Goal: Task Accomplishment & Management: Manage account settings

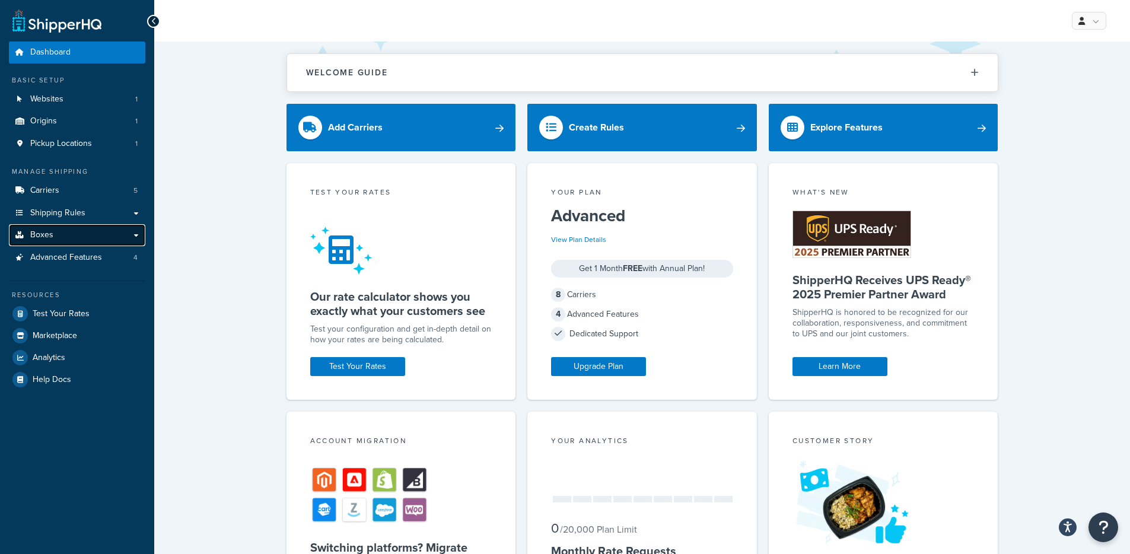
click at [85, 240] on link "Boxes" at bounding box center [77, 235] width 136 height 22
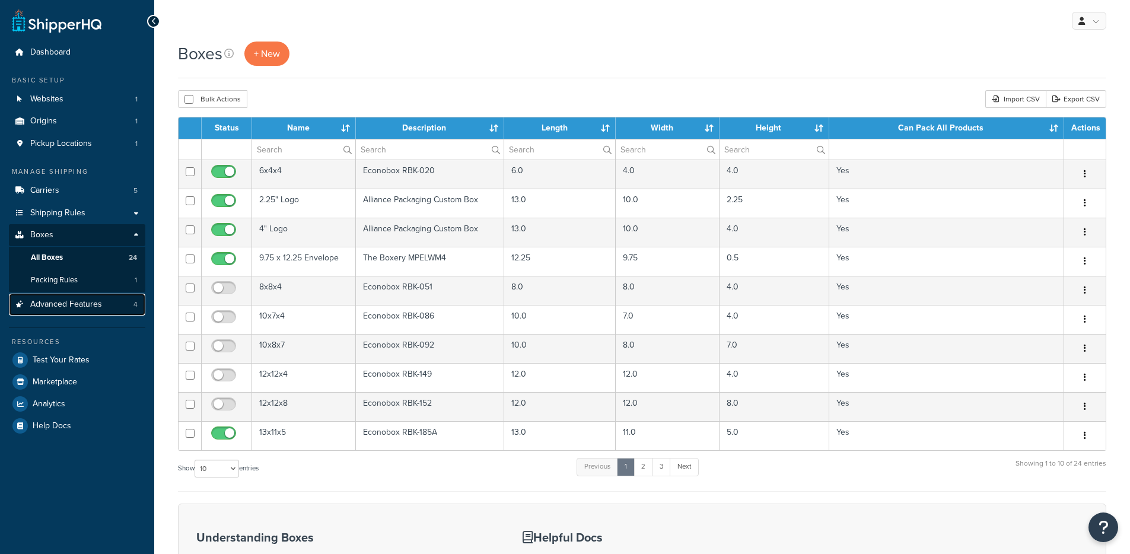
click at [87, 305] on span "Advanced Features" at bounding box center [66, 305] width 72 height 10
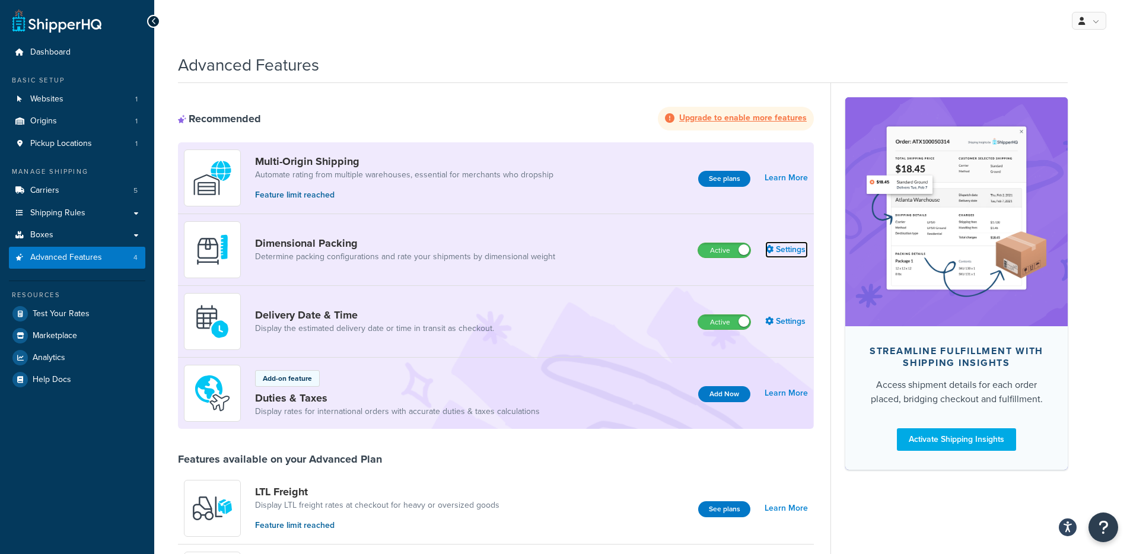
click at [785, 243] on link "Settings" at bounding box center [786, 249] width 43 height 17
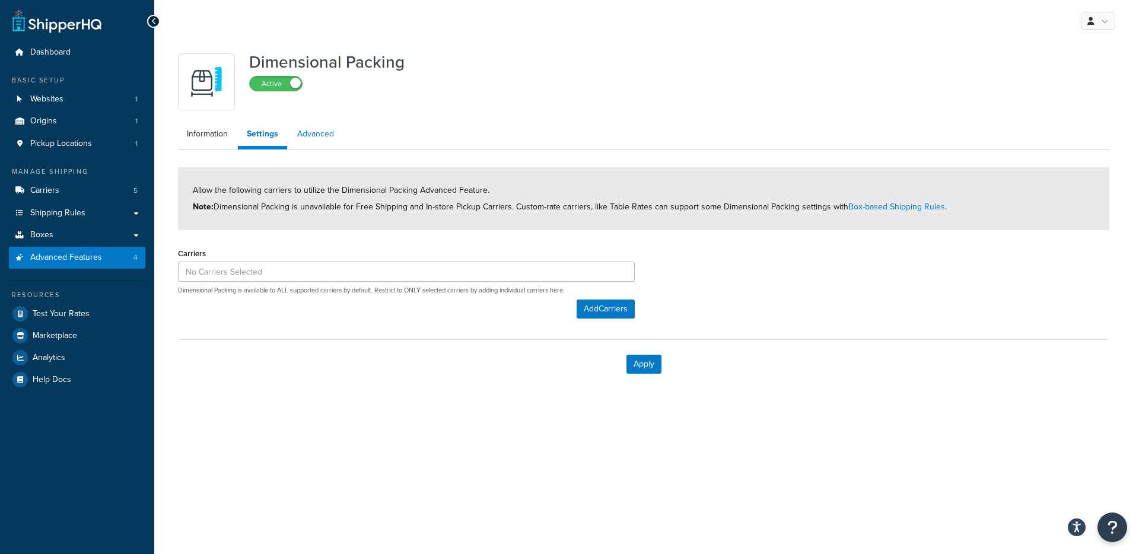
click at [336, 137] on link "Advanced" at bounding box center [315, 134] width 55 height 24
select select "false"
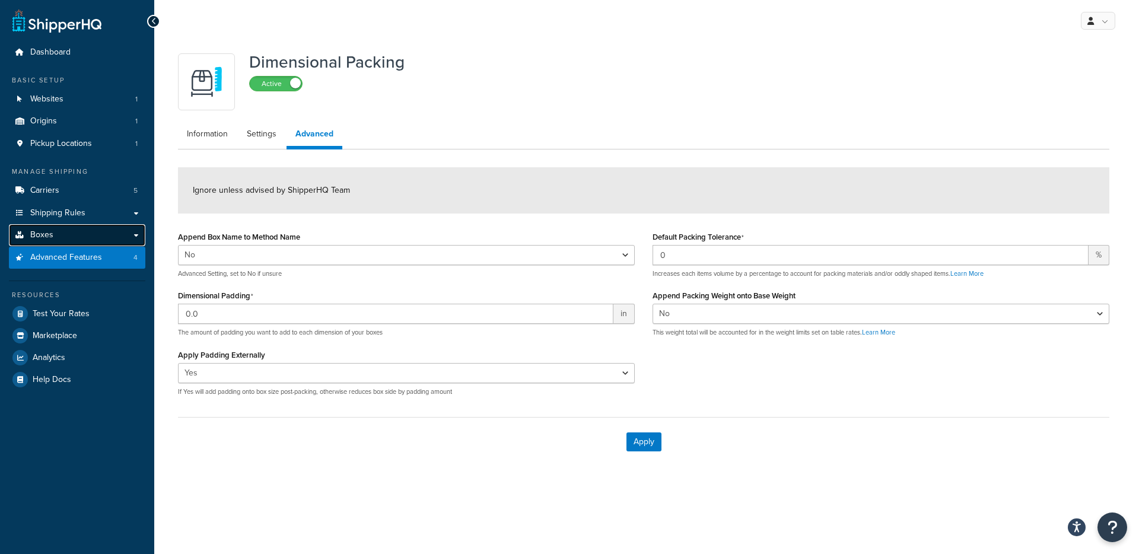
click at [72, 227] on link "Boxes" at bounding box center [77, 235] width 136 height 22
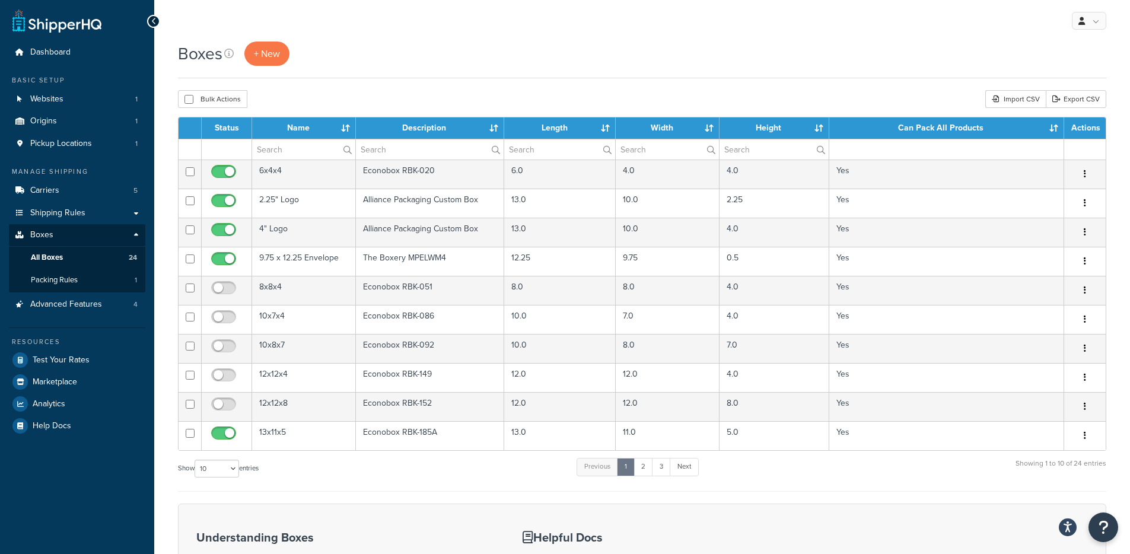
scroll to position [2, 0]
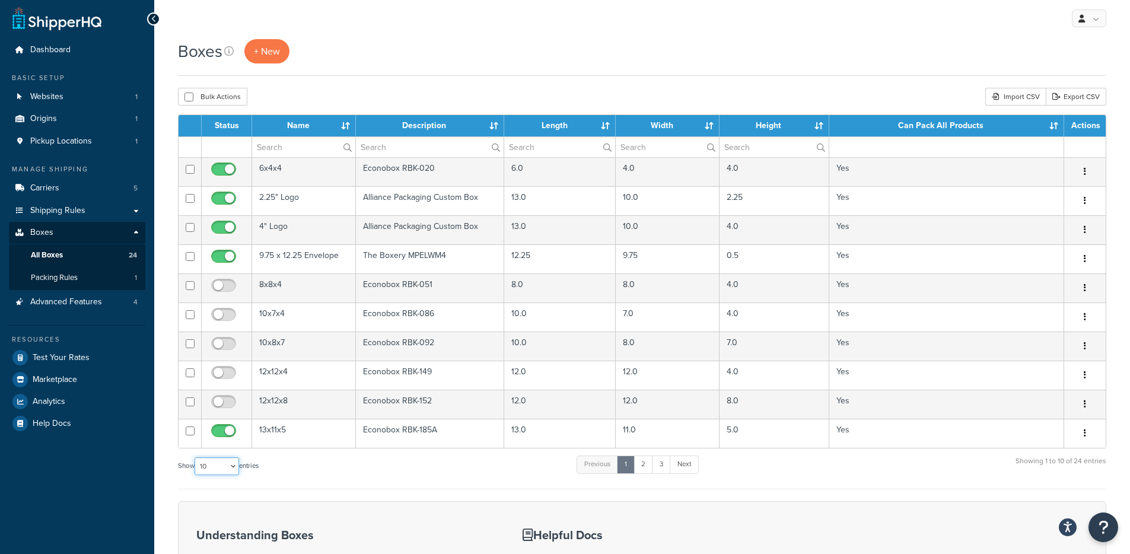
click at [221, 461] on select "10 15 25 50 100 1000" at bounding box center [217, 466] width 44 height 18
select select "1000"
click at [196, 458] on select "10 15 25 50 100 1000" at bounding box center [217, 466] width 44 height 18
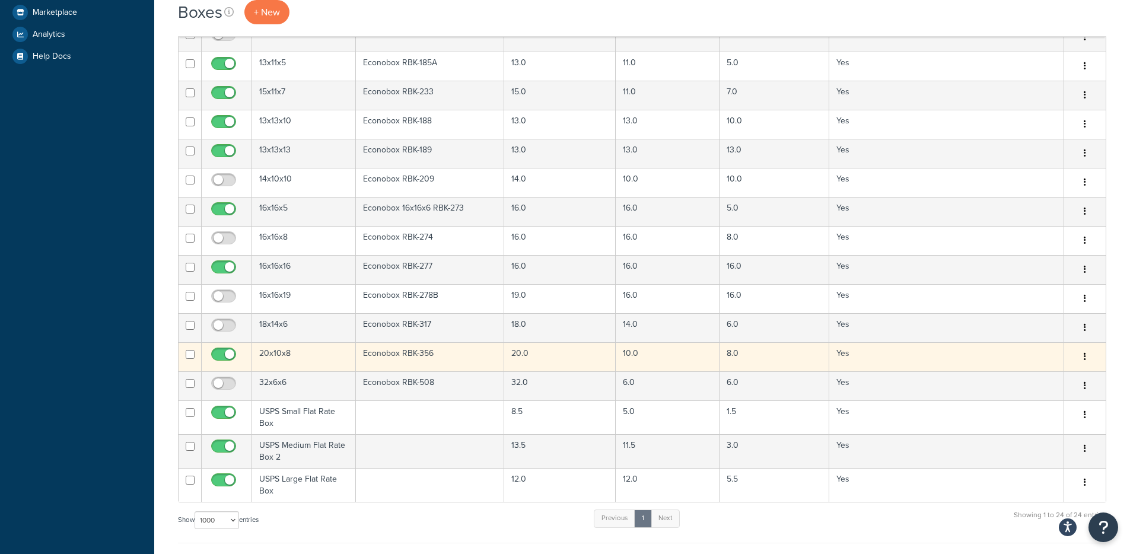
scroll to position [370, 0]
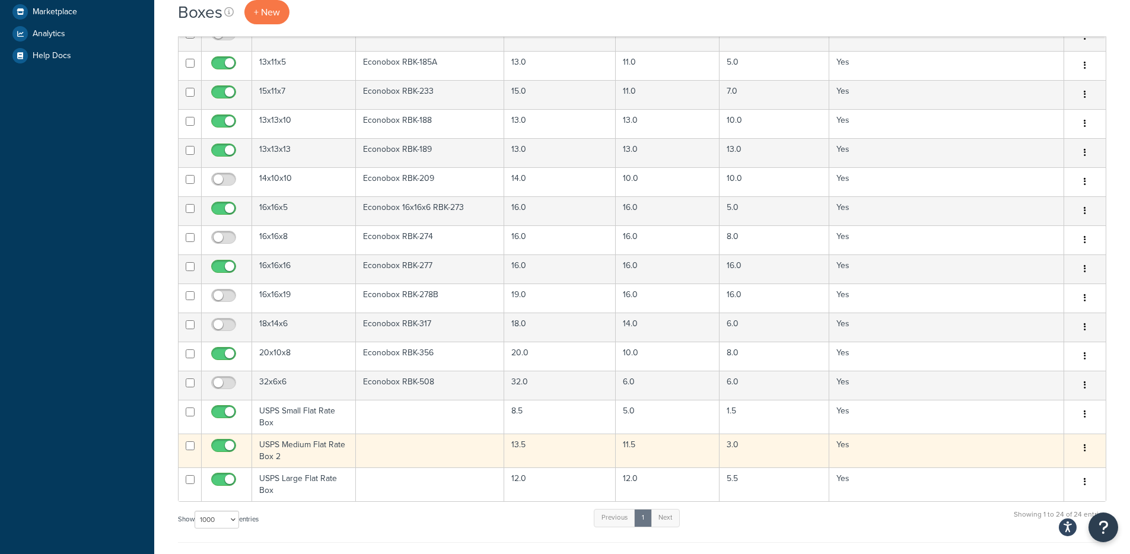
click at [420, 453] on td at bounding box center [430, 451] width 149 height 34
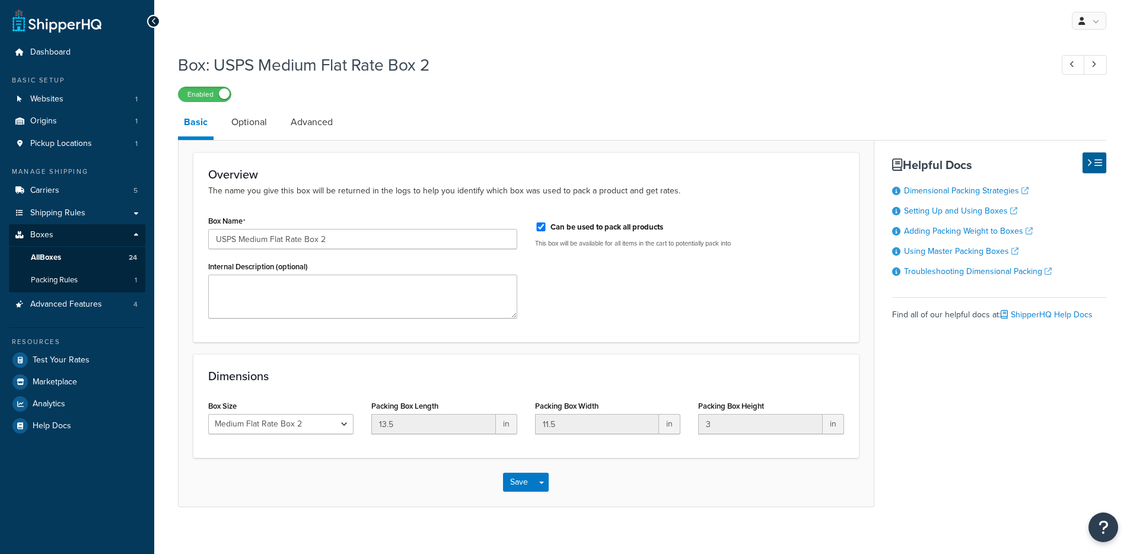
select select "usps_medium_2"
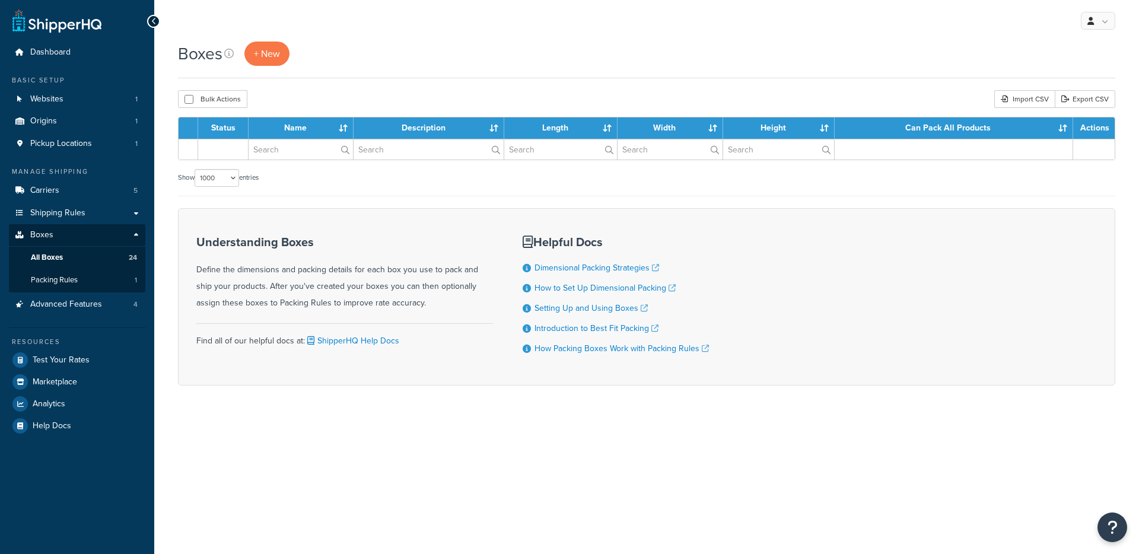
select select "1000"
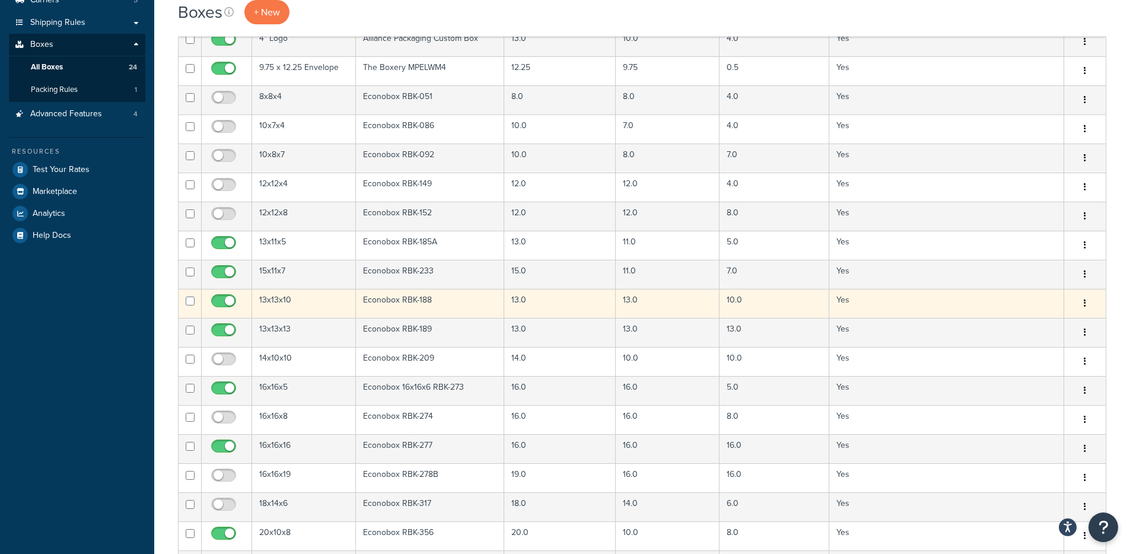
scroll to position [405, 0]
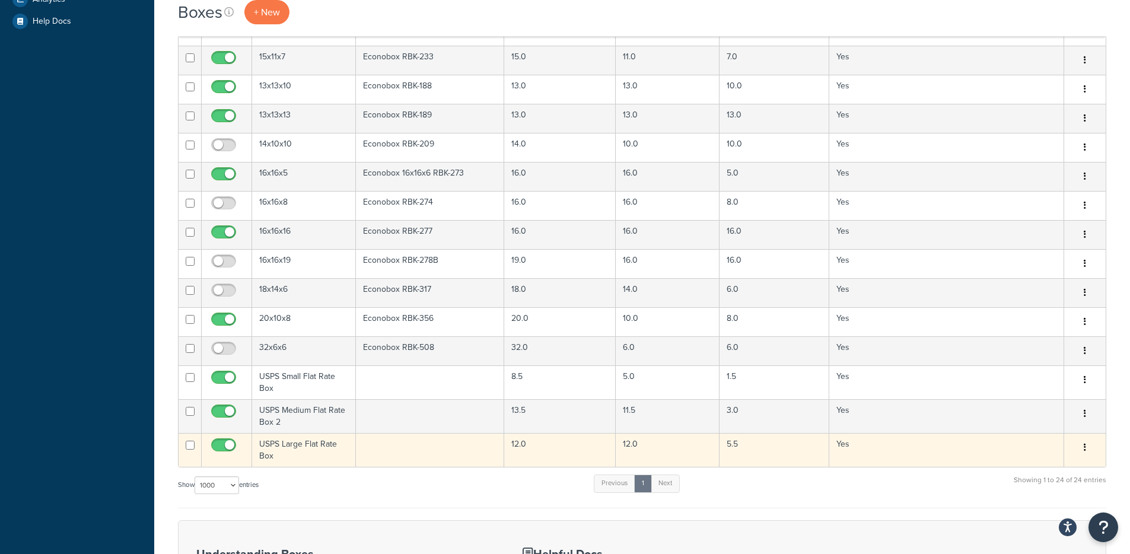
click at [337, 453] on td "USPS Large Flat Rate Box" at bounding box center [304, 450] width 104 height 34
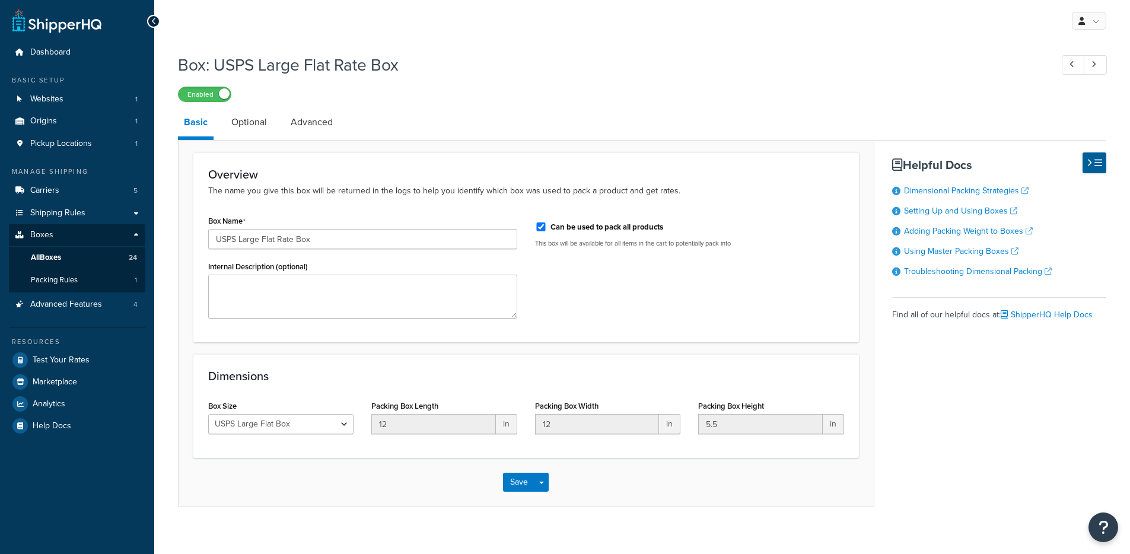
select select "usps_large"
click at [253, 119] on link "Optional" at bounding box center [248, 122] width 47 height 28
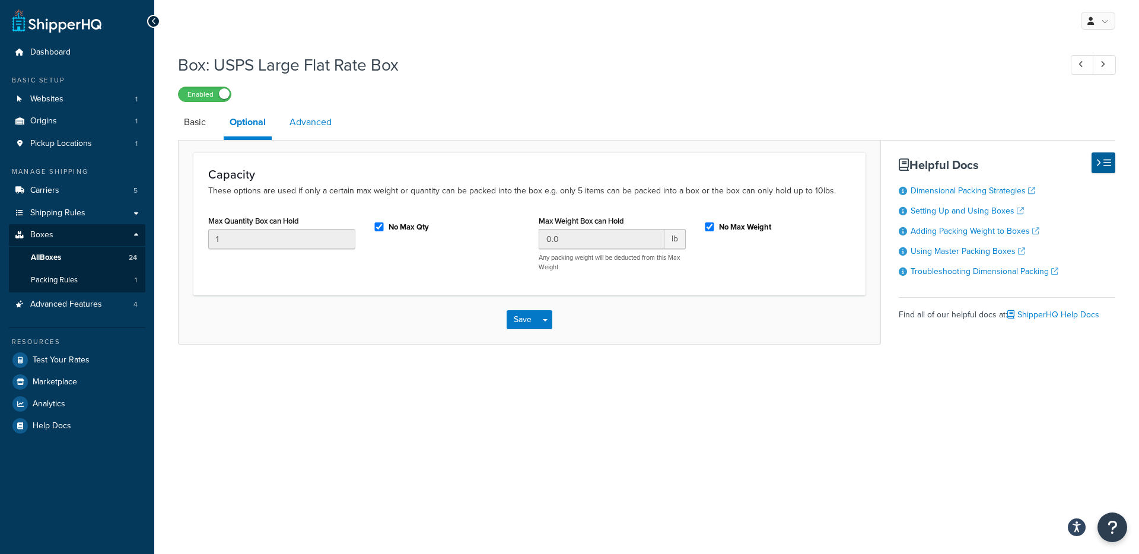
click at [307, 123] on link "Advanced" at bounding box center [311, 122] width 54 height 28
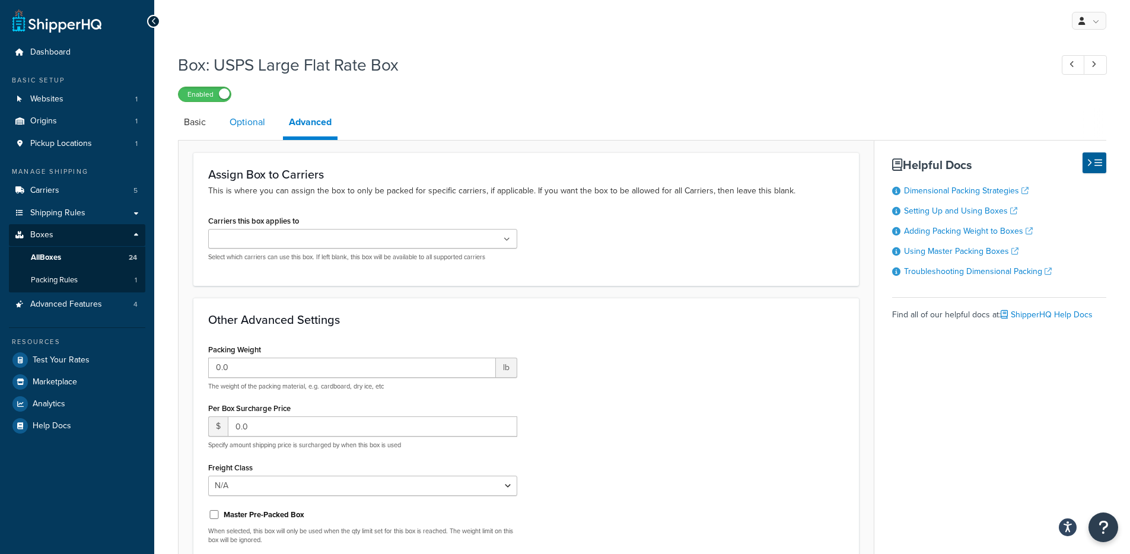
click at [250, 125] on link "Optional" at bounding box center [247, 122] width 47 height 28
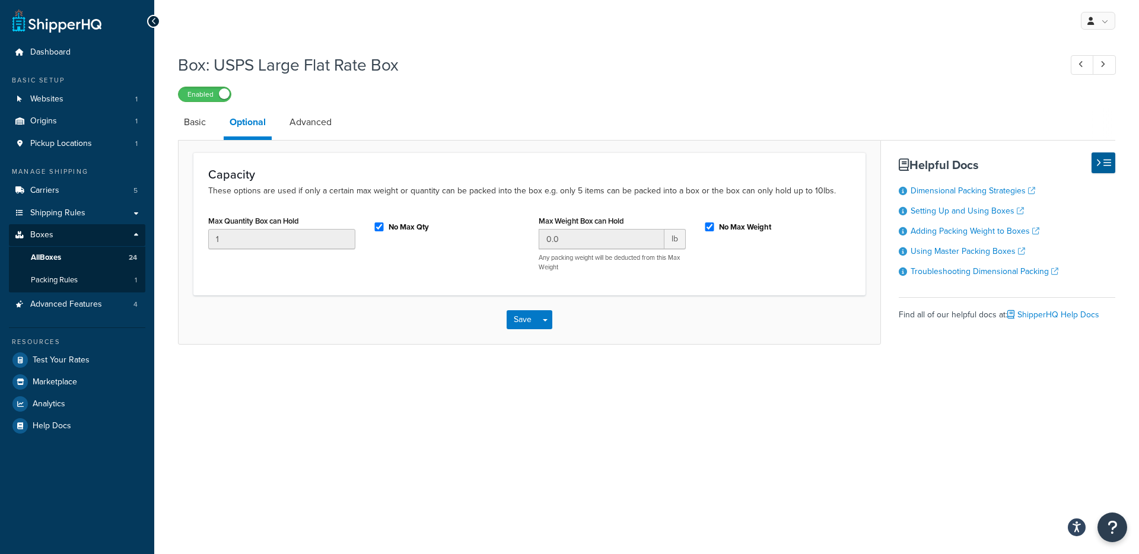
click at [222, 126] on li "Basic" at bounding box center [201, 122] width 46 height 28
click at [216, 125] on li "Basic" at bounding box center [201, 122] width 46 height 28
click at [208, 125] on link "Basic" at bounding box center [195, 122] width 34 height 28
select select "usps_large"
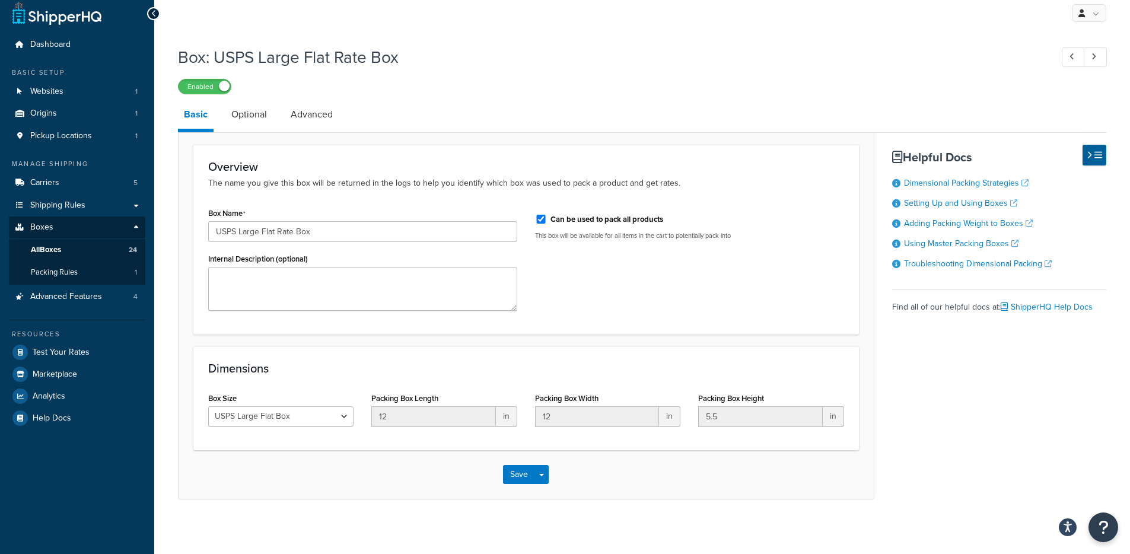
scroll to position [14, 0]
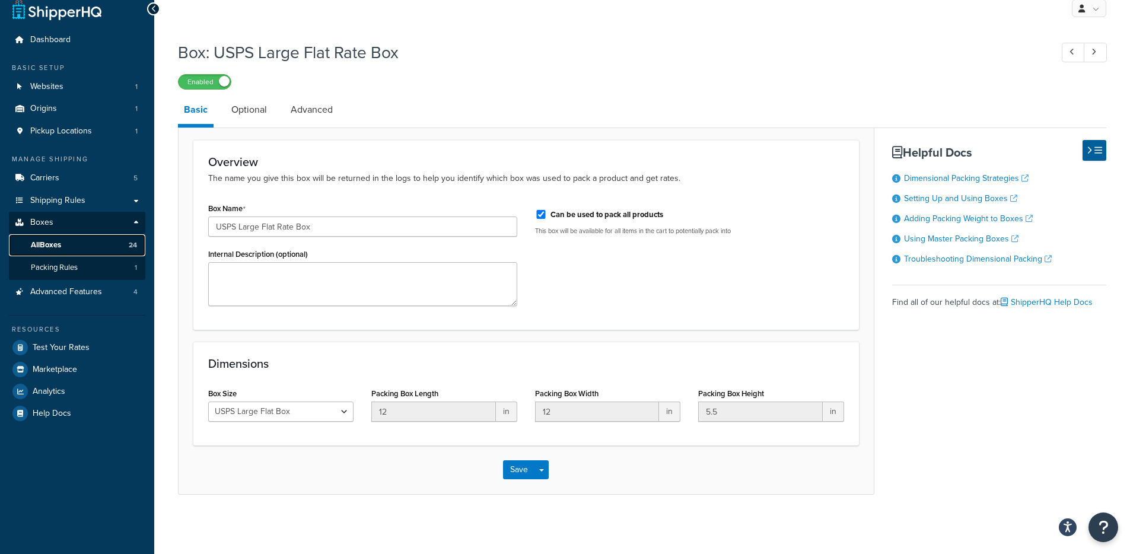
click at [87, 240] on link "All Boxes 24" at bounding box center [77, 245] width 136 height 22
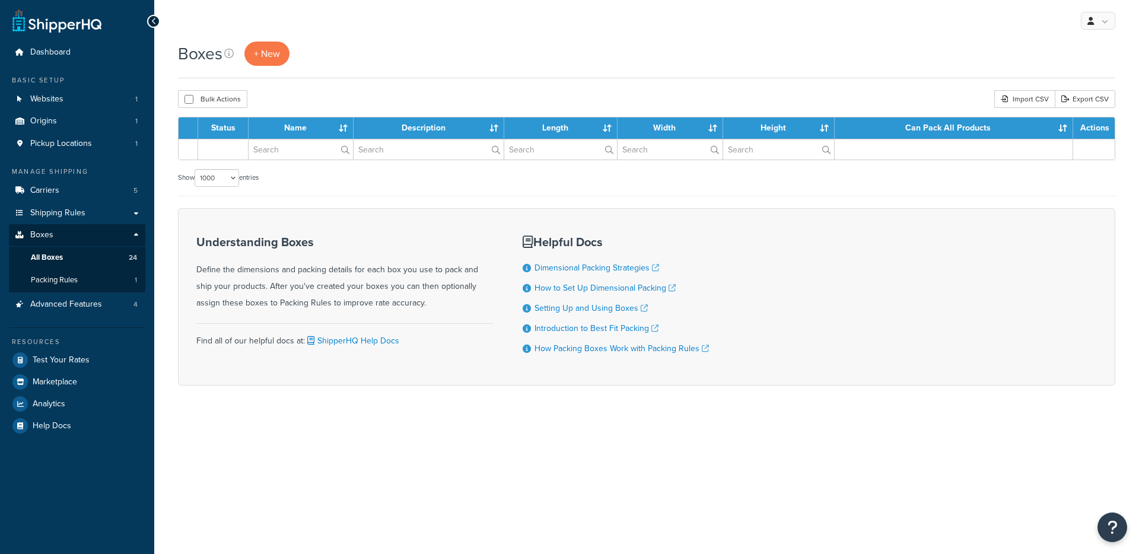
select select "1000"
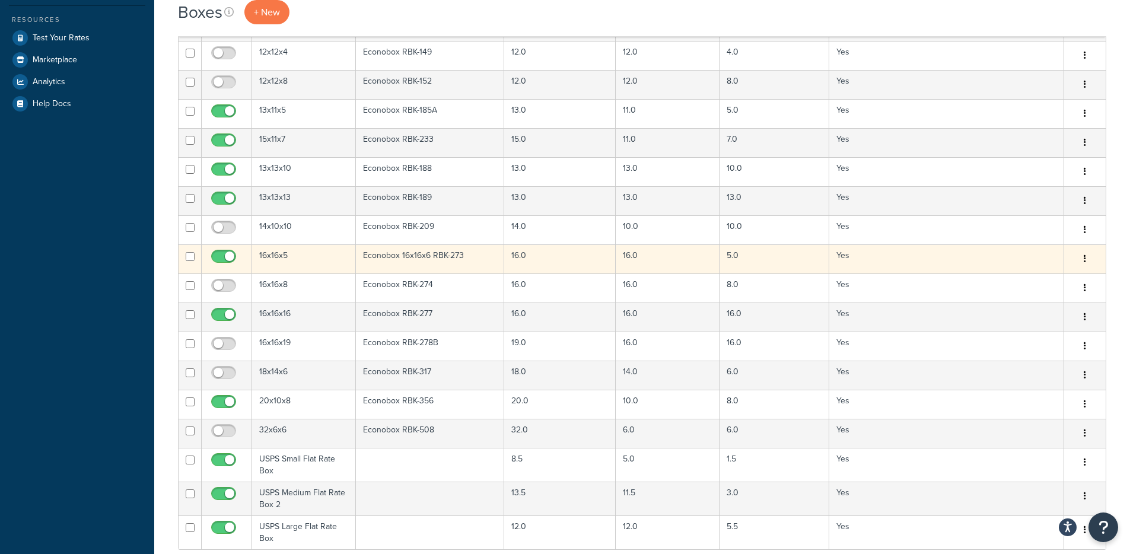
scroll to position [318, 0]
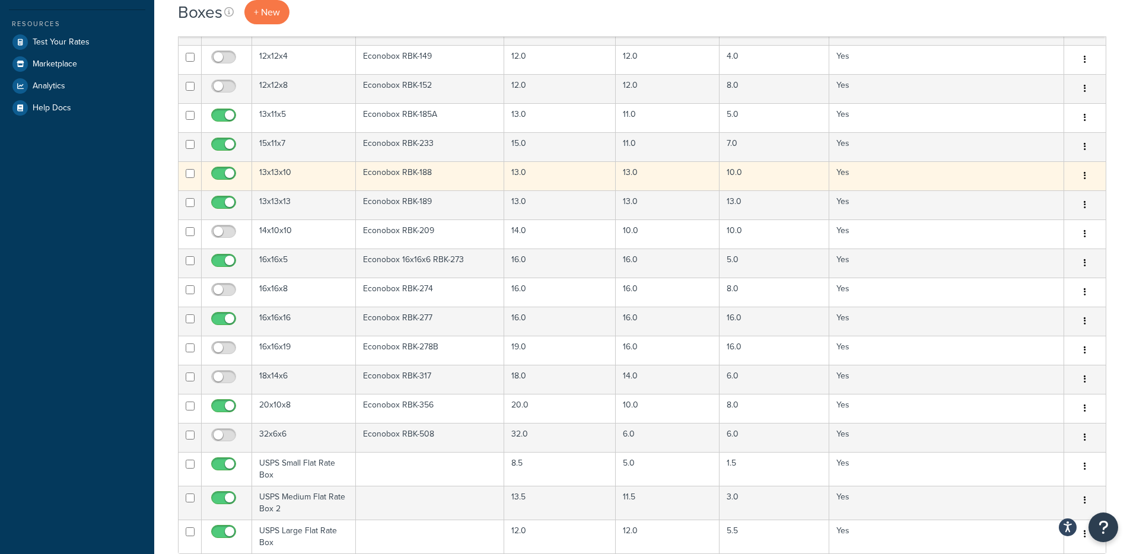
click at [381, 180] on td "Econobox RBK-188" at bounding box center [430, 175] width 149 height 29
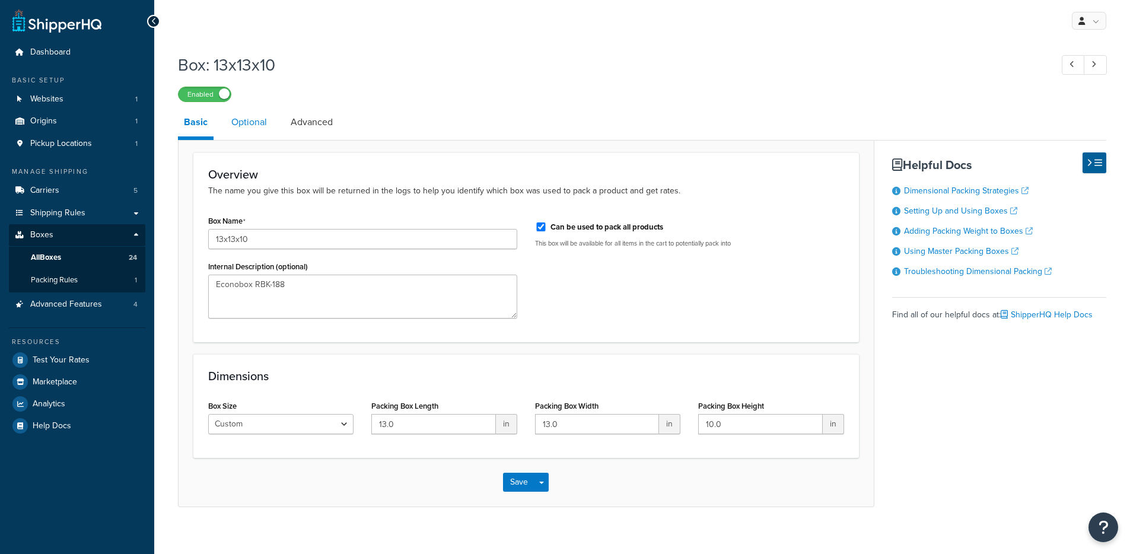
click at [228, 128] on link "Optional" at bounding box center [248, 122] width 47 height 28
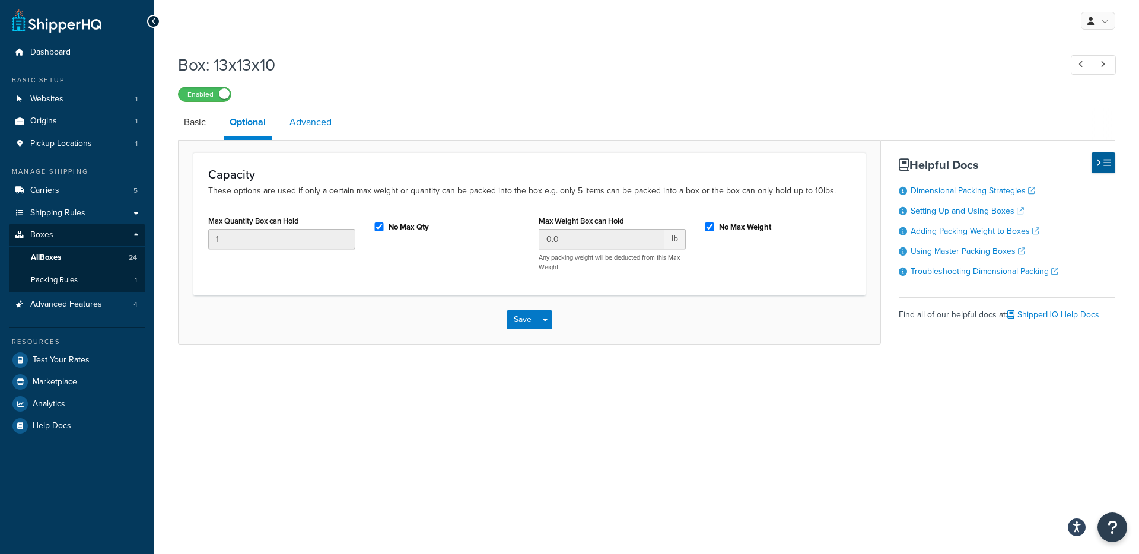
click at [310, 128] on link "Advanced" at bounding box center [311, 122] width 54 height 28
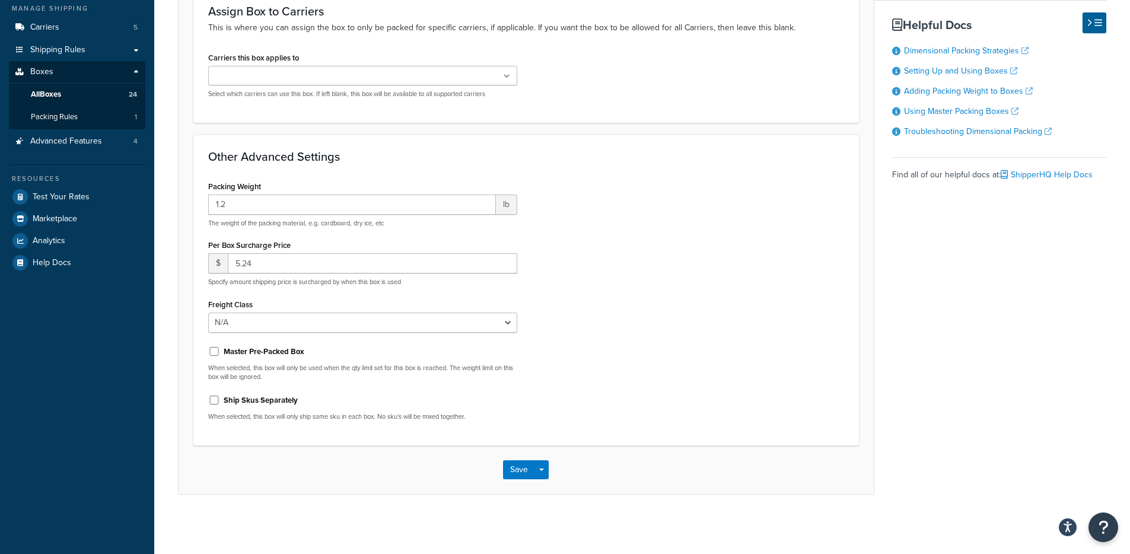
scroll to position [164, 0]
drag, startPoint x: 270, startPoint y: 186, endPoint x: 225, endPoint y: 186, distance: 44.5
click at [225, 186] on div "Packing Weight 1.2 lb The weight of the packing material, e.g. cardboard, dry i…" at bounding box center [362, 203] width 309 height 50
drag, startPoint x: 213, startPoint y: 245, endPoint x: 296, endPoint y: 244, distance: 83.0
click at [296, 244] on div "Per Box Surcharge Price $ 5.24 Specify amount shipping price is surcharged by w…" at bounding box center [362, 262] width 309 height 50
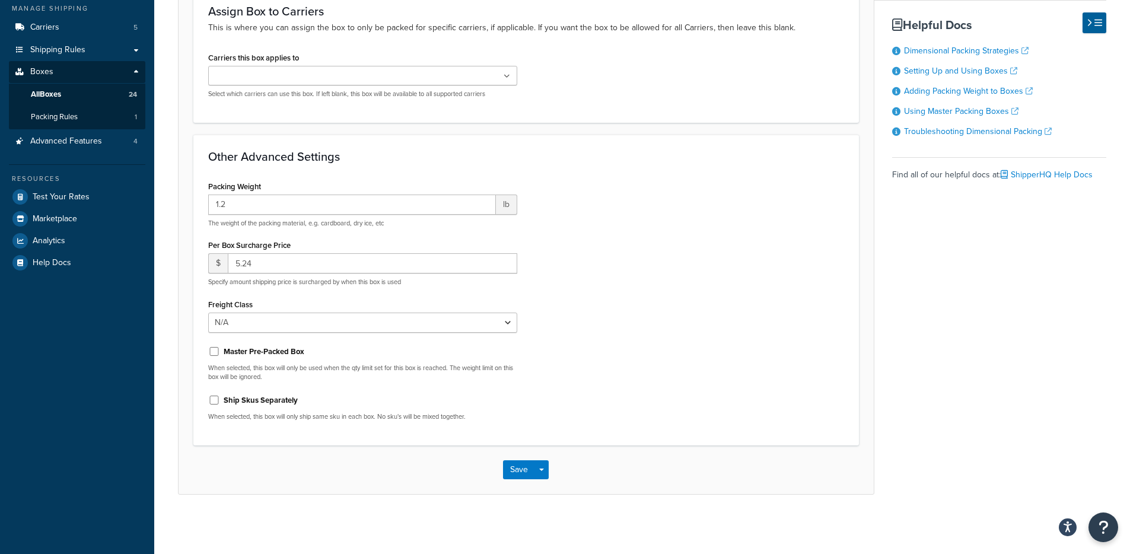
click at [195, 256] on div "Other Advanced Settings Packing Weight 1.2 lb The weight of the packing materia…" at bounding box center [525, 290] width 665 height 311
click at [106, 90] on link "All Boxes 24" at bounding box center [77, 95] width 136 height 22
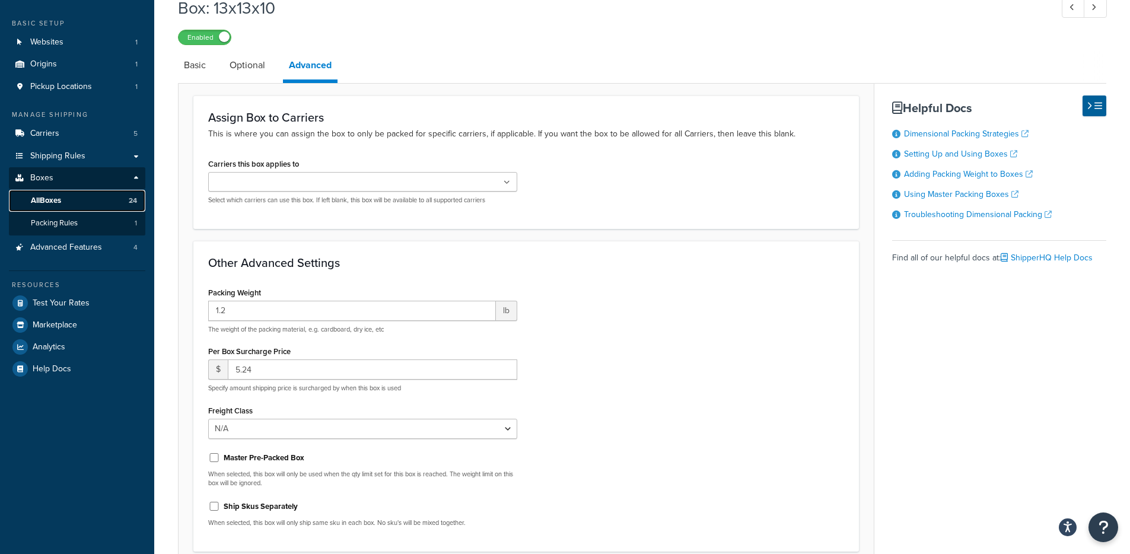
scroll to position [0, 0]
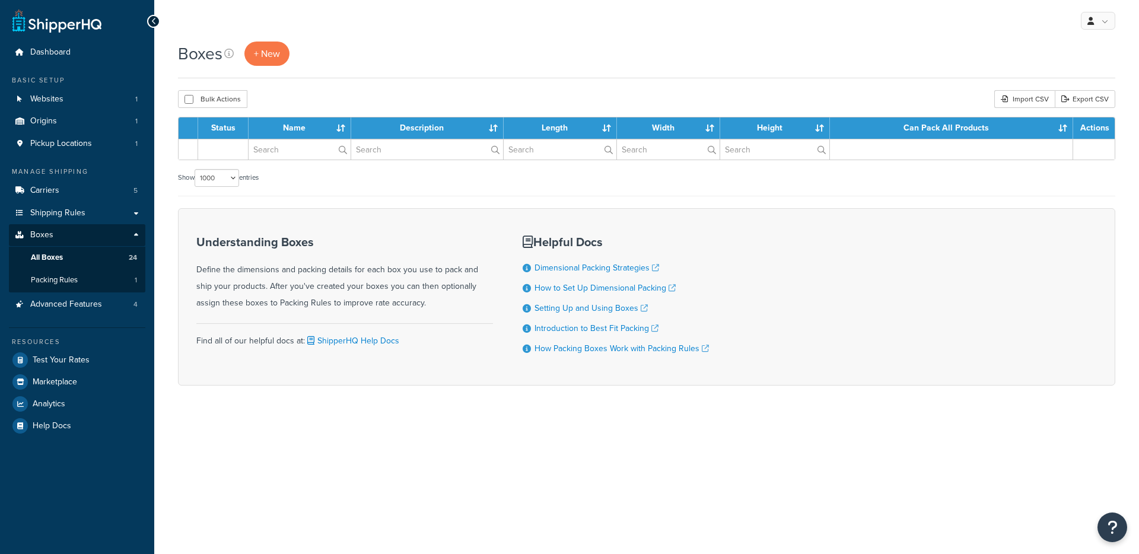
select select "1000"
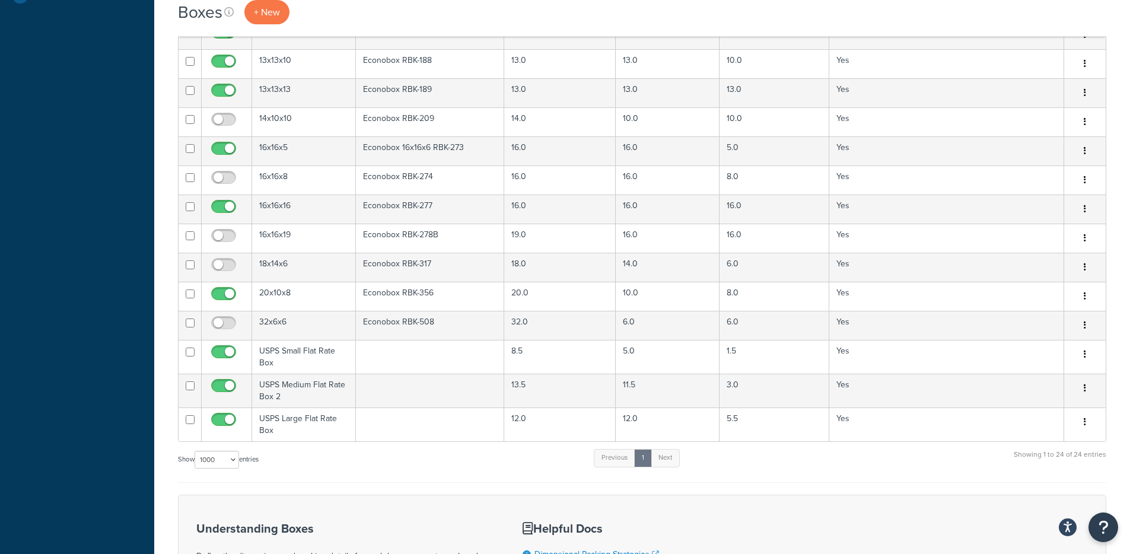
scroll to position [619, 0]
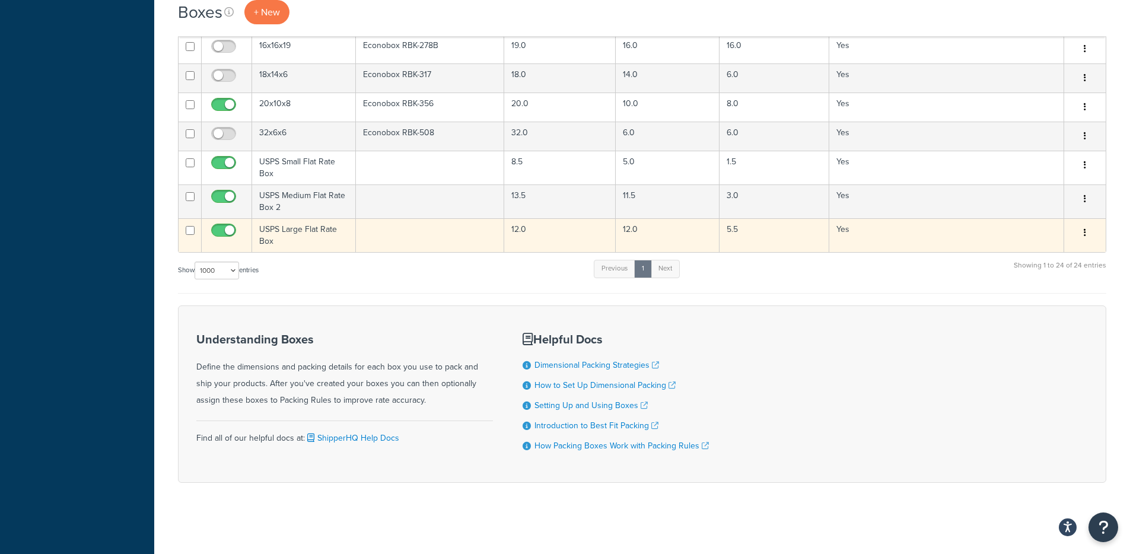
click at [309, 238] on td "USPS Large Flat Rate Box" at bounding box center [304, 235] width 104 height 34
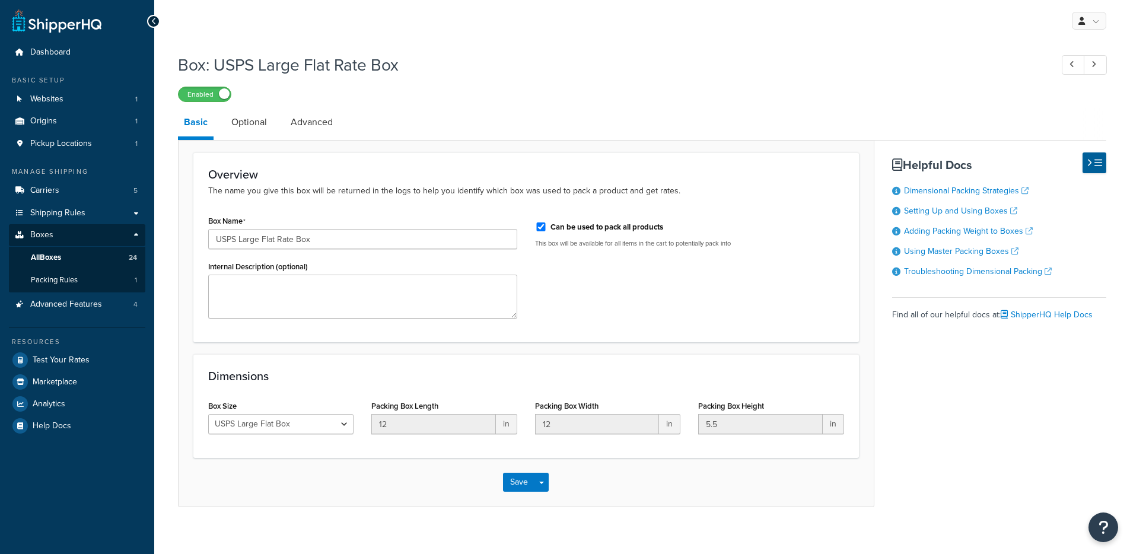
select select "usps_large"
click at [293, 120] on link "Advanced" at bounding box center [312, 122] width 54 height 28
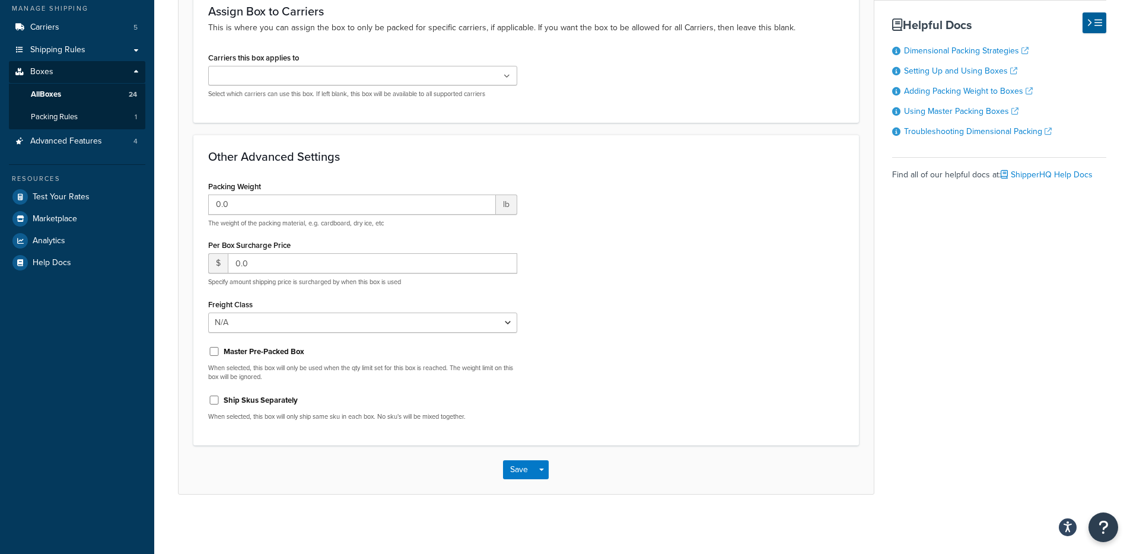
scroll to position [164, 0]
drag, startPoint x: 200, startPoint y: 186, endPoint x: 258, endPoint y: 190, distance: 58.3
click at [260, 188] on div "Packing Weight 0.0 lb The weight of the packing material, e.g. cardboard, dry i…" at bounding box center [362, 304] width 327 height 253
drag, startPoint x: 237, startPoint y: 220, endPoint x: 391, endPoint y: 221, distance: 154.2
click at [391, 221] on p "The weight of the packing material, e.g. cardboard, dry ice, etc" at bounding box center [362, 223] width 309 height 9
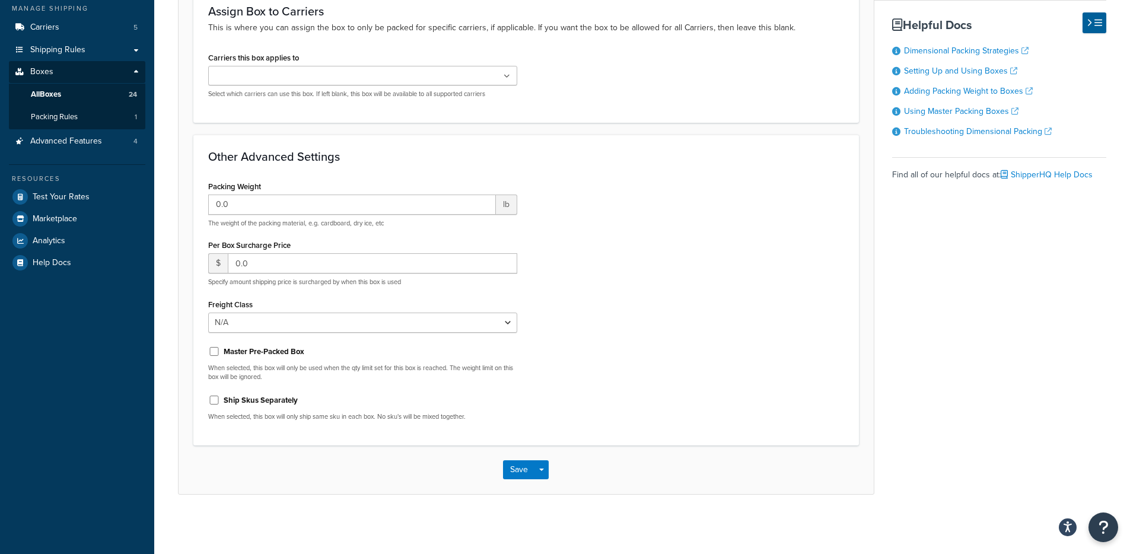
click at [198, 244] on div "Other Advanced Settings Packing Weight 0.0 lb The weight of the packing materia…" at bounding box center [525, 290] width 665 height 311
click at [265, 209] on input "0.0" at bounding box center [352, 205] width 288 height 20
click at [72, 194] on span "Test Your Rates" at bounding box center [61, 197] width 57 height 10
drag, startPoint x: 319, startPoint y: 205, endPoint x: 165, endPoint y: 203, distance: 153.6
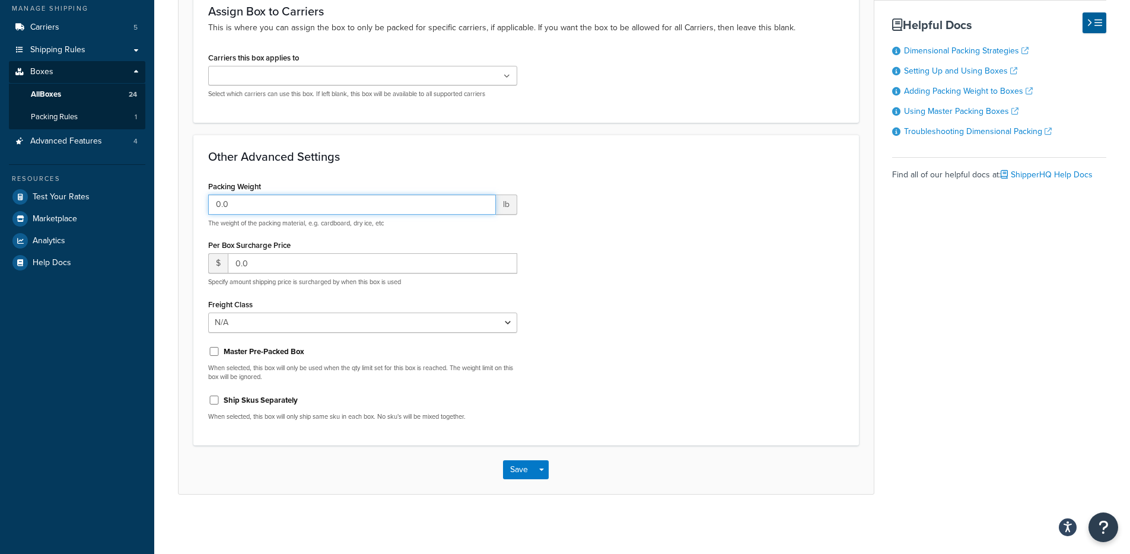
click at [165, 203] on div "Box: USPS Large Flat Rate Box Enabled Basic Optional Advanced Assign Box to Car…" at bounding box center [642, 204] width 976 height 640
type input "1.2"
drag, startPoint x: 544, startPoint y: 465, endPoint x: 547, endPoint y: 477, distance: 12.2
click at [544, 465] on button "Save Dropdown" at bounding box center [541, 469] width 14 height 19
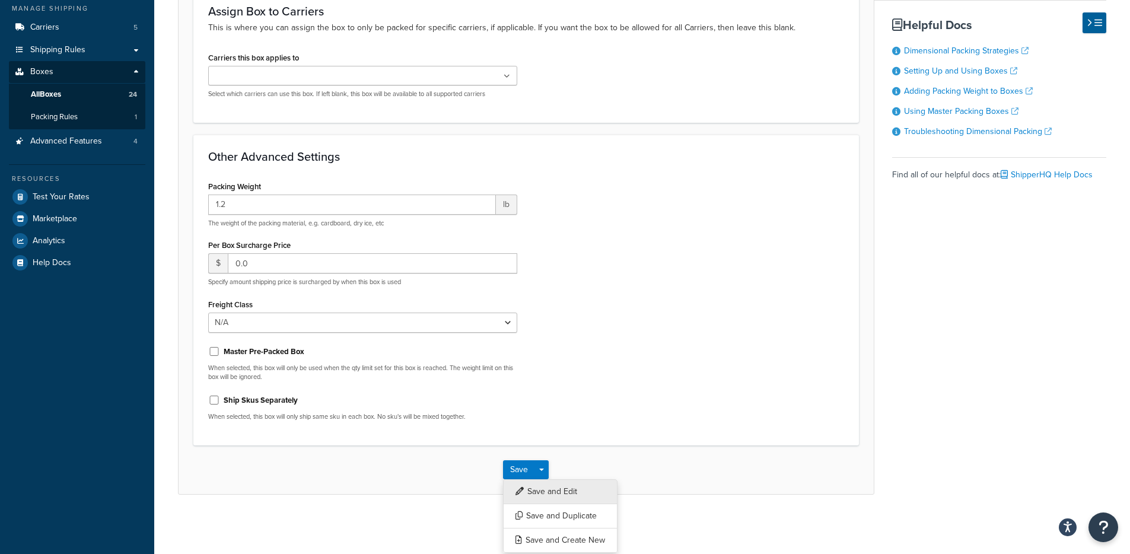
click at [546, 492] on button "Save and Edit" at bounding box center [560, 491] width 114 height 25
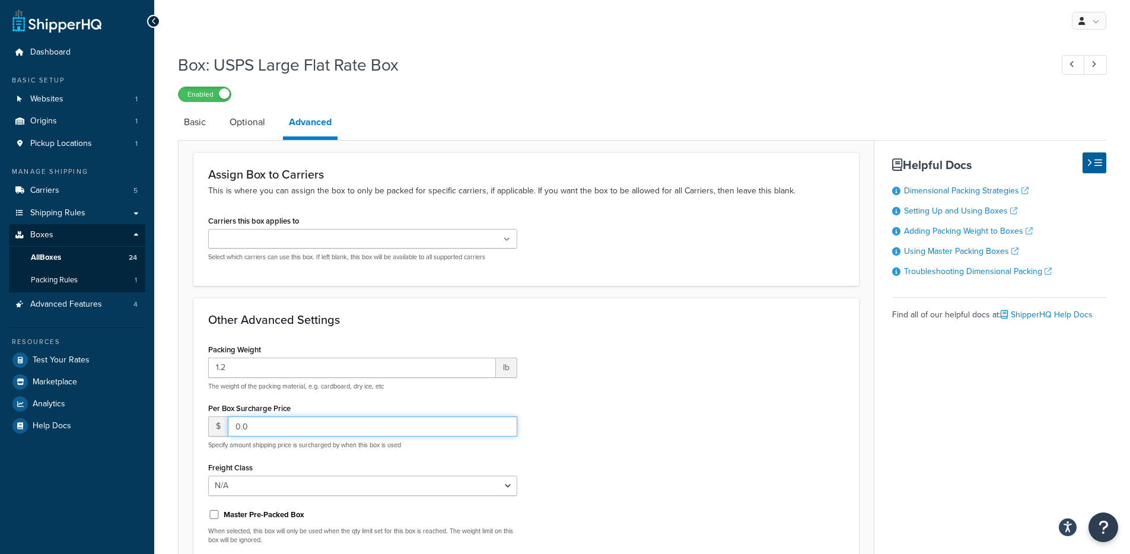
drag, startPoint x: 300, startPoint y: 433, endPoint x: 164, endPoint y: 423, distance: 136.2
click at [164, 423] on div "Box: USPS Large Flat Rate Box Enabled Basic Optional Advanced Assign Box to Car…" at bounding box center [642, 367] width 976 height 640
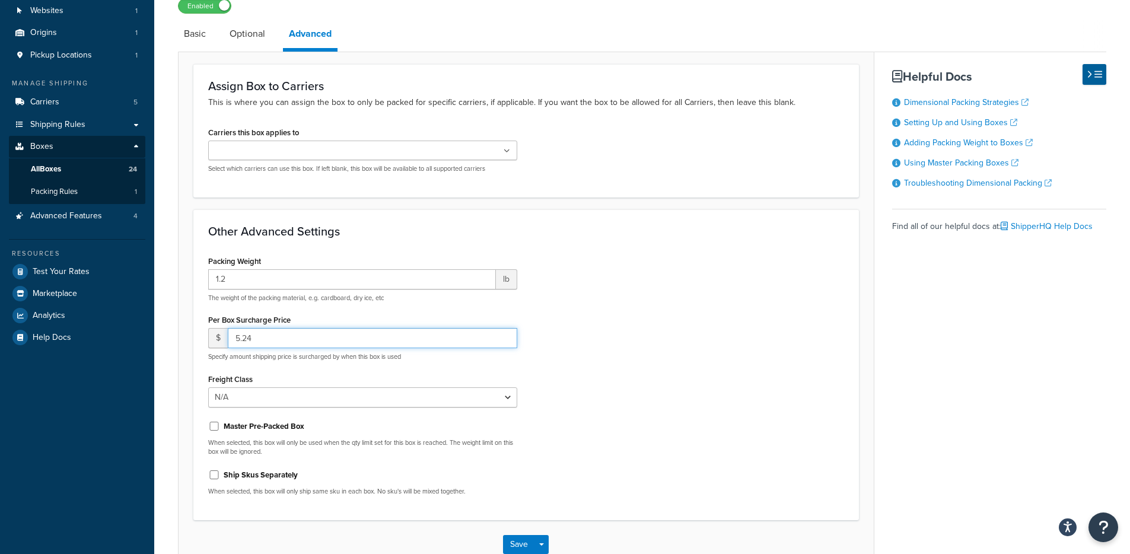
scroll to position [164, 0]
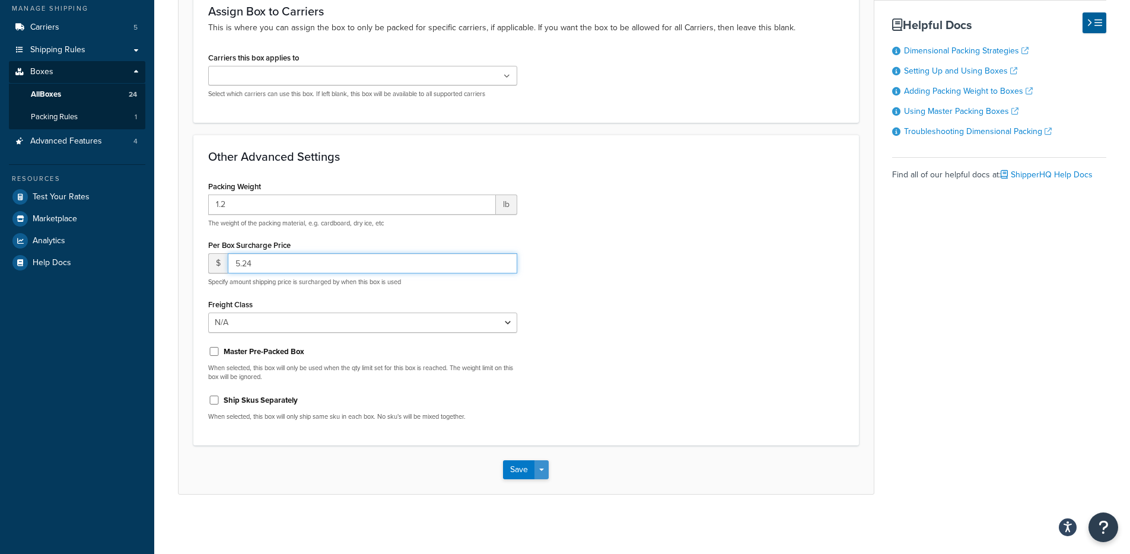
type input "5.24"
click at [540, 463] on button "Save Dropdown" at bounding box center [541, 469] width 14 height 19
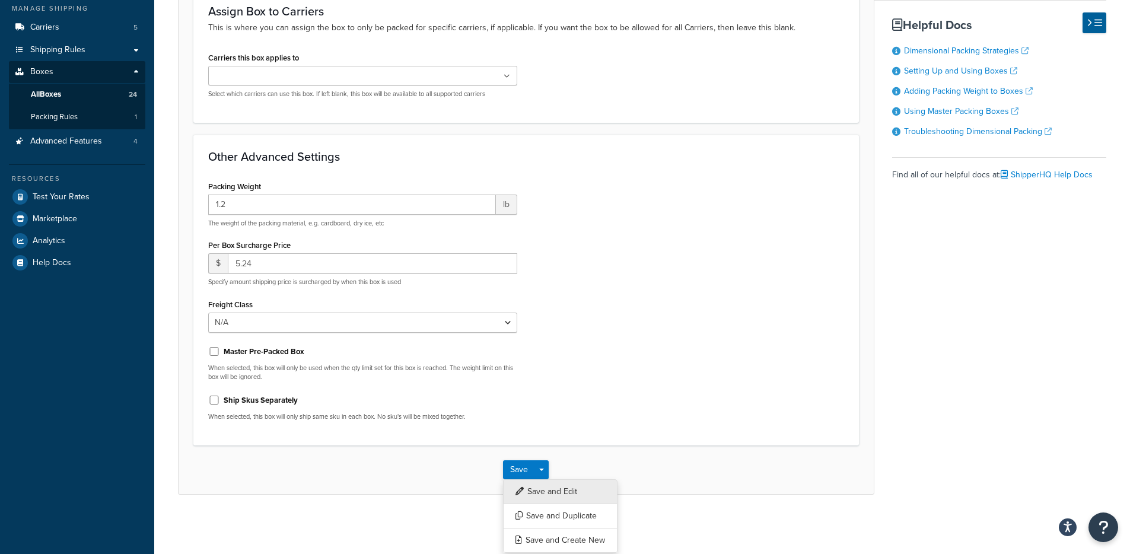
click at [550, 481] on button "Save and Edit" at bounding box center [560, 491] width 114 height 25
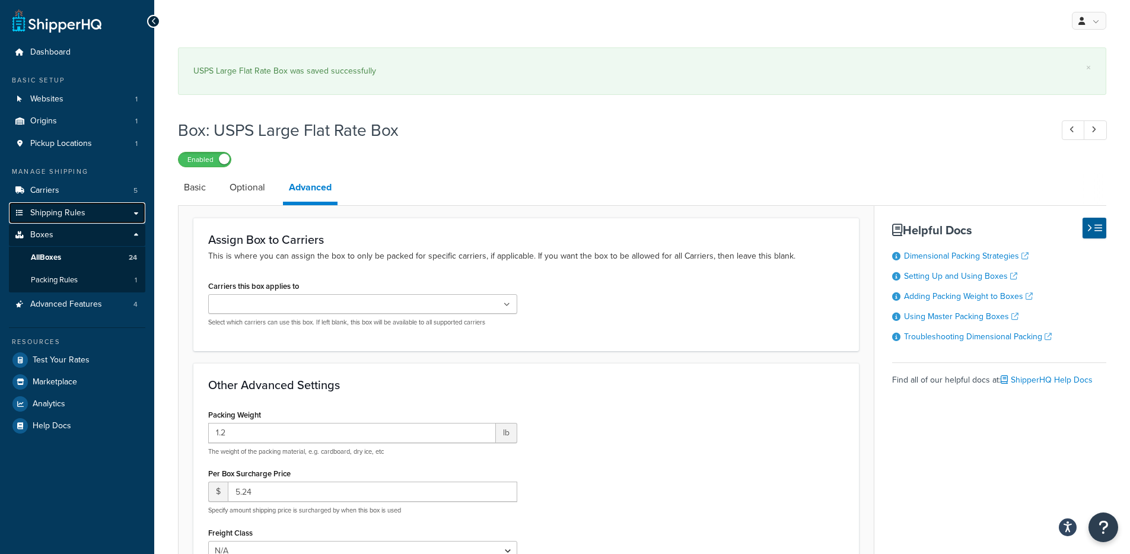
click at [123, 212] on link "Shipping Rules" at bounding box center [77, 213] width 136 height 22
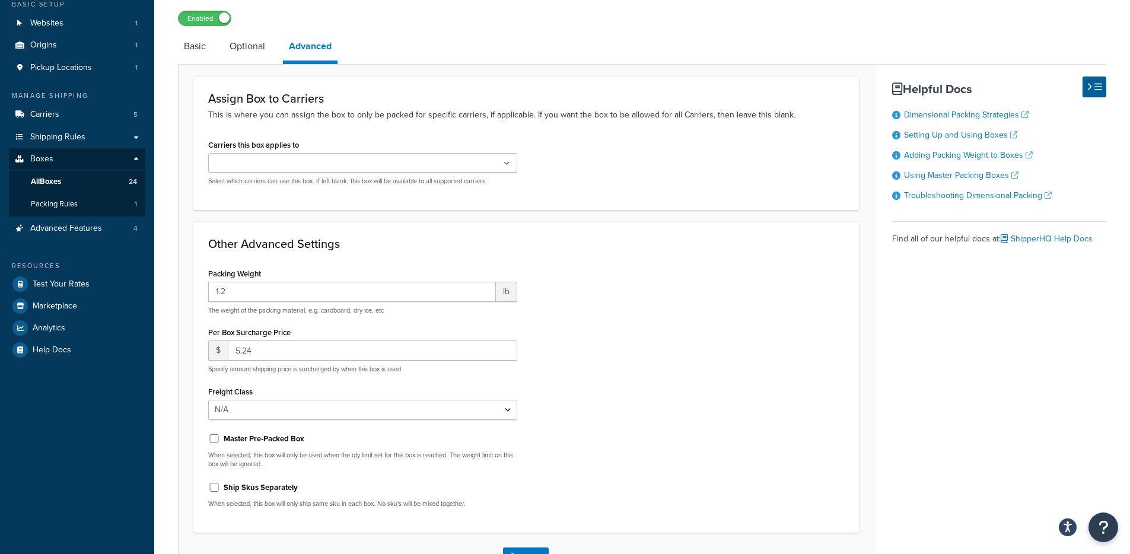
scroll to position [78, 0]
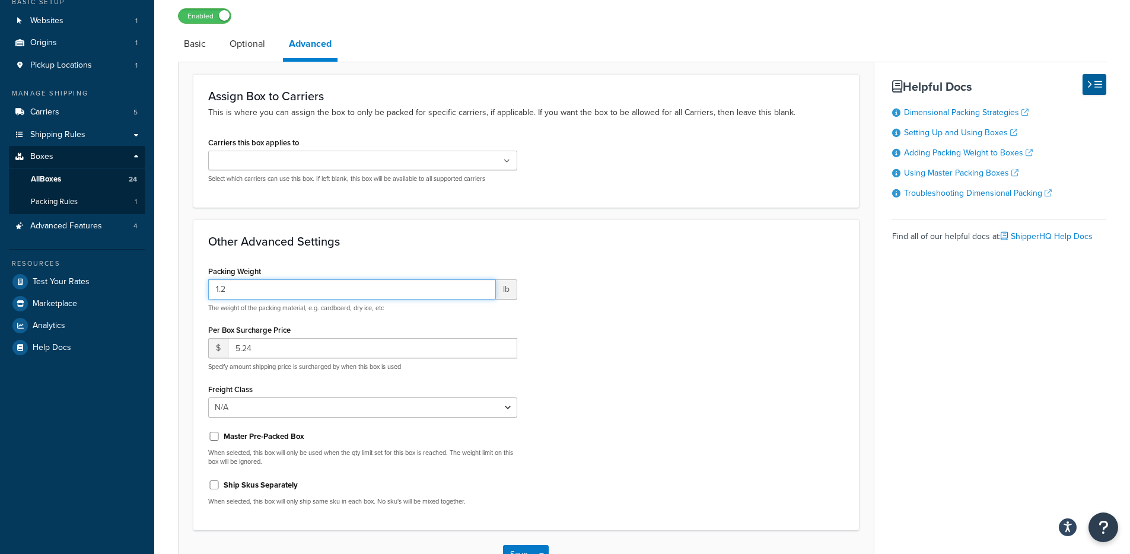
drag, startPoint x: 206, startPoint y: 286, endPoint x: 175, endPoint y: 284, distance: 30.9
click at [175, 284] on div "Box: USPS Large Flat Rate Box Enabled Basic Optional Advanced Assign Box to Car…" at bounding box center [642, 289] width 976 height 640
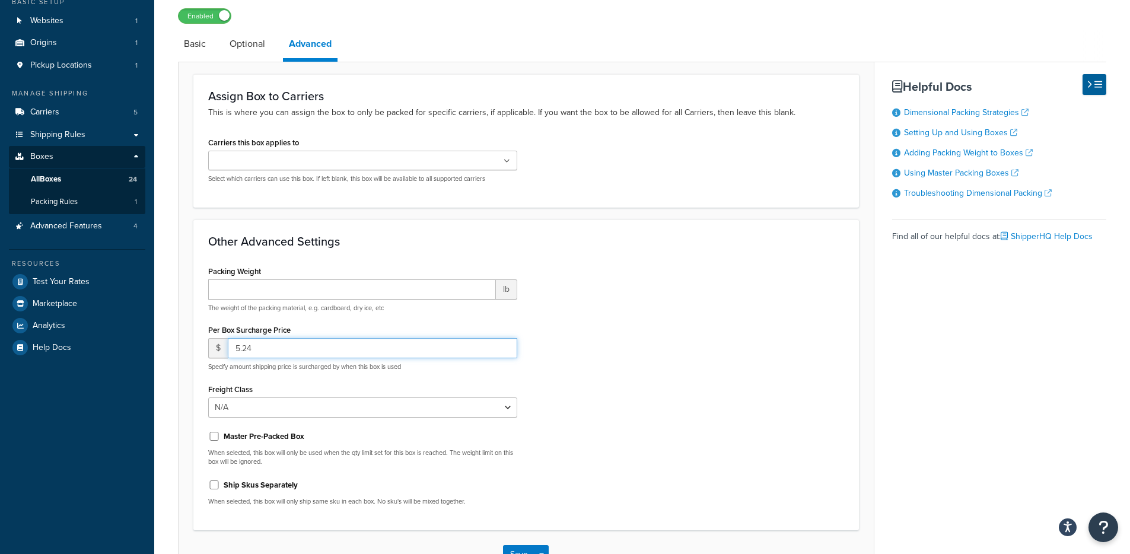
drag, startPoint x: 281, startPoint y: 352, endPoint x: 190, endPoint y: 350, distance: 90.2
click at [190, 350] on form "Assign Box to Carriers This is where you can assign the box to only be packed f…" at bounding box center [526, 326] width 695 height 504
click at [185, 319] on form "Assign Box to Carriers This is where you can assign the box to only be packed f…" at bounding box center [526, 326] width 695 height 504
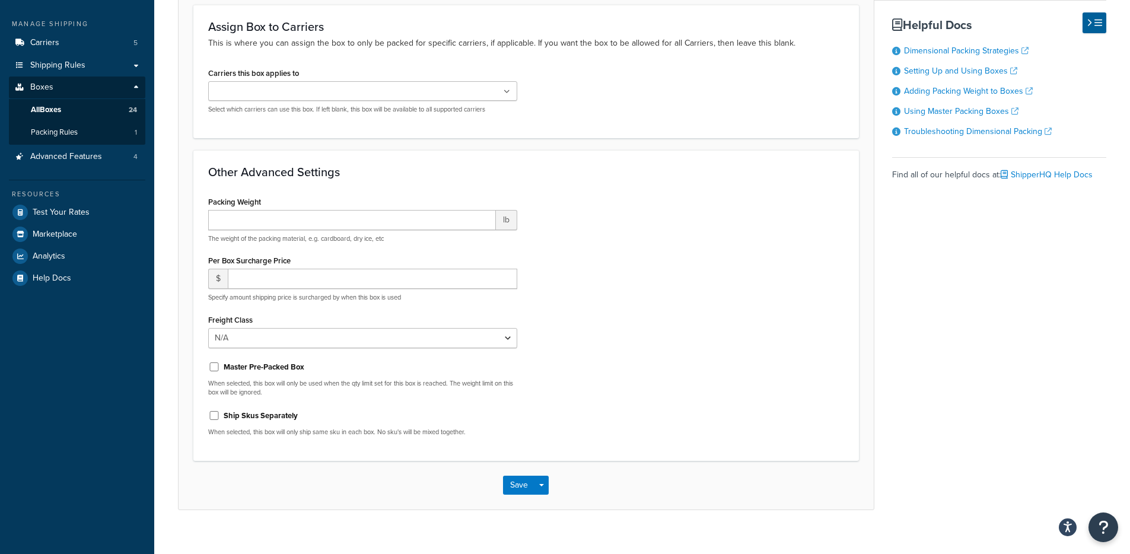
scroll to position [138, 0]
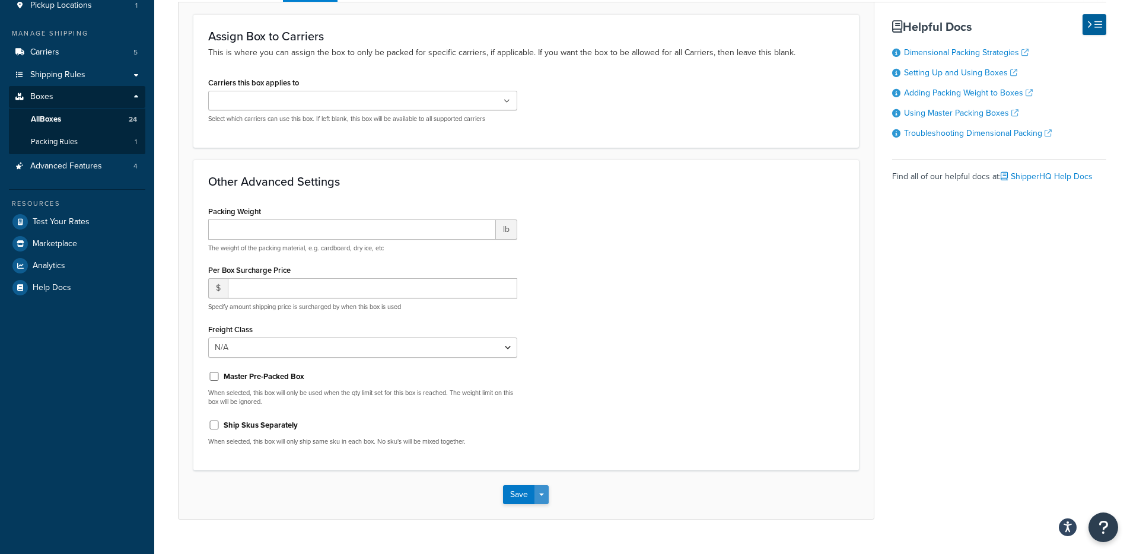
click at [546, 493] on button "Save Dropdown" at bounding box center [541, 494] width 14 height 19
click at [546, 514] on button "Save and Edit" at bounding box center [560, 516] width 114 height 25
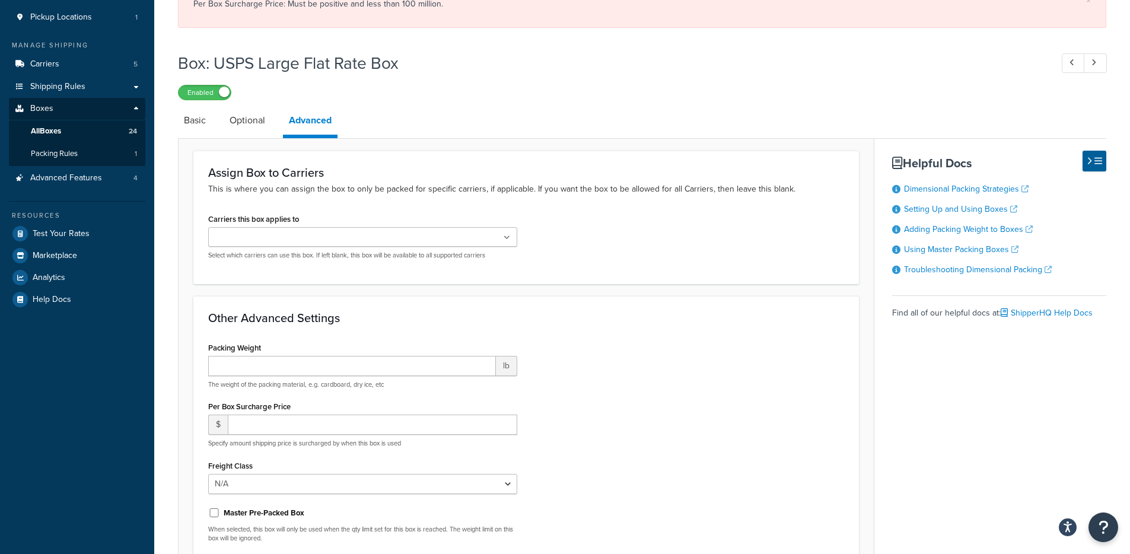
scroll to position [147, 0]
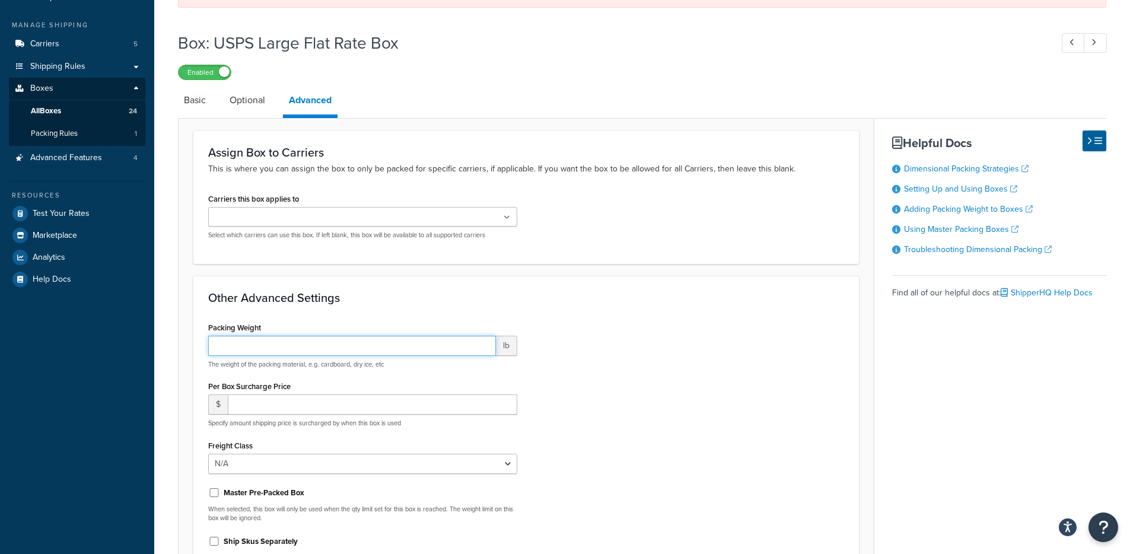
click at [308, 355] on input "Packing Weight" at bounding box center [352, 346] width 288 height 20
type input "0"
click at [422, 406] on input "number" at bounding box center [372, 404] width 289 height 20
type input "0"
click at [594, 387] on div "Packing Weight 0 lb The weight of the packing material, e.g. cardboard, dry ice…" at bounding box center [526, 445] width 654 height 253
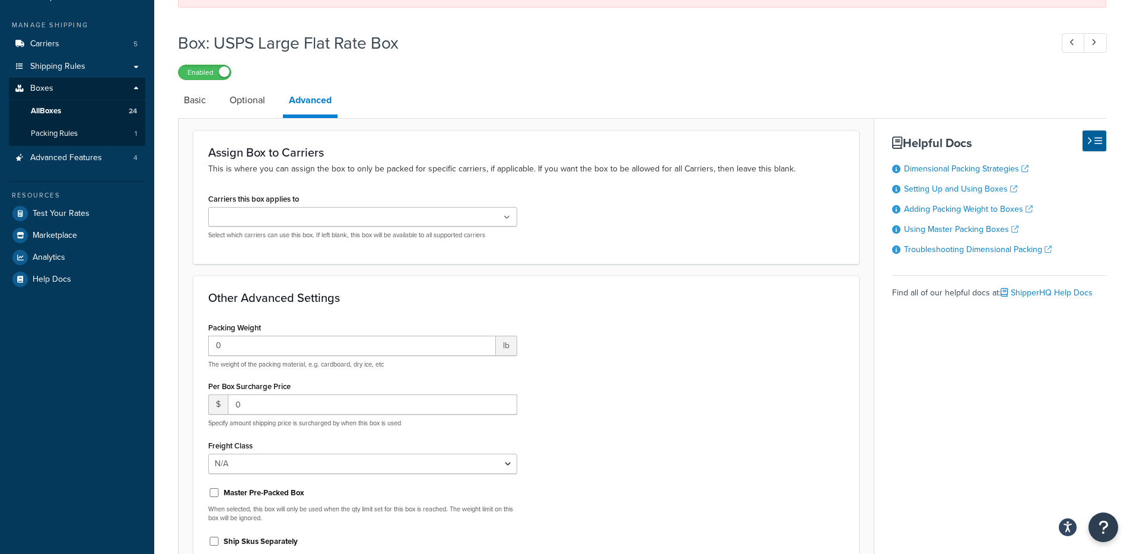
scroll to position [289, 0]
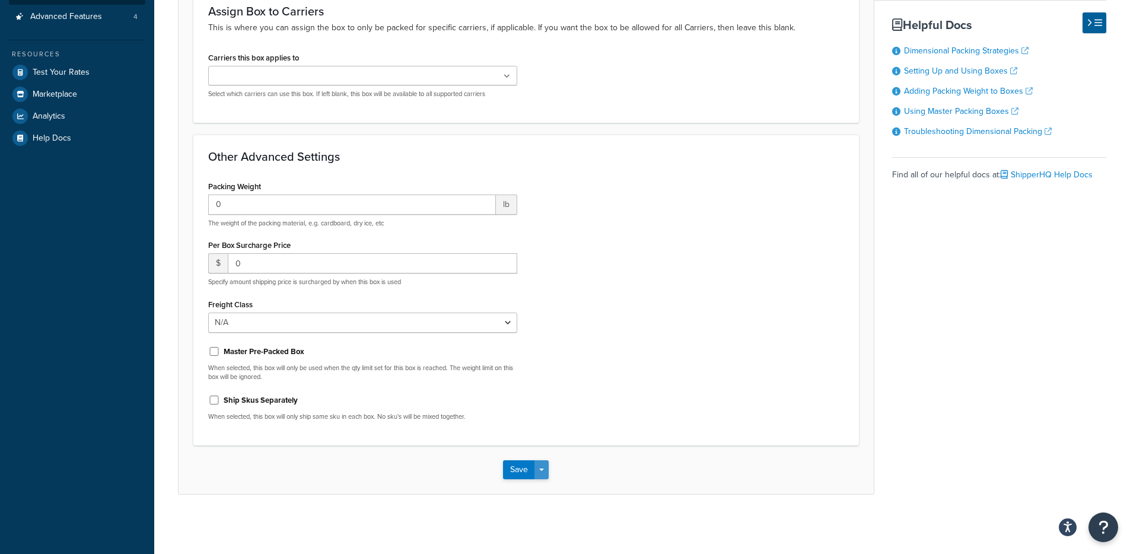
click at [539, 470] on span "button" at bounding box center [541, 470] width 5 height 2
click at [542, 485] on button "Save and Edit" at bounding box center [560, 491] width 114 height 25
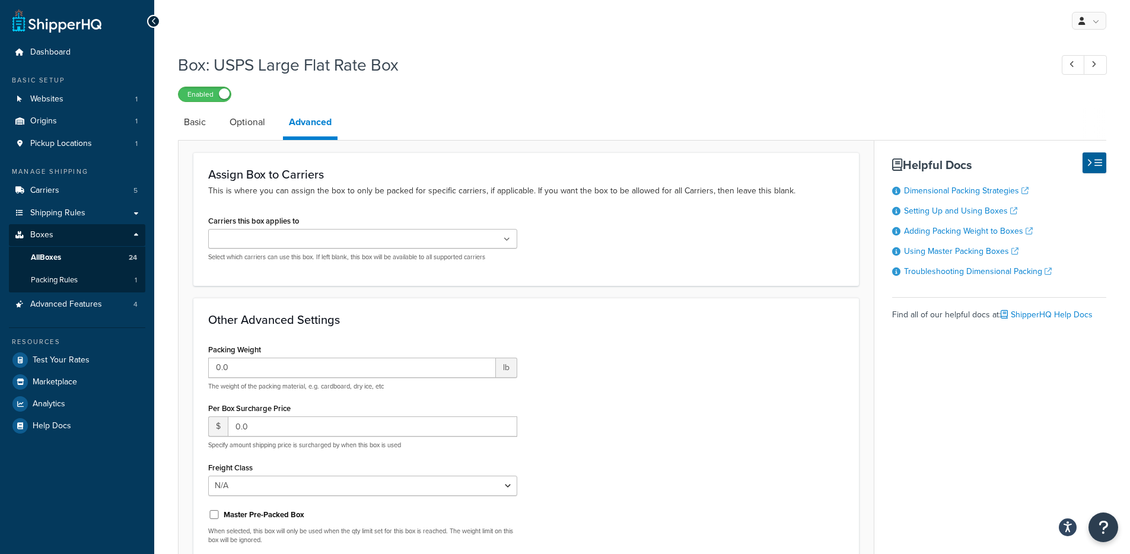
click at [336, 235] on ul at bounding box center [362, 239] width 309 height 20
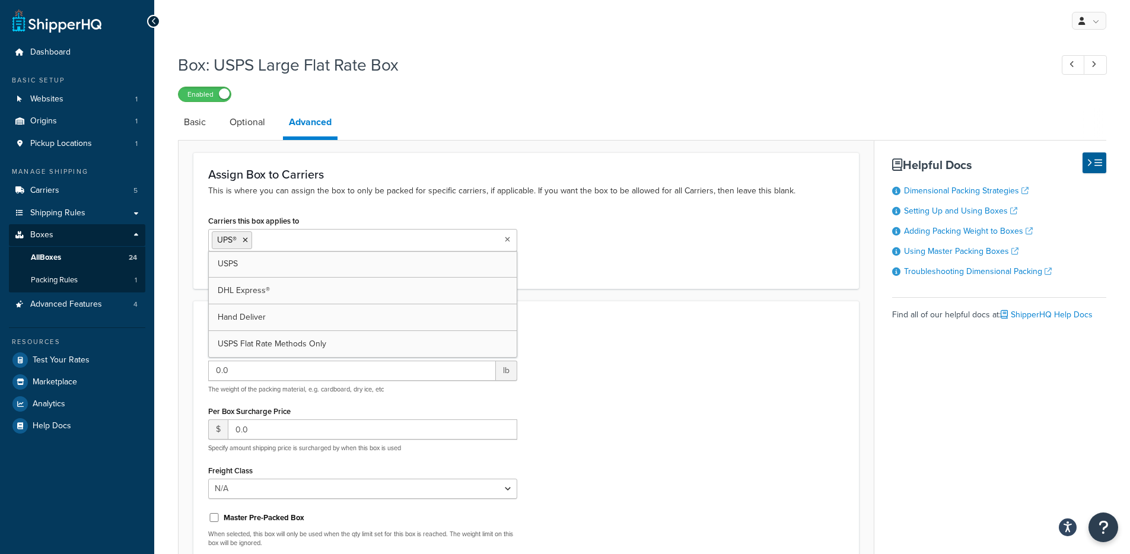
click at [596, 232] on div "Carriers this box applies to UPS® USPS DHL Express® Hand Deliver USPS Flat Rate…" at bounding box center [526, 242] width 654 height 61
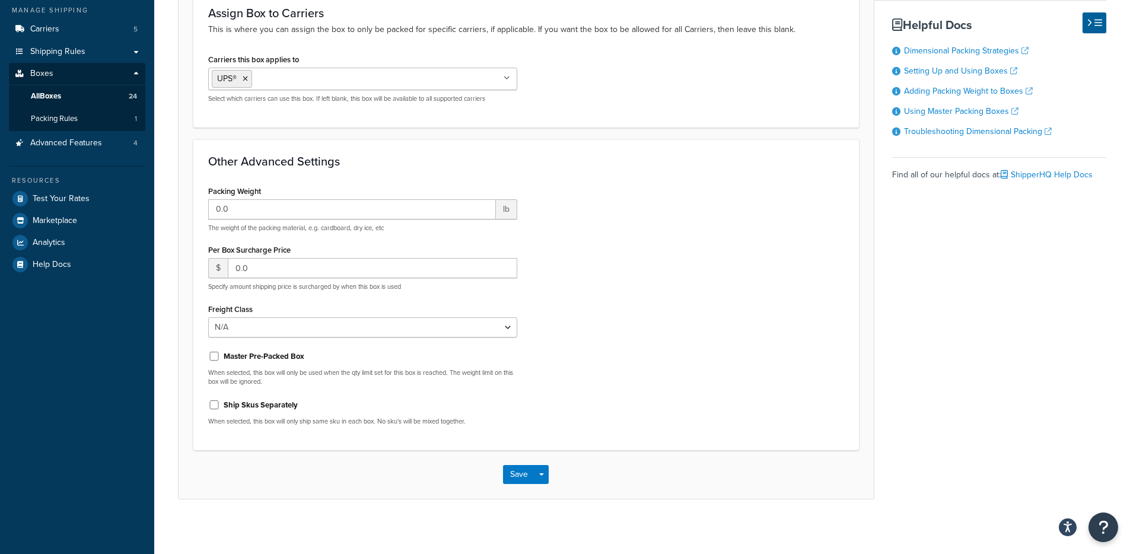
scroll to position [167, 0]
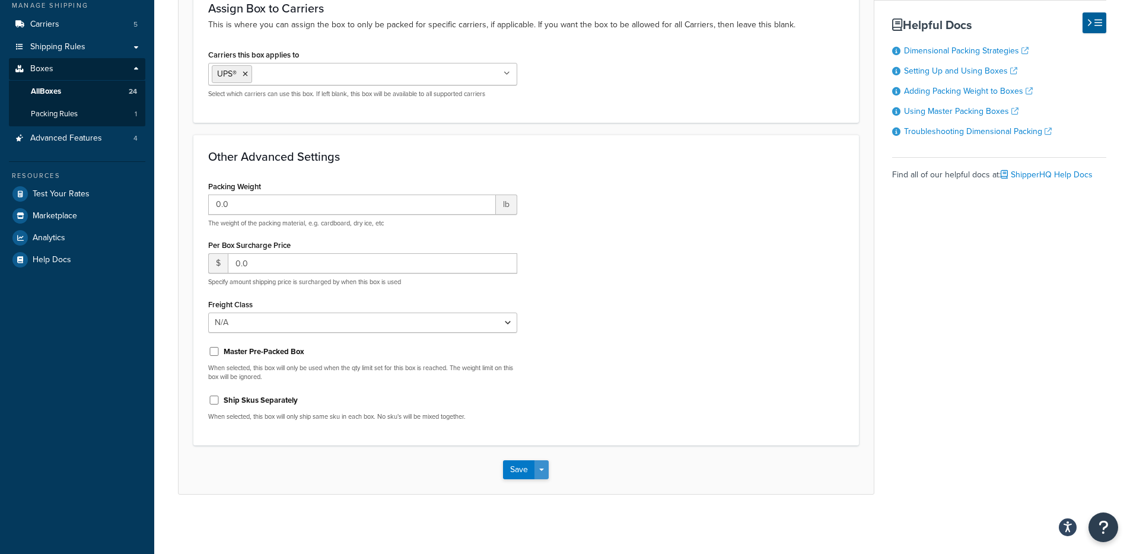
click at [547, 469] on button "Save Dropdown" at bounding box center [541, 469] width 14 height 19
click at [551, 489] on button "Save and Edit" at bounding box center [560, 491] width 114 height 25
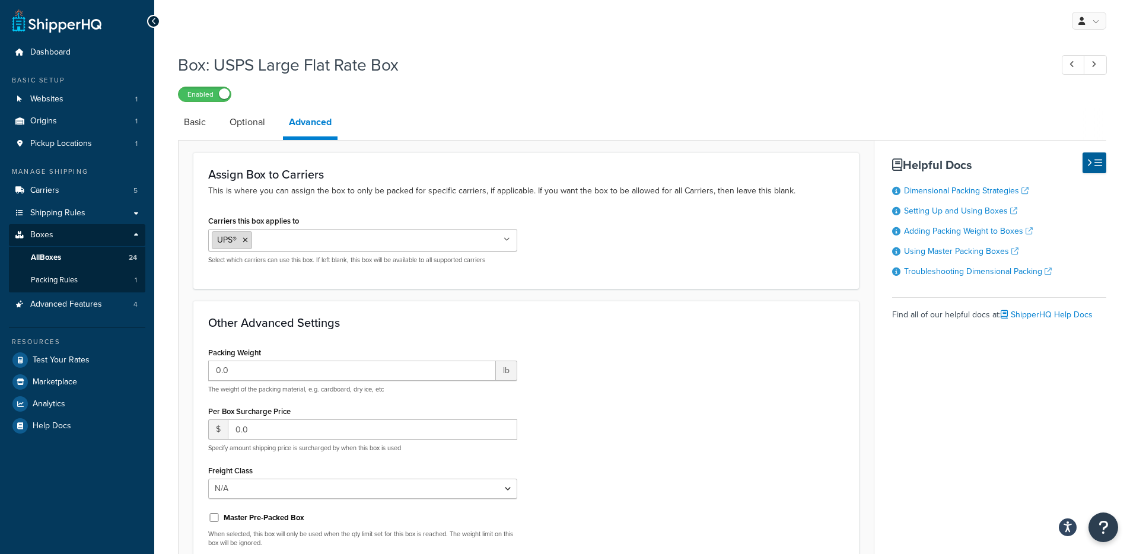
click at [241, 240] on li "UPS®" at bounding box center [232, 240] width 40 height 18
click at [249, 238] on li "UPS®" at bounding box center [232, 240] width 40 height 18
drag, startPoint x: 245, startPoint y: 239, endPoint x: 267, endPoint y: 233, distance: 22.9
click at [245, 239] on icon at bounding box center [245, 240] width 5 height 7
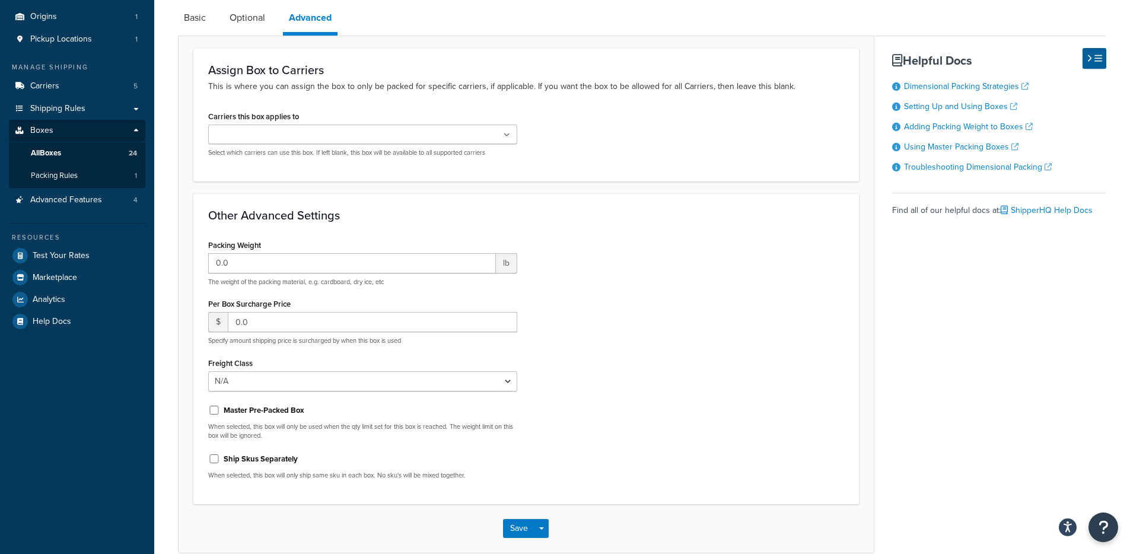
scroll to position [164, 0]
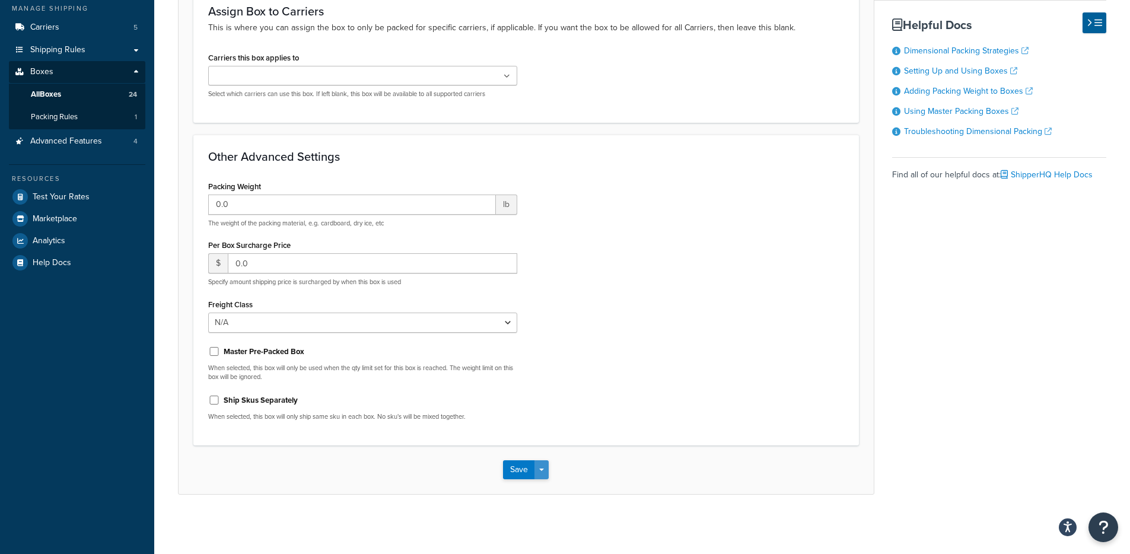
click at [542, 469] on button "Save Dropdown" at bounding box center [541, 469] width 14 height 19
click at [543, 482] on button "Save and Edit" at bounding box center [560, 491] width 114 height 25
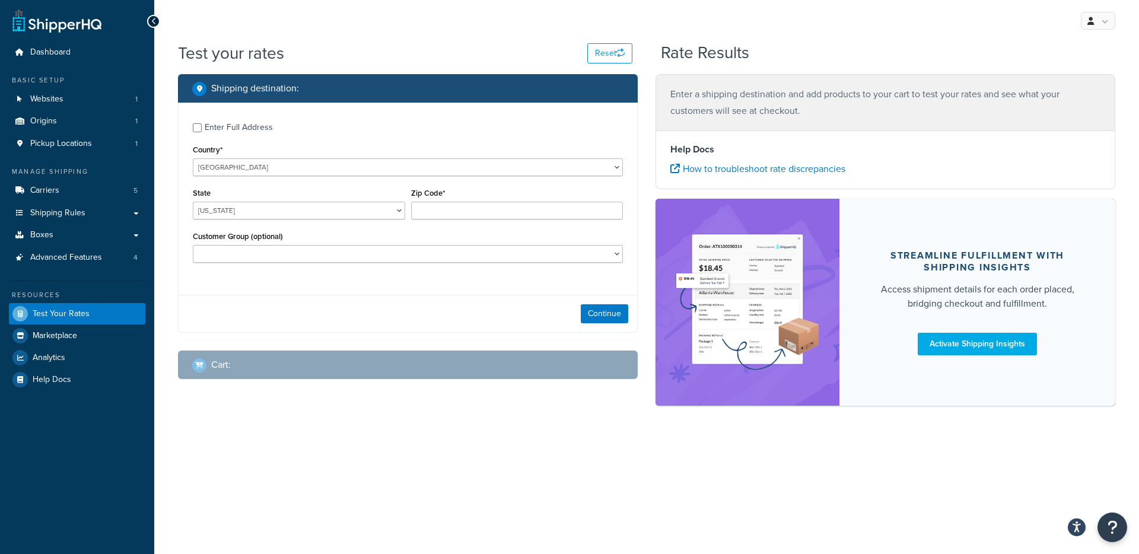
click at [270, 129] on div "Enter Full Address" at bounding box center [239, 127] width 68 height 17
click at [202, 129] on input "Enter Full Address" at bounding box center [197, 127] width 9 height 9
checkbox input "true"
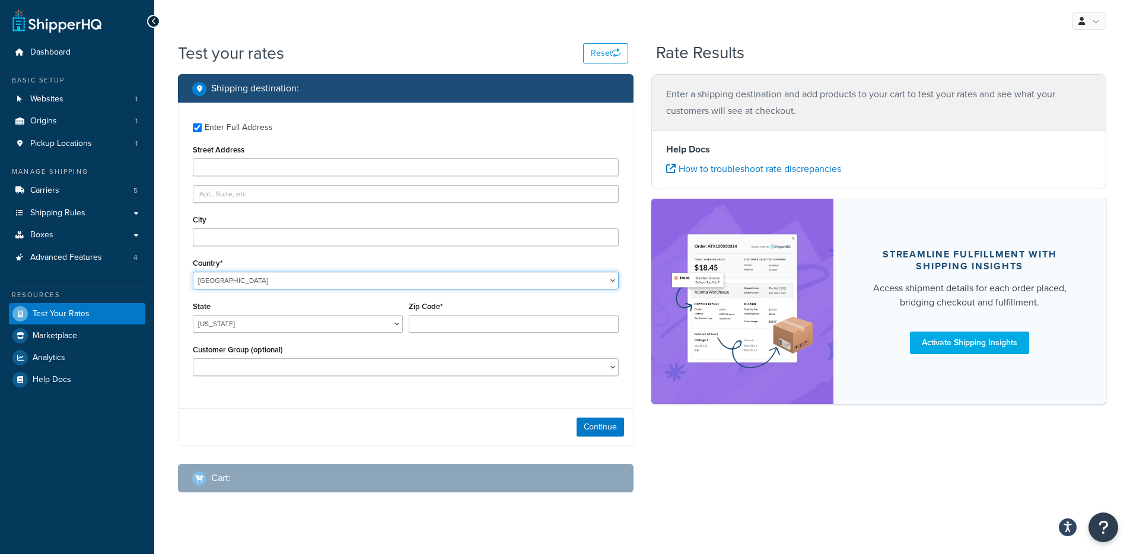
click at [261, 284] on select "[GEOGRAPHIC_DATA] [GEOGRAPHIC_DATA] [GEOGRAPHIC_DATA] [GEOGRAPHIC_DATA] [GEOGRA…" at bounding box center [406, 281] width 426 height 18
click at [252, 316] on select "[US_STATE] [US_STATE] [US_STATE] [US_STATE] [US_STATE] Armed Forces Americas Ar…" at bounding box center [298, 324] width 210 height 18
select select "HI"
click at [506, 326] on input "Zip Code*" at bounding box center [514, 324] width 210 height 18
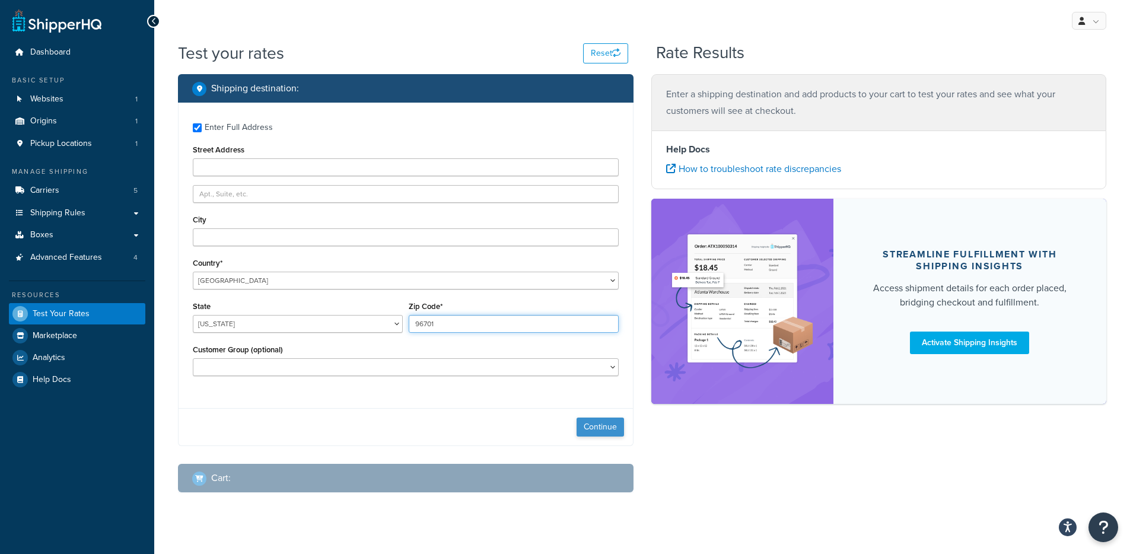
type input "96701"
click at [597, 436] on button "Continue" at bounding box center [600, 427] width 47 height 19
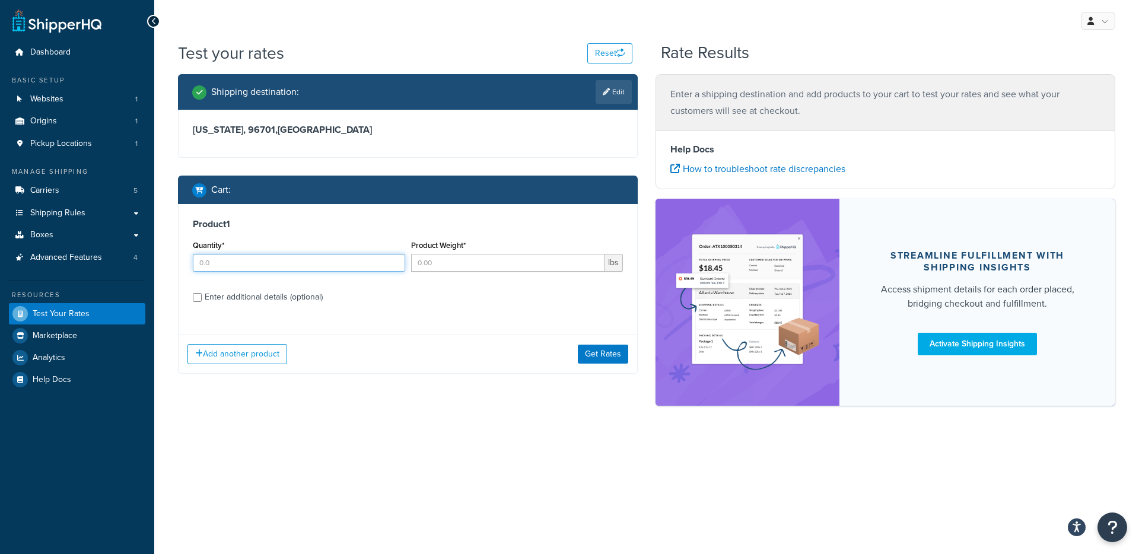
click at [275, 263] on input "Quantity*" at bounding box center [299, 263] width 212 height 18
type input "1"
click at [496, 272] on input "Product Weight*" at bounding box center [508, 263] width 194 height 18
type input "7"
click at [273, 303] on div "Enter additional details (optional)" at bounding box center [264, 297] width 118 height 17
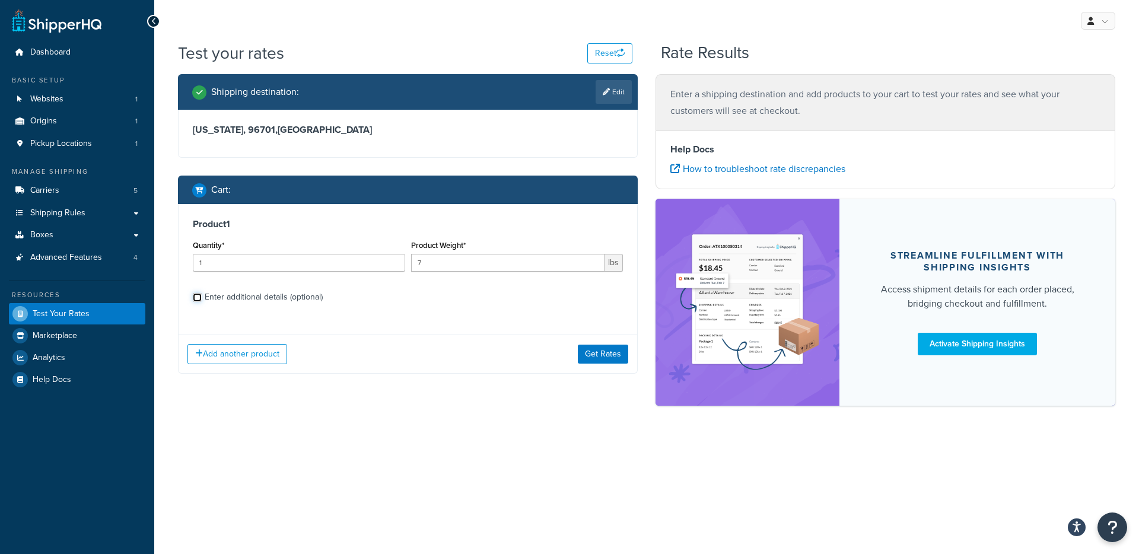
click at [202, 302] on input "Enter additional details (optional)" at bounding box center [197, 297] width 9 height 9
checkbox input "true"
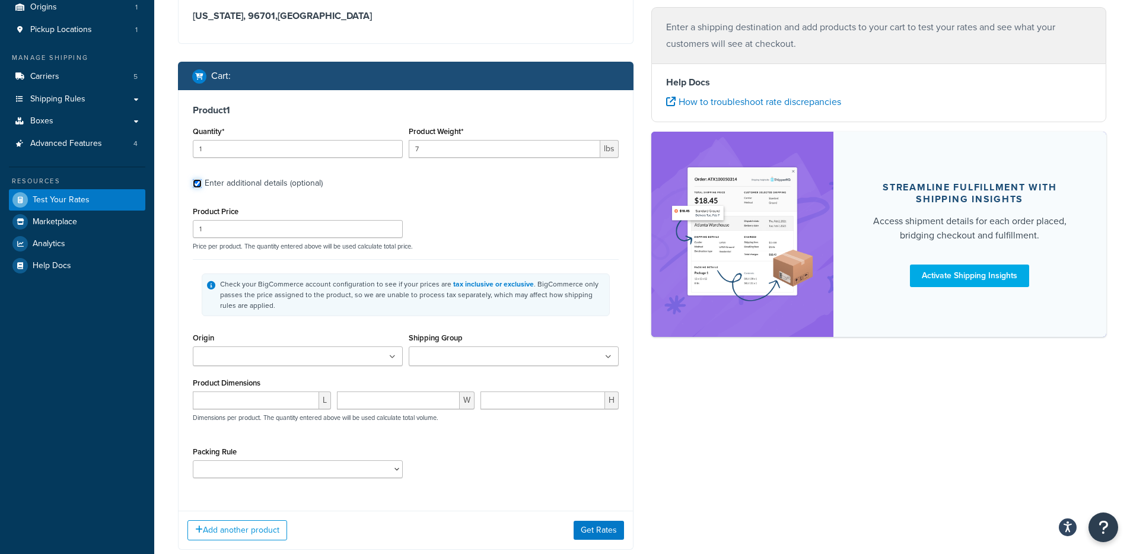
scroll to position [118, 0]
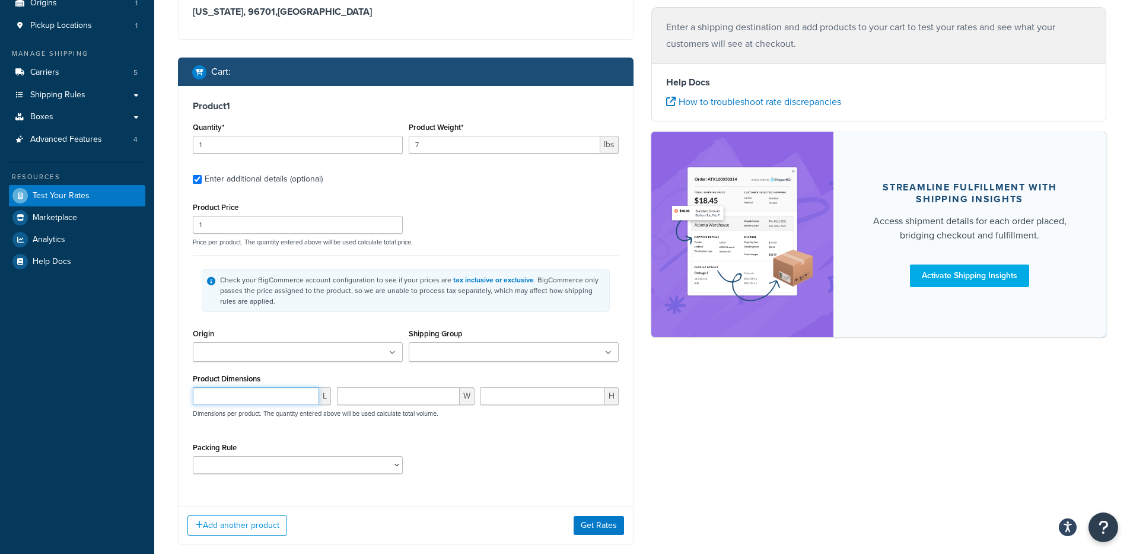
click at [281, 393] on input "number" at bounding box center [256, 396] width 126 height 18
type input "11.5"
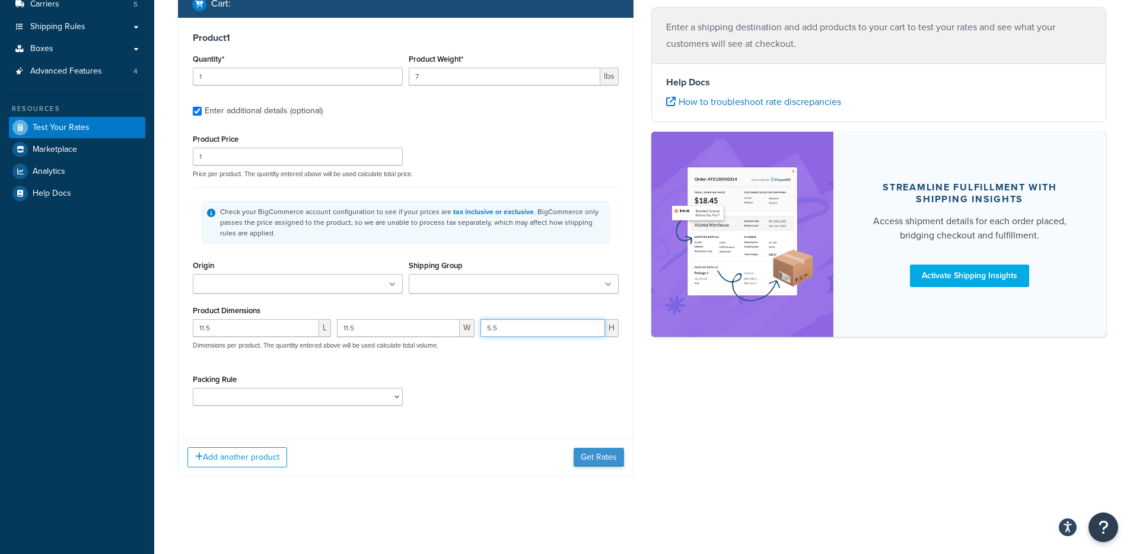
type input "5.5"
click at [601, 458] on button "Get Rates" at bounding box center [599, 457] width 50 height 19
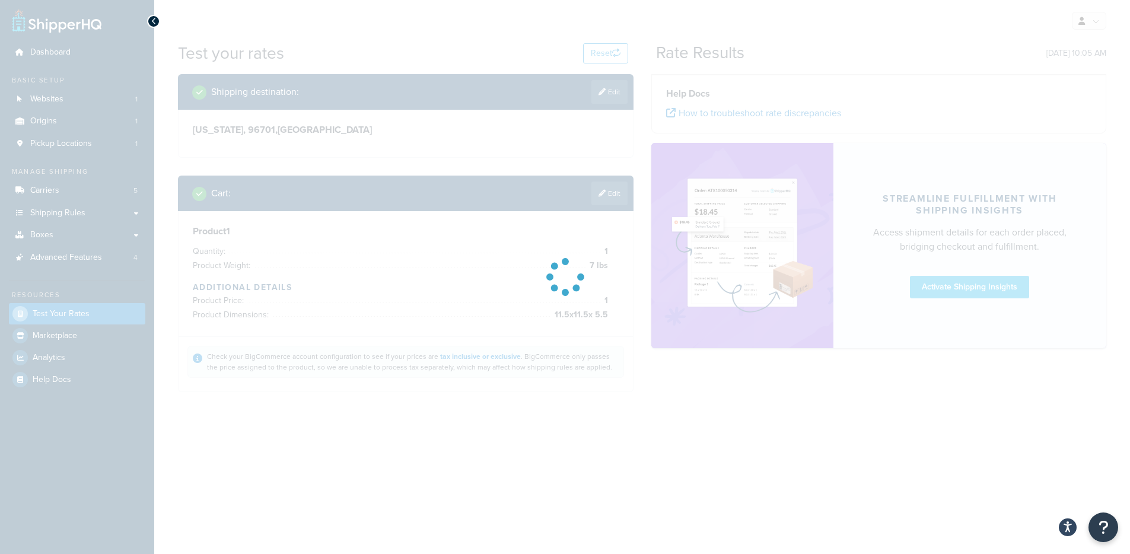
scroll to position [0, 0]
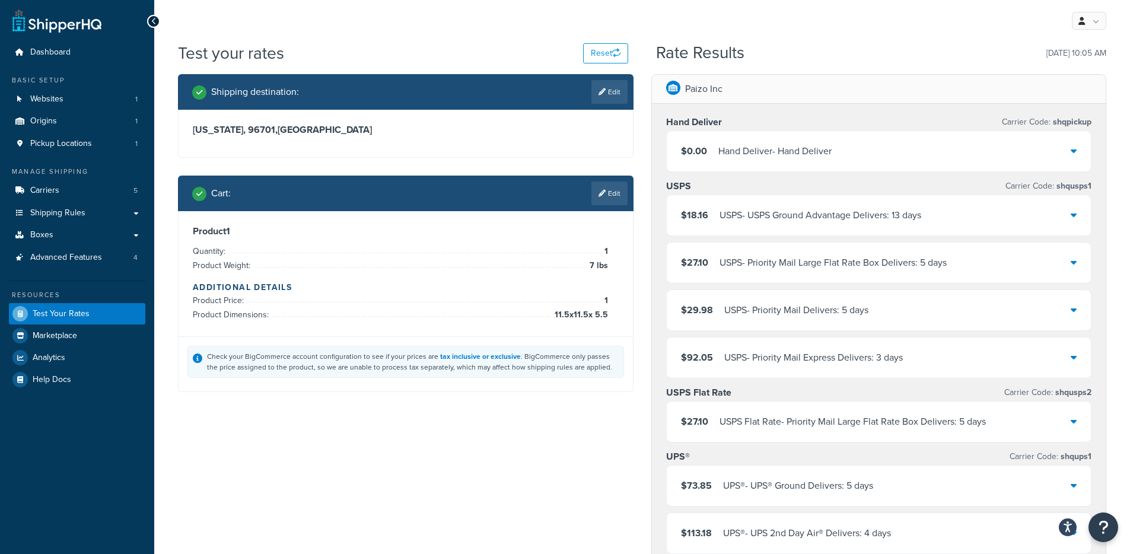
click at [768, 270] on div "USPS - Priority Mail Large Flat Rate Box Delivers: 5 days" at bounding box center [832, 262] width 227 height 17
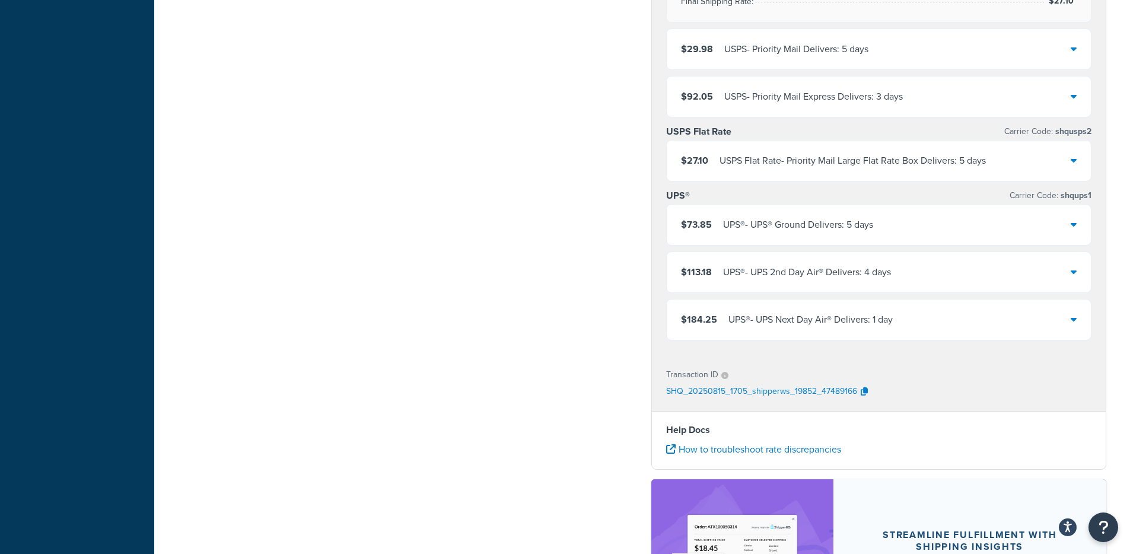
scroll to position [465, 0]
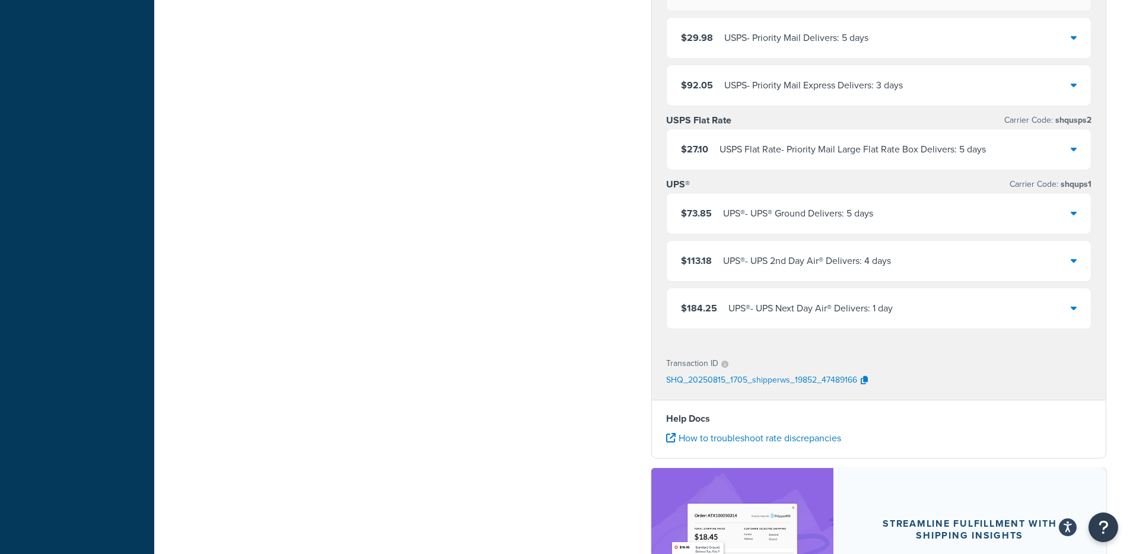
click at [797, 211] on div "UPS® - UPS® Ground Delivers: 5 days" at bounding box center [798, 213] width 150 height 17
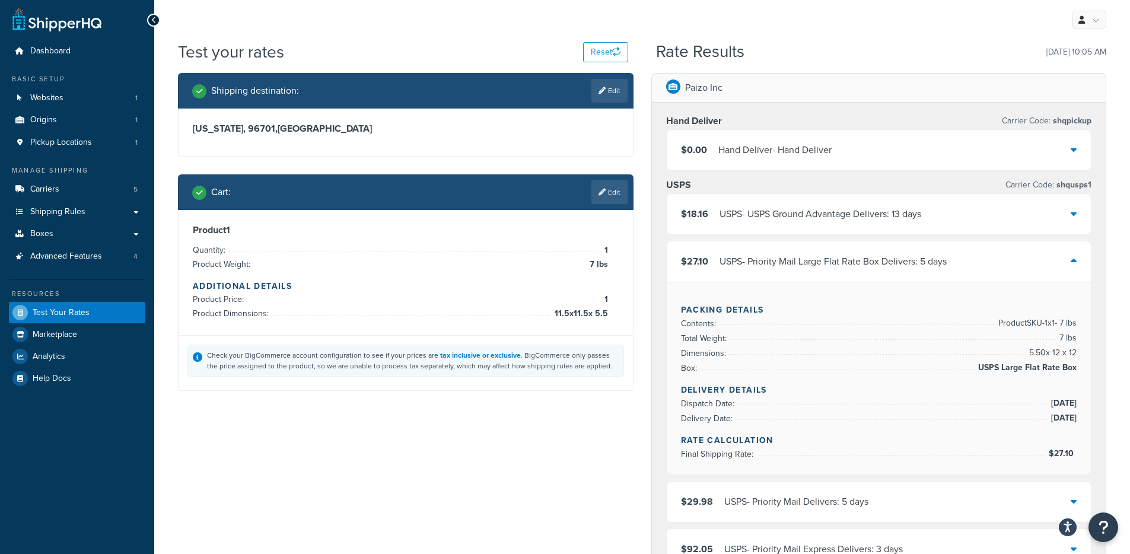
scroll to position [0, 0]
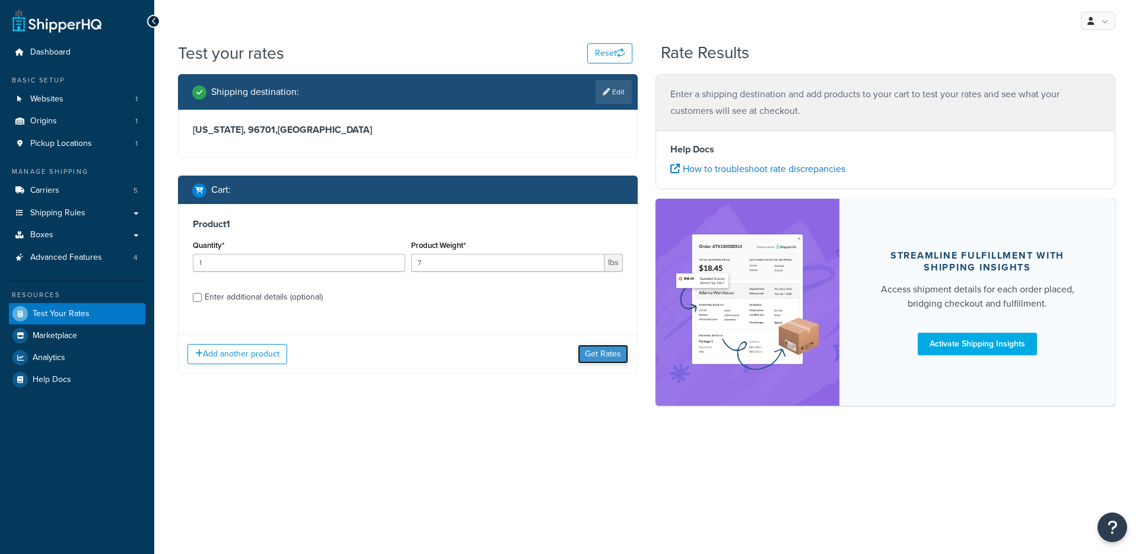
click at [618, 356] on button "Get Rates" at bounding box center [603, 354] width 50 height 19
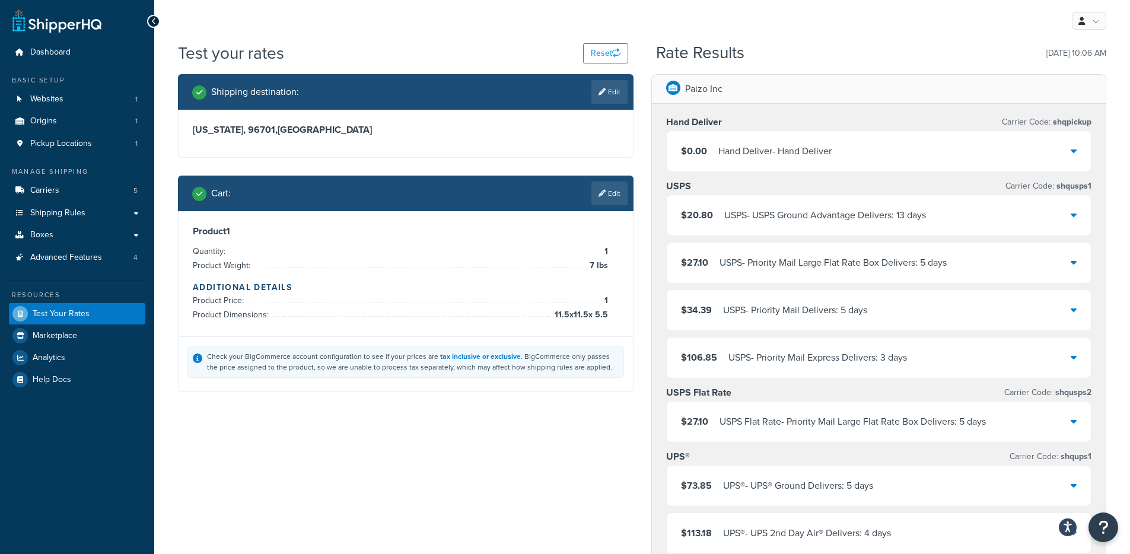
click at [778, 261] on div "USPS - Priority Mail Large Flat Rate Box Delivers: 5 days" at bounding box center [832, 262] width 227 height 17
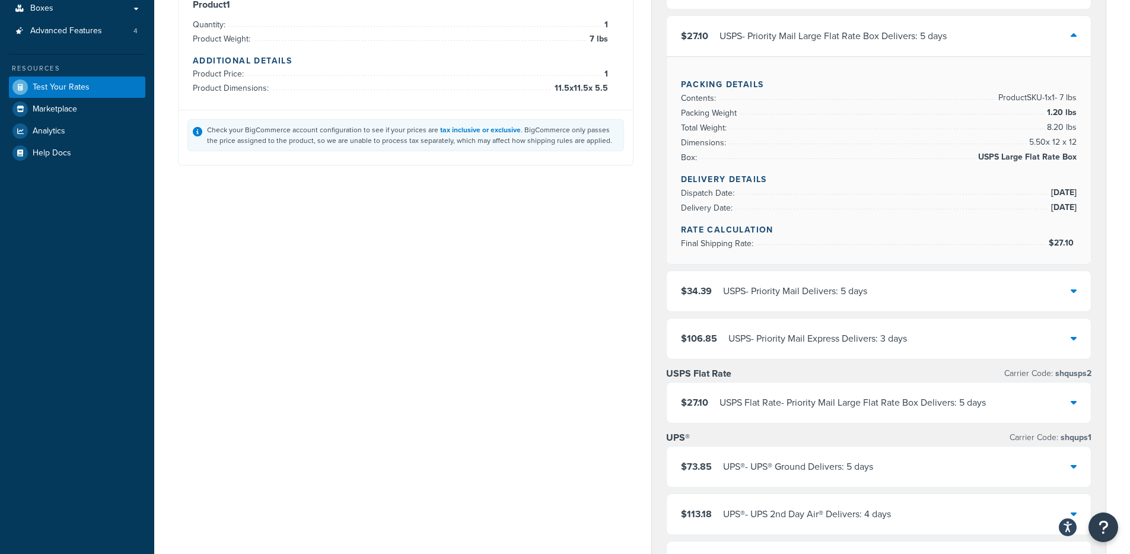
scroll to position [333, 0]
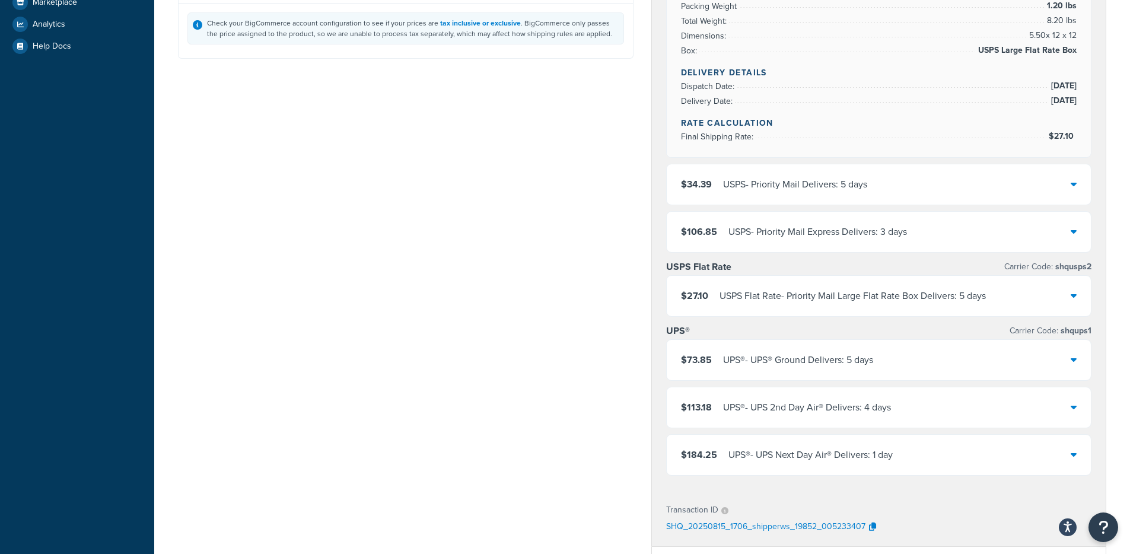
click at [756, 353] on div "UPS® - UPS® Ground Delivers: 5 days" at bounding box center [798, 360] width 150 height 17
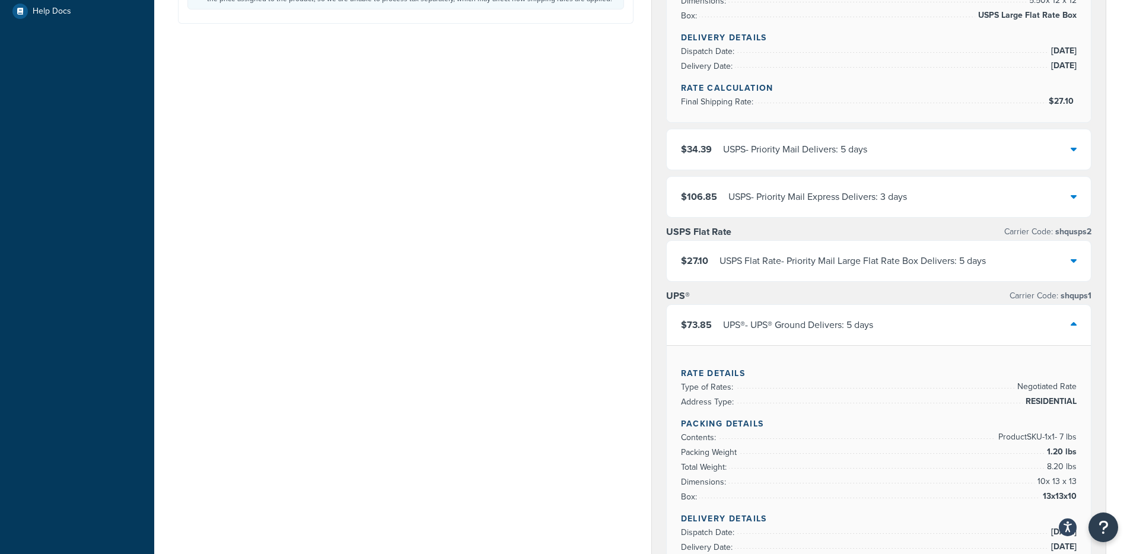
scroll to position [370, 0]
drag, startPoint x: 1055, startPoint y: 452, endPoint x: 1069, endPoint y: 496, distance: 46.3
click at [1069, 496] on ul "Contents: Product SKU-1 x 1 - 7 lbs Packing Weight 1.20 lbs Total Weight: 8.20 …" at bounding box center [879, 465] width 396 height 74
drag, startPoint x: 1075, startPoint y: 494, endPoint x: 1041, endPoint y: 432, distance: 70.6
click at [1041, 433] on ul "Contents: Product SKU-1 x 1 - 7 lbs Packing Weight 1.20 lbs Total Weight: 8.20 …" at bounding box center [879, 465] width 396 height 74
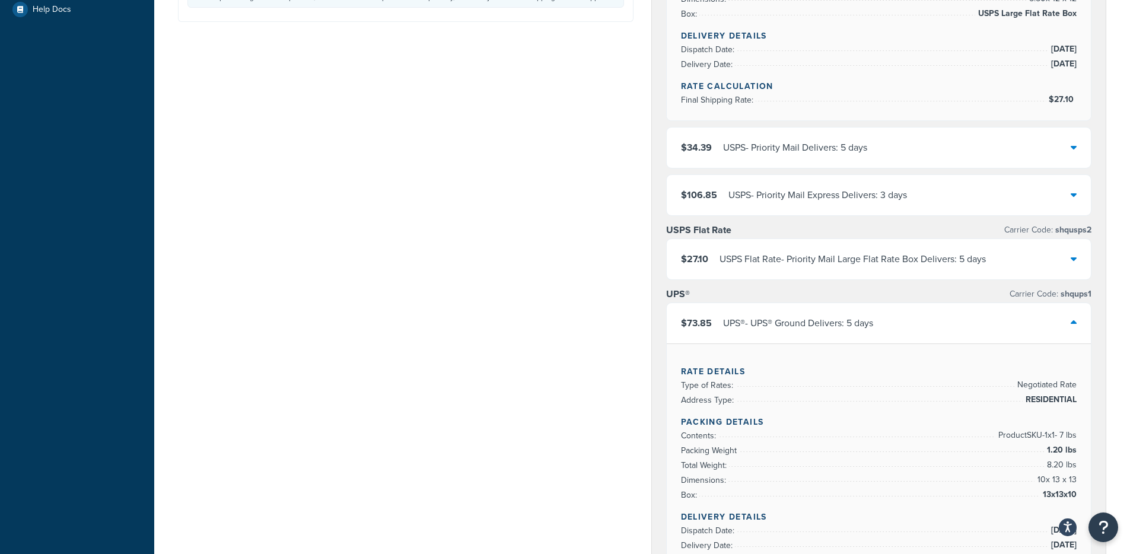
click at [907, 440] on li "Contents: Product SKU-1 x 1 - 7 lbs" at bounding box center [879, 435] width 396 height 15
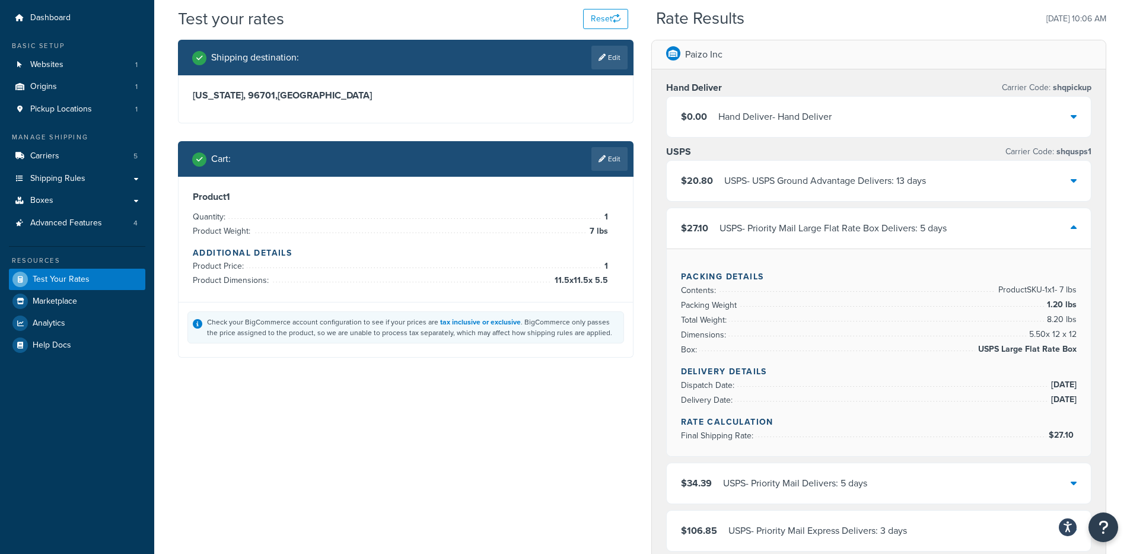
scroll to position [20, 0]
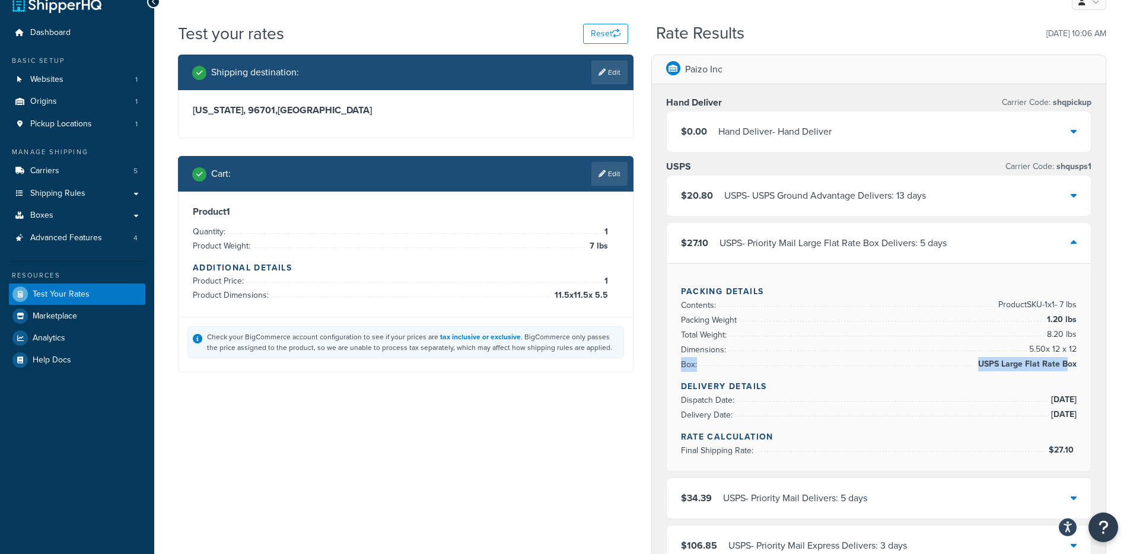
drag, startPoint x: 969, startPoint y: 361, endPoint x: 1066, endPoint y: 361, distance: 97.3
click at [1066, 363] on li "Box: USPS Large Flat Rate Box" at bounding box center [879, 364] width 396 height 15
click at [1070, 332] on span "8.20 lbs" at bounding box center [1060, 334] width 33 height 14
drag, startPoint x: 1047, startPoint y: 314, endPoint x: 1081, endPoint y: 317, distance: 34.0
click at [1081, 317] on div "Packing Details Contents: Product SKU-1 x 1 - 7 lbs Packing Weight 1.20 lbs Tot…" at bounding box center [879, 367] width 425 height 208
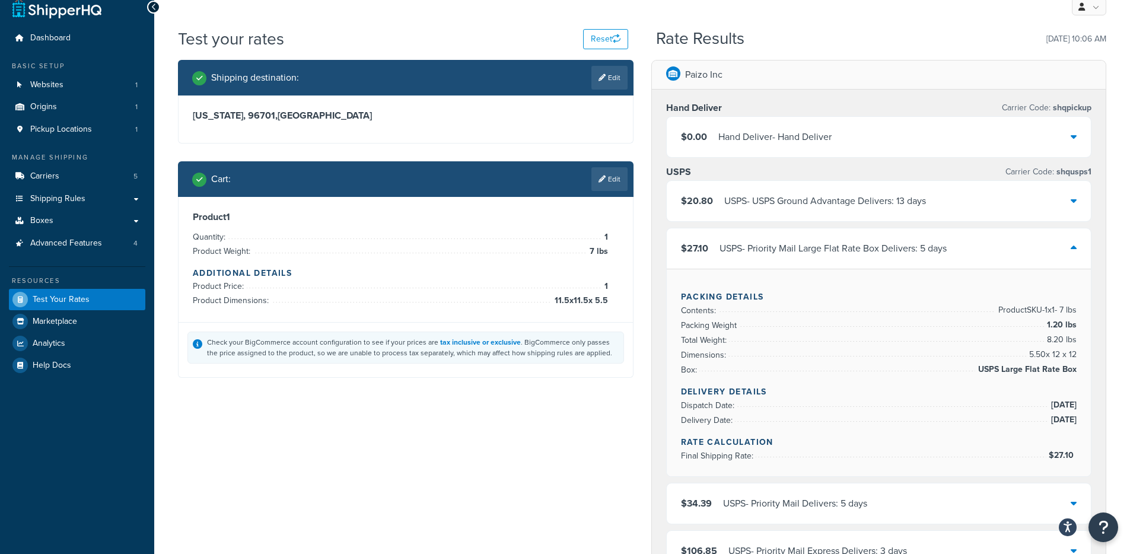
scroll to position [10, 0]
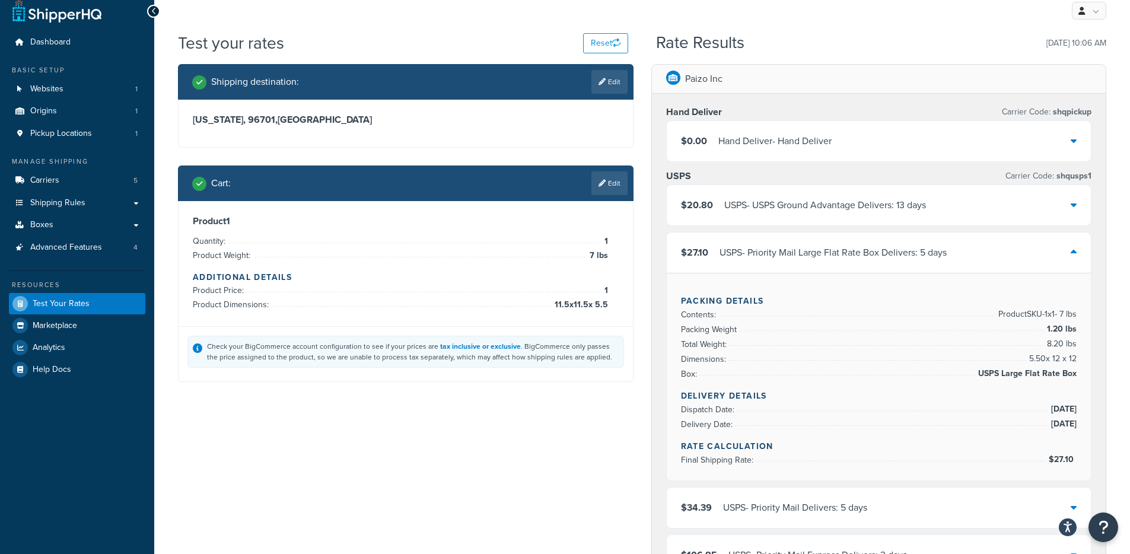
click at [926, 249] on div "USPS - Priority Mail Large Flat Rate Box Delivers: 5 days" at bounding box center [832, 252] width 227 height 17
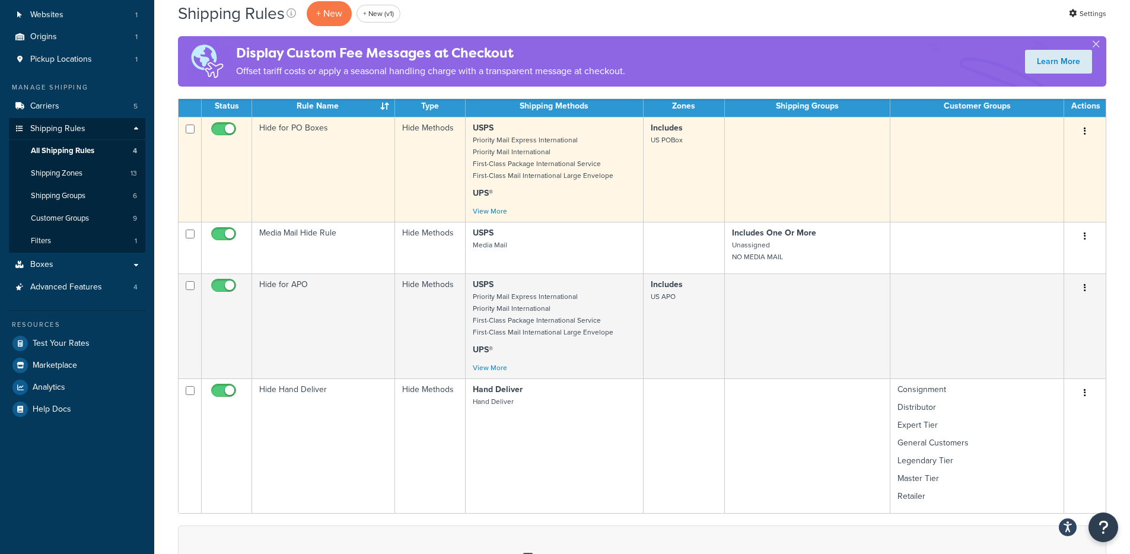
scroll to position [89, 0]
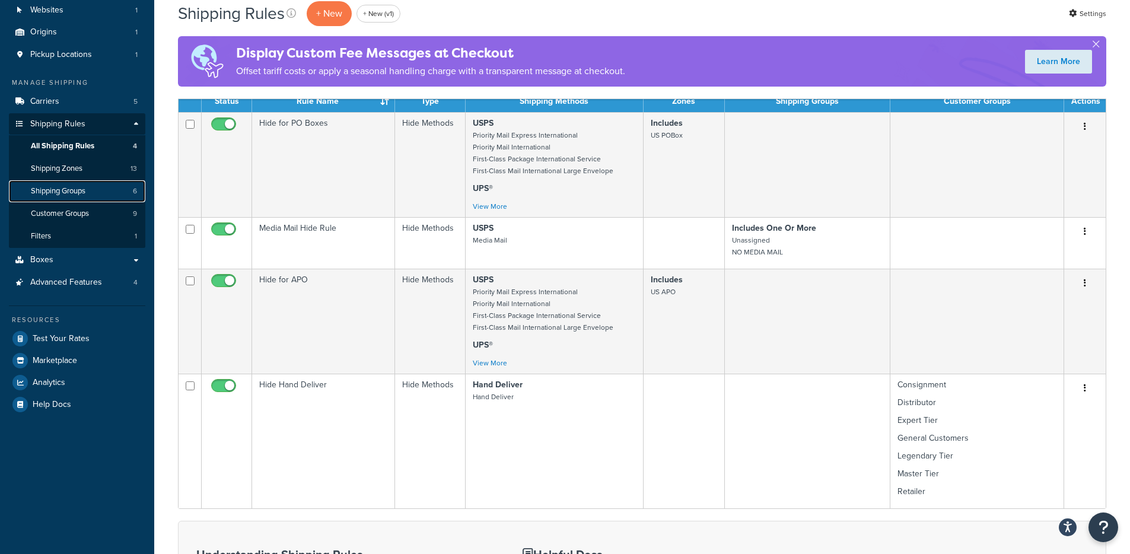
click at [31, 187] on span "Shipping Groups" at bounding box center [58, 191] width 55 height 10
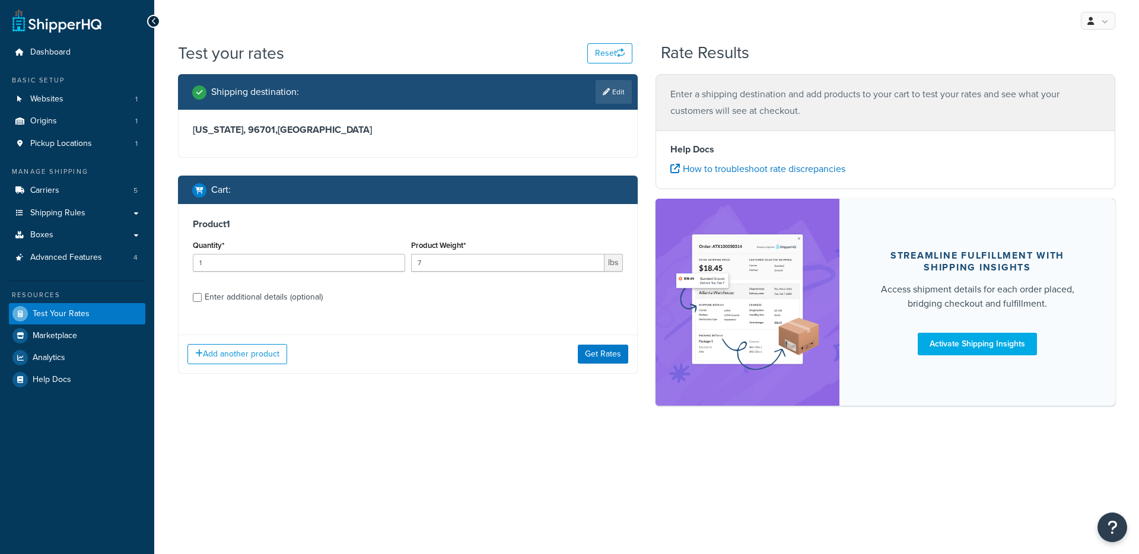
drag, startPoint x: 0, startPoint y: 0, endPoint x: 581, endPoint y: 367, distance: 687.5
click at [576, 370] on div "Add another product Get Rates" at bounding box center [408, 354] width 458 height 39
click at [601, 356] on button "Get Rates" at bounding box center [603, 354] width 50 height 19
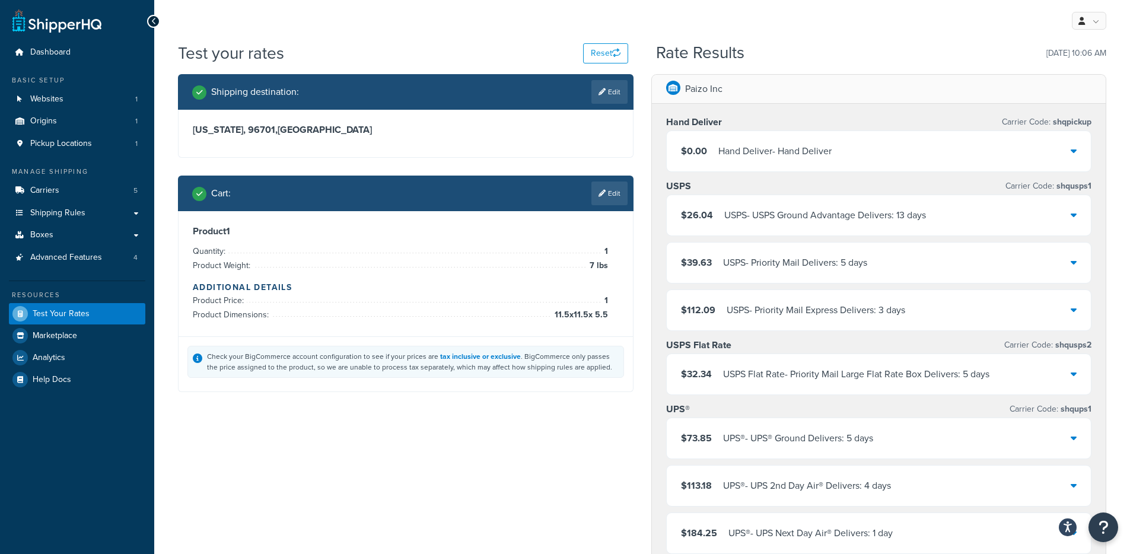
click at [838, 228] on div "$26.04 USPS - USPS Ground Advantage Delivers: 13 days" at bounding box center [879, 215] width 425 height 40
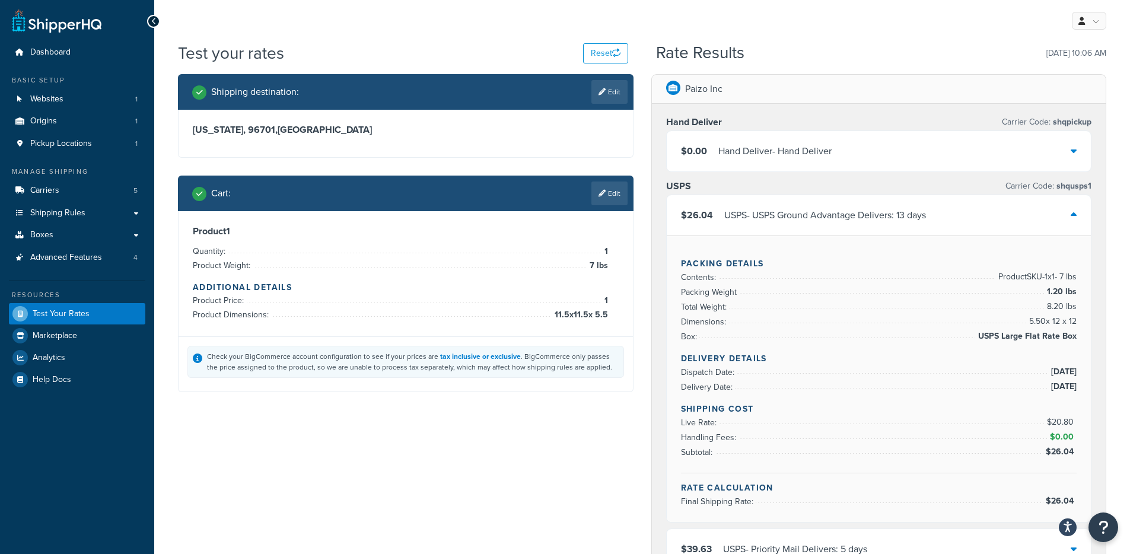
click at [835, 221] on div "USPS - USPS Ground Advantage Delivers: 13 days" at bounding box center [825, 215] width 202 height 17
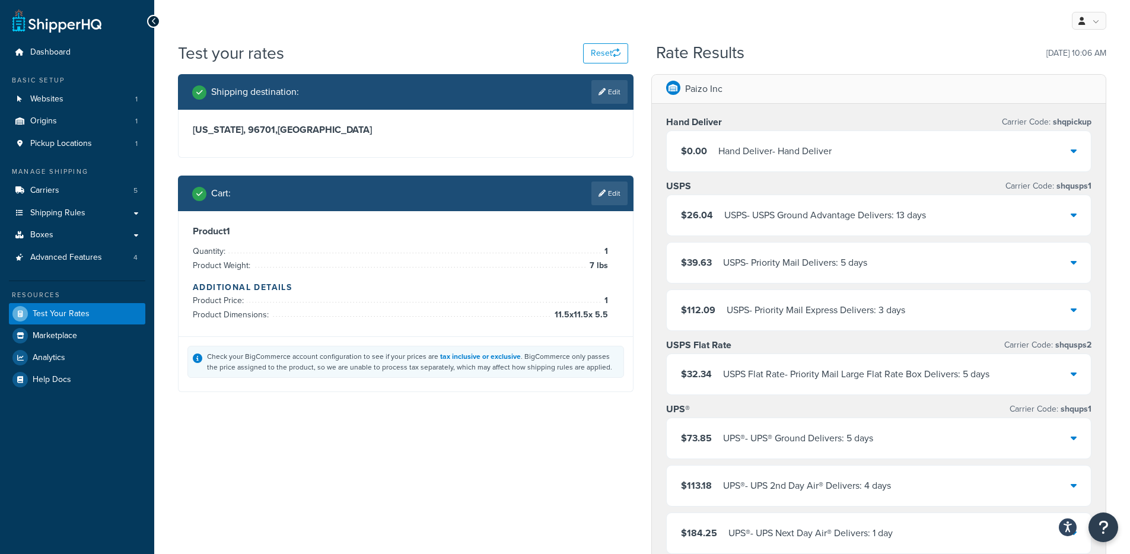
click at [807, 312] on div "USPS - Priority Mail Express Delivers: 3 days" at bounding box center [816, 310] width 179 height 17
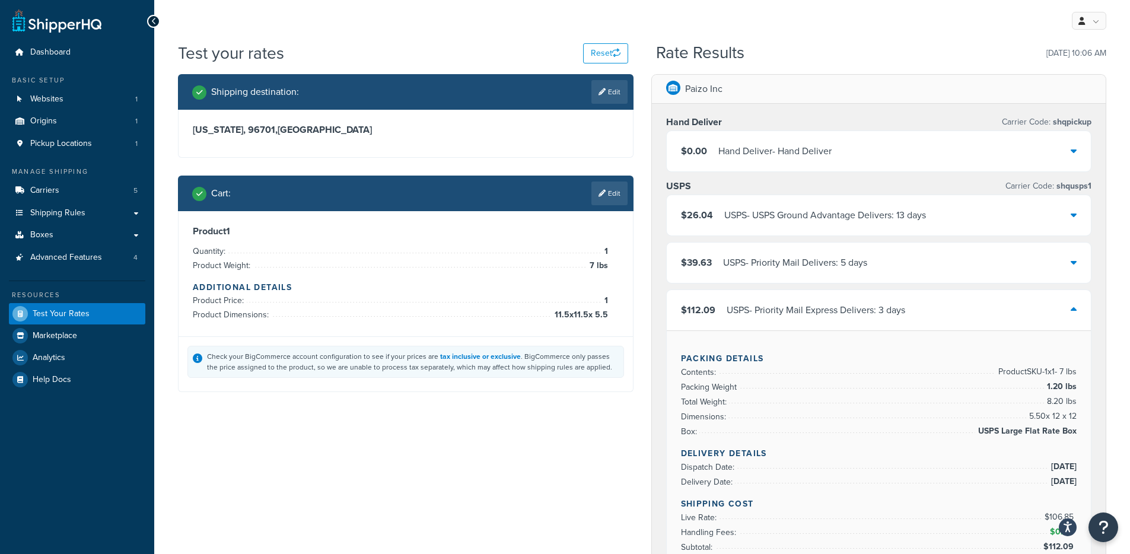
click at [807, 312] on div "USPS - Priority Mail Express Delivers: 3 days" at bounding box center [816, 310] width 179 height 17
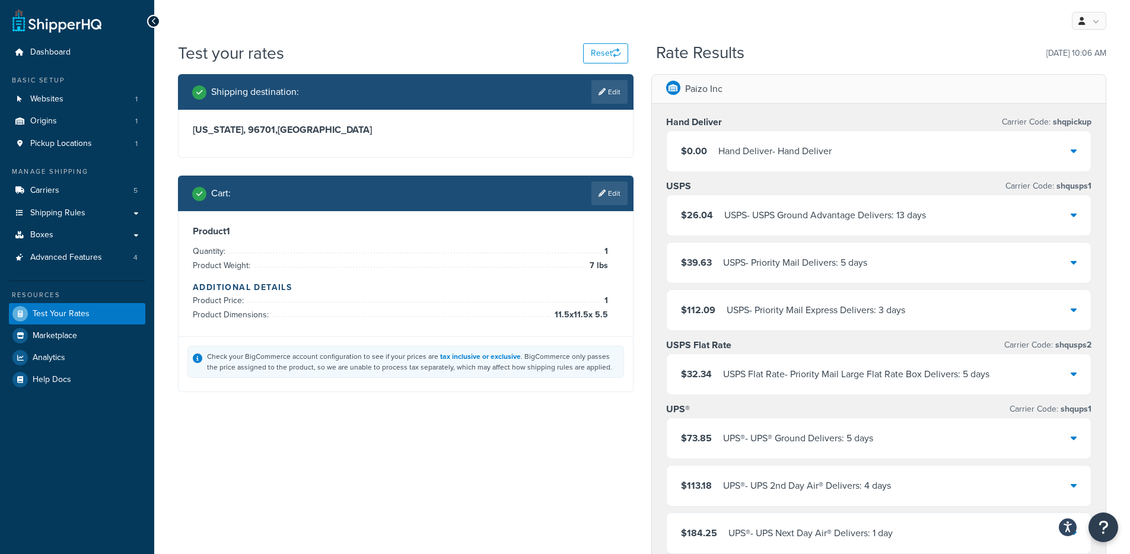
click at [800, 369] on div "USPS Flat Rate - Priority Mail Large Flat Rate Box Delivers: 5 days" at bounding box center [856, 374] width 266 height 17
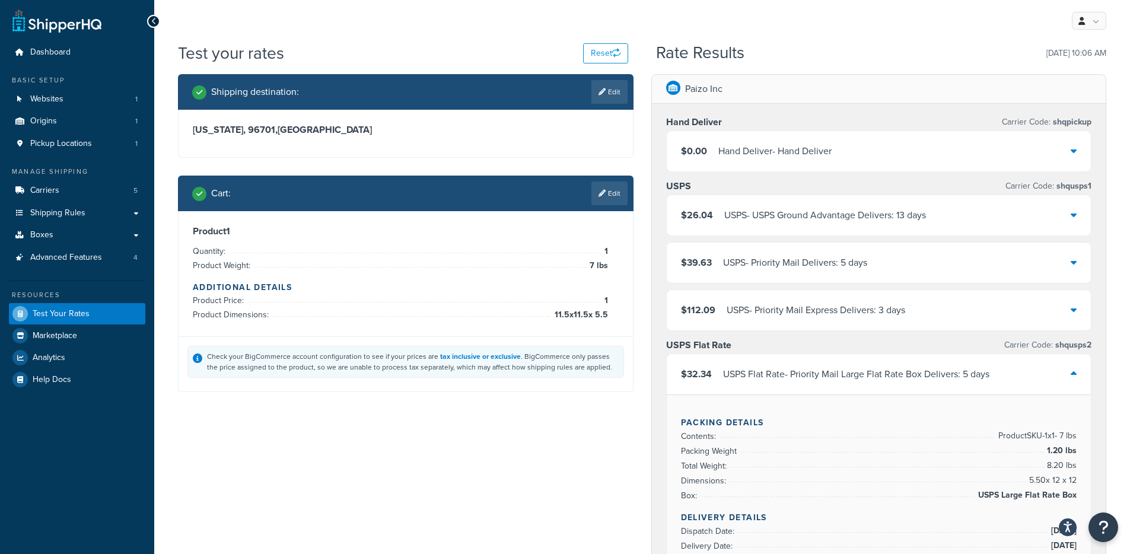
click at [798, 362] on div "$32.34 USPS Flat Rate - Priority Mail Large Flat Rate Box Delivers: 5 days" at bounding box center [879, 374] width 425 height 40
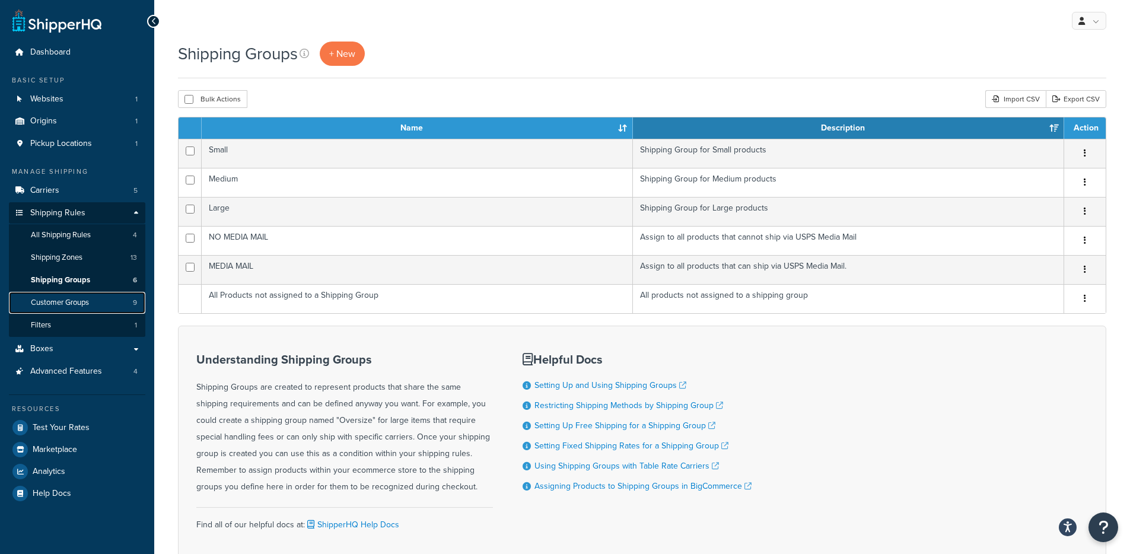
click at [103, 302] on link "Customer Groups 9" at bounding box center [77, 303] width 136 height 22
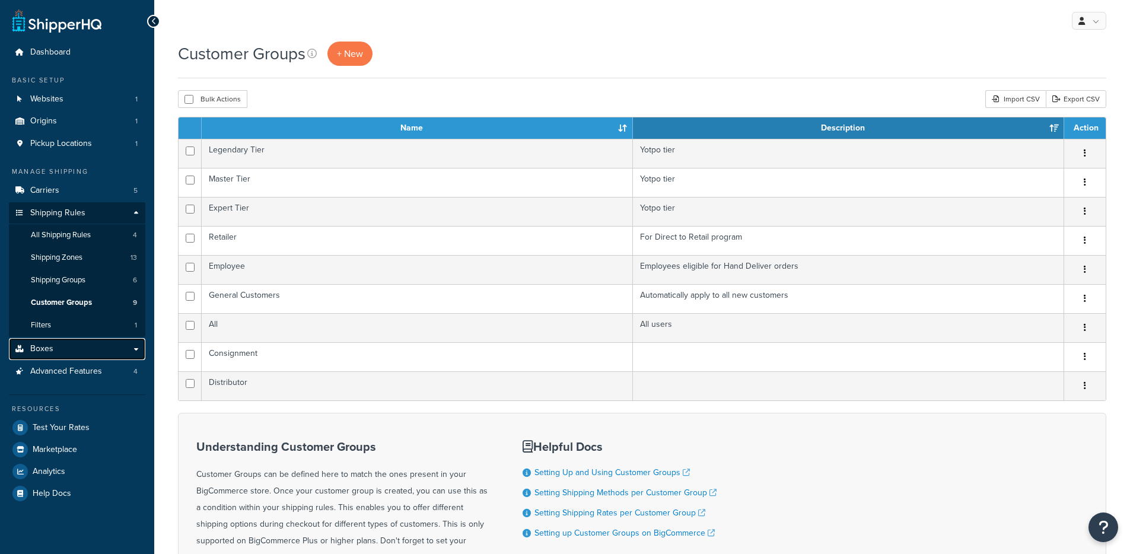
click at [80, 356] on link "Boxes" at bounding box center [77, 349] width 136 height 22
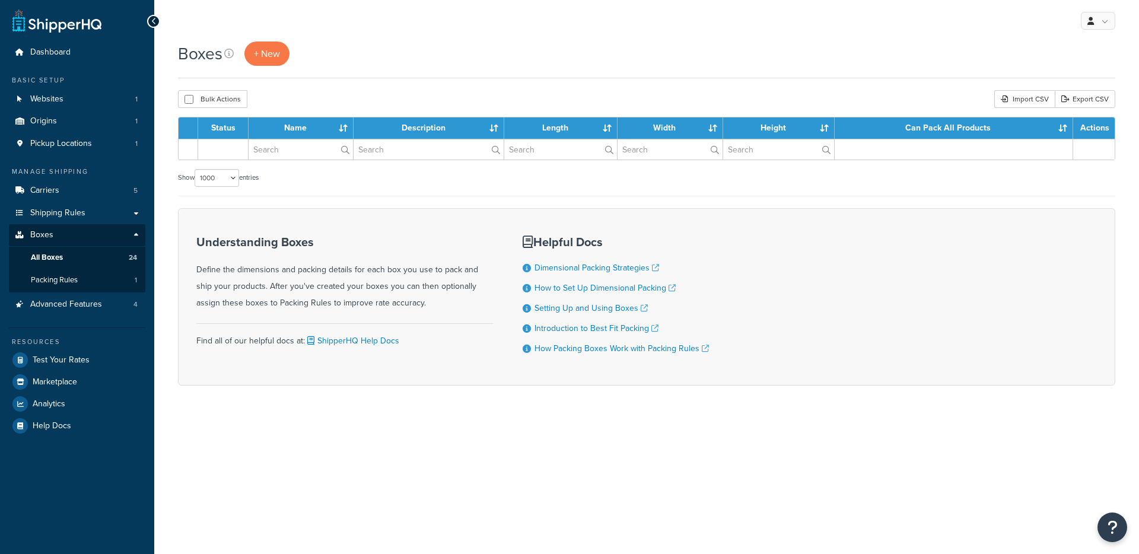
select select "1000"
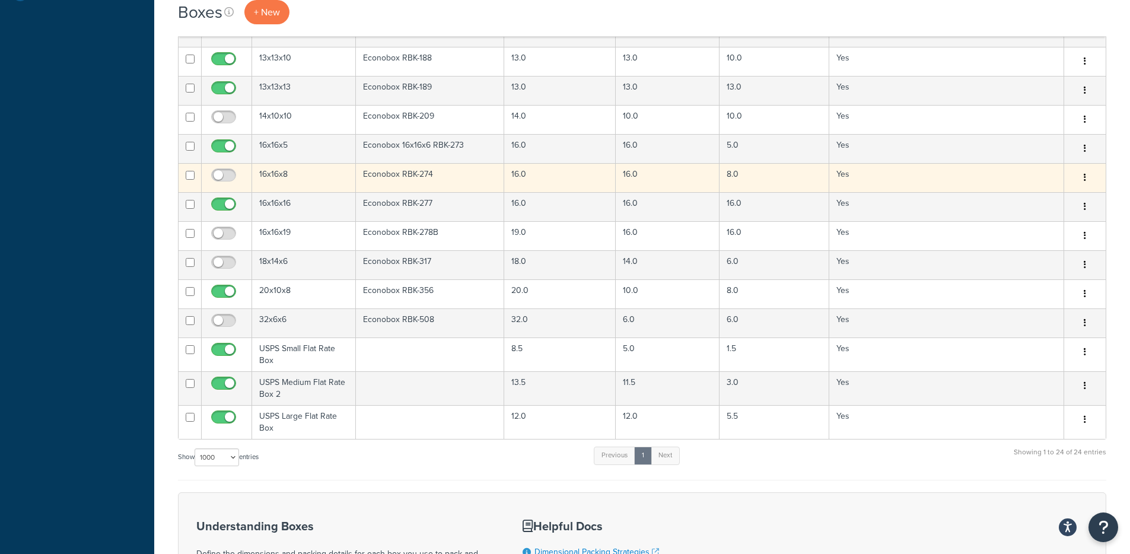
scroll to position [521, 0]
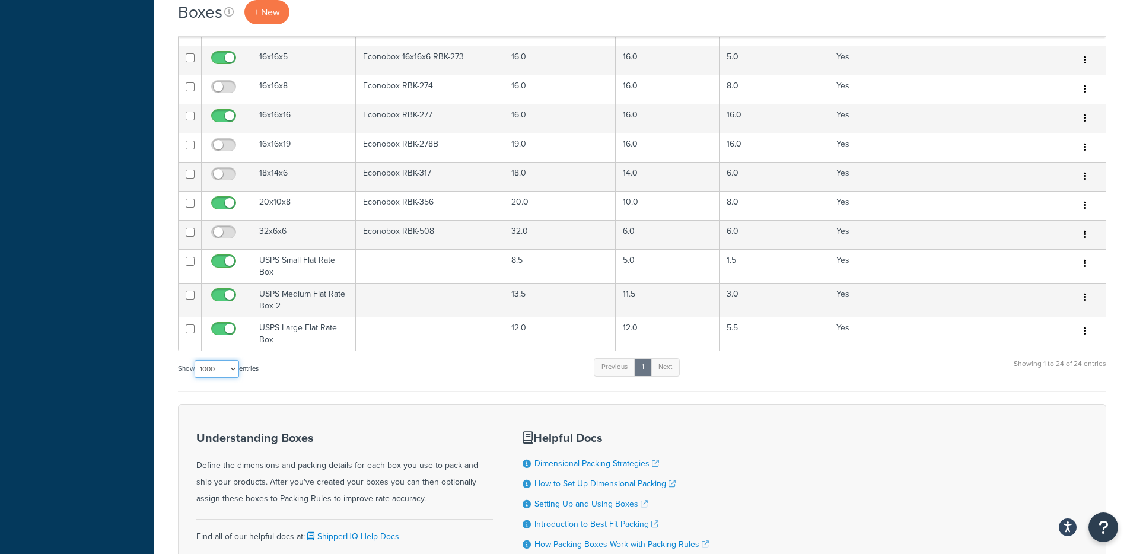
click at [220, 370] on select "10 15 25 50 100 1000" at bounding box center [217, 369] width 44 height 18
click at [196, 361] on select "10 15 25 50 100 1000" at bounding box center [217, 369] width 44 height 18
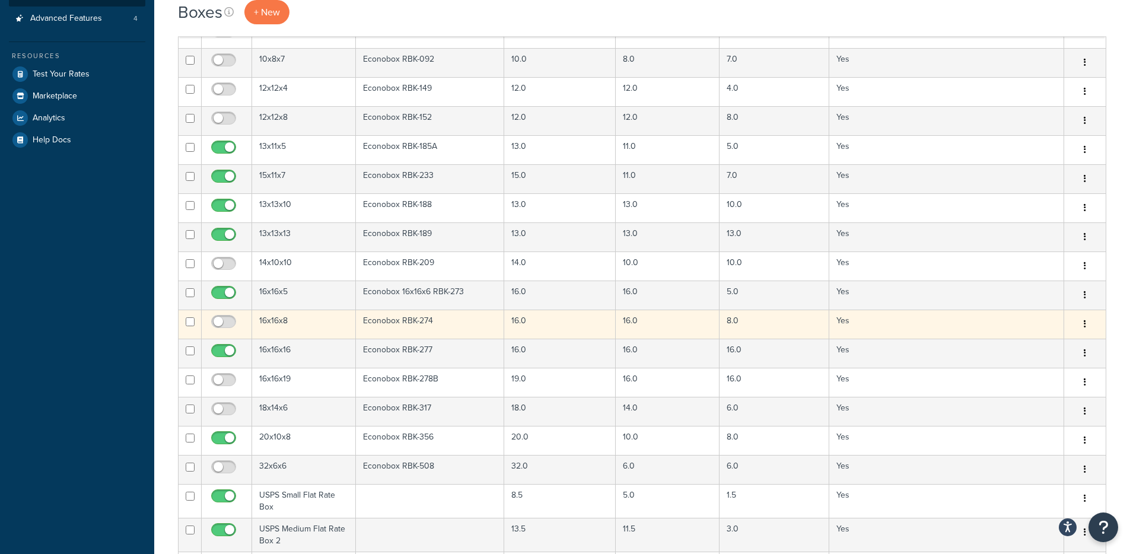
scroll to position [358, 0]
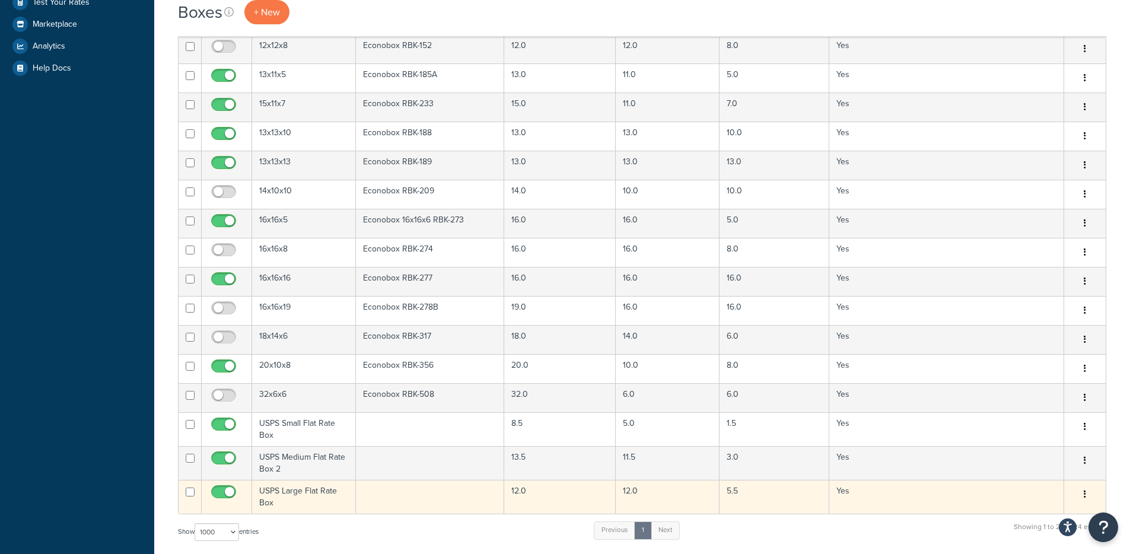
click at [352, 490] on td "USPS Large Flat Rate Box" at bounding box center [304, 497] width 104 height 34
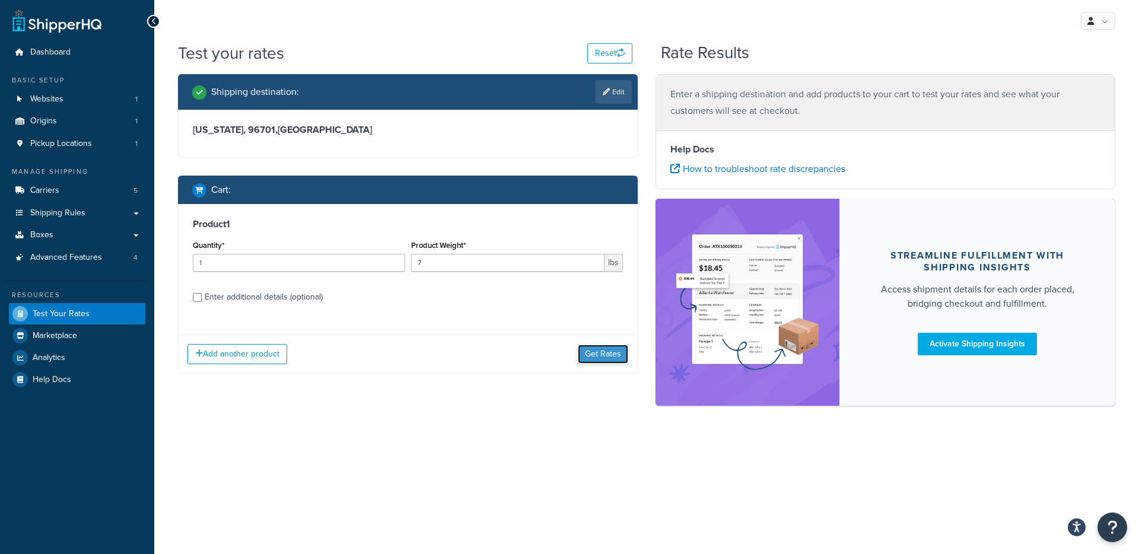
click at [598, 346] on button "Get Rates" at bounding box center [603, 354] width 50 height 19
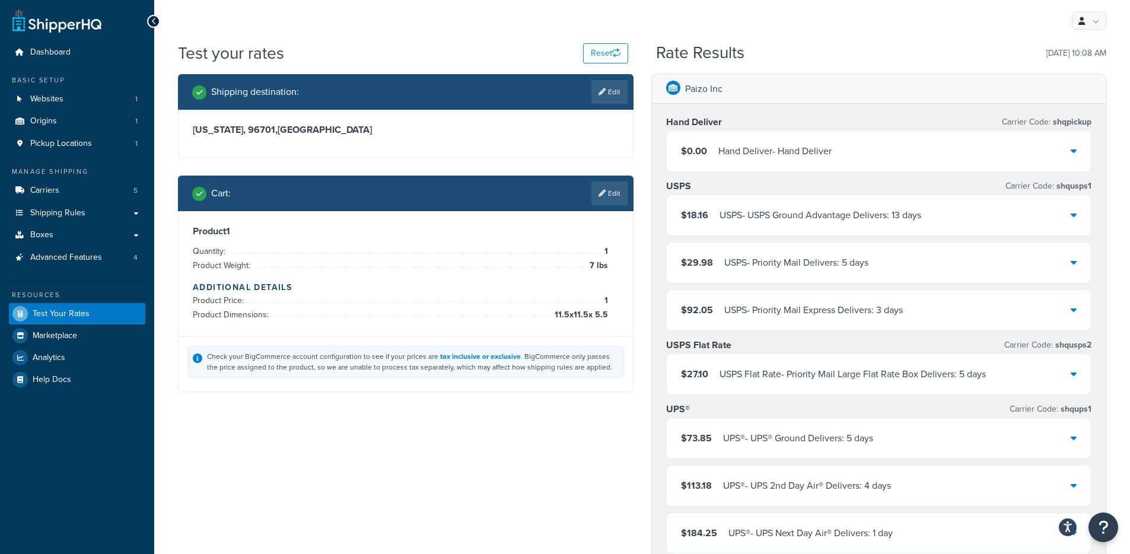
click at [706, 380] on span "$27.10" at bounding box center [694, 374] width 27 height 14
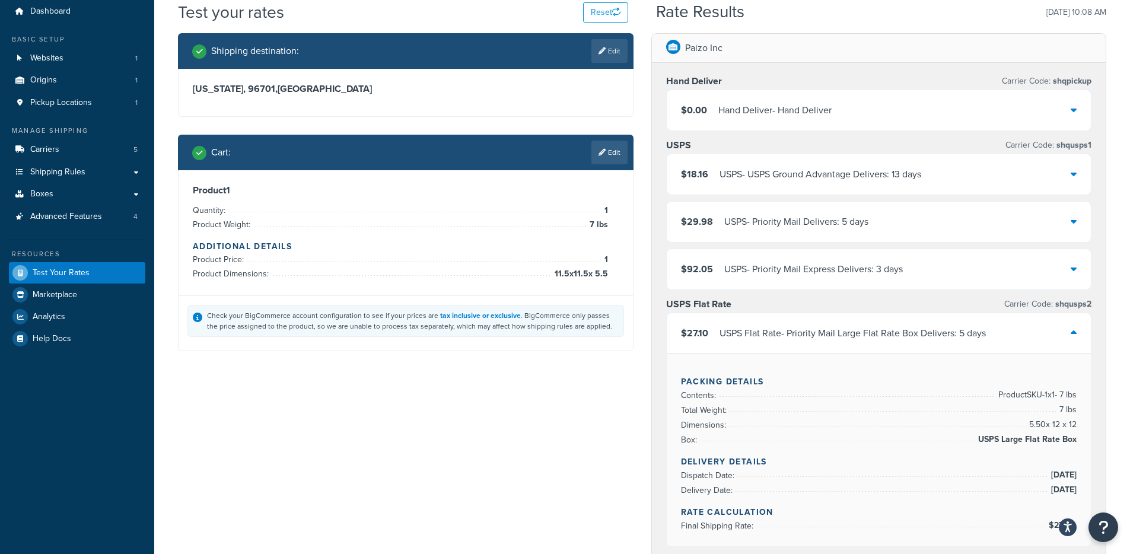
scroll to position [55, 0]
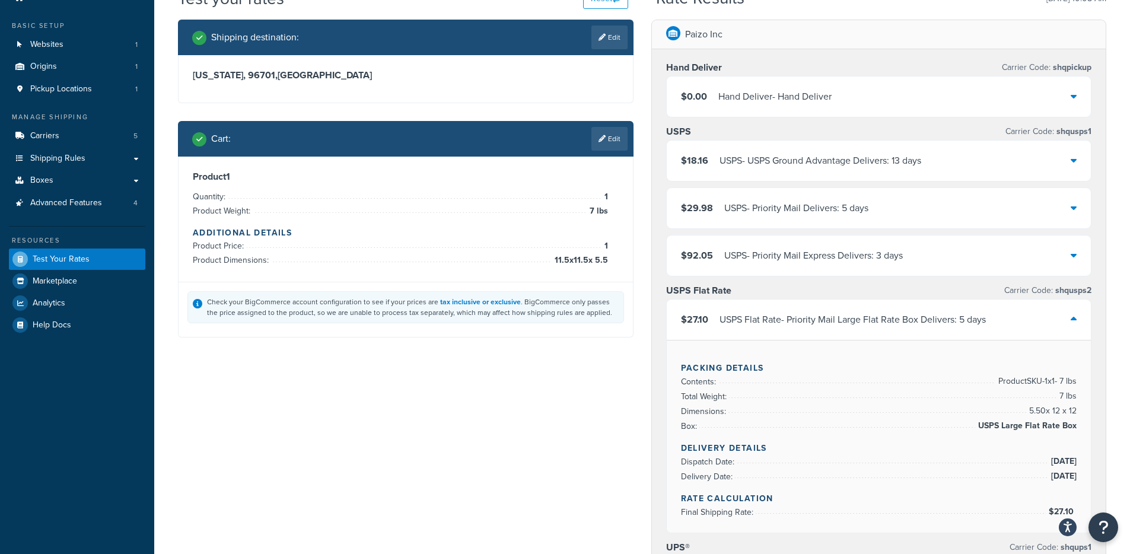
click at [746, 321] on div "USPS Flat Rate - Priority Mail Large Flat Rate Box Delivers: 5 days" at bounding box center [852, 319] width 266 height 17
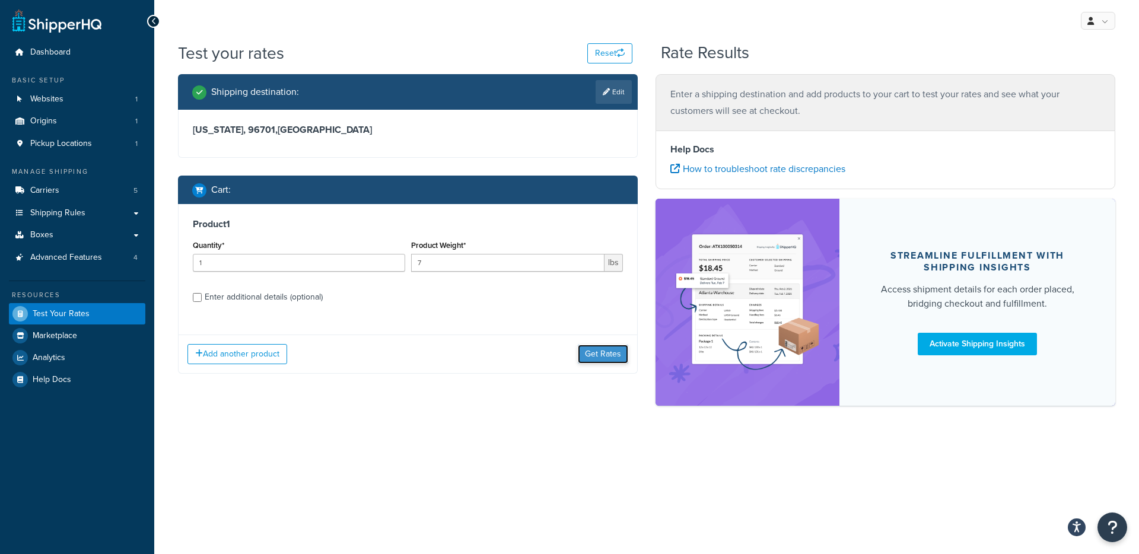
click at [600, 349] on button "Get Rates" at bounding box center [603, 354] width 50 height 19
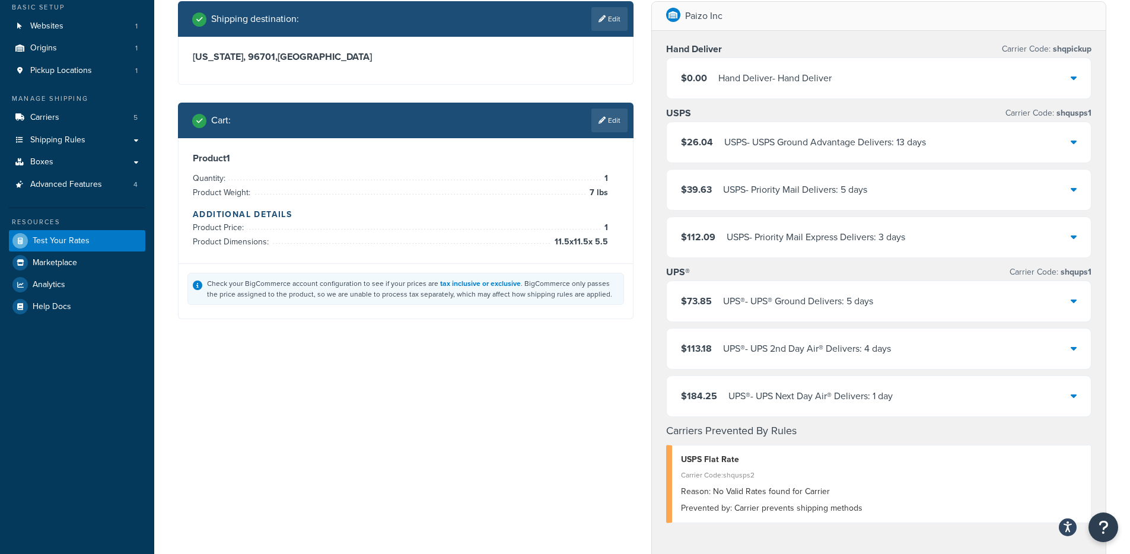
scroll to position [72, 0]
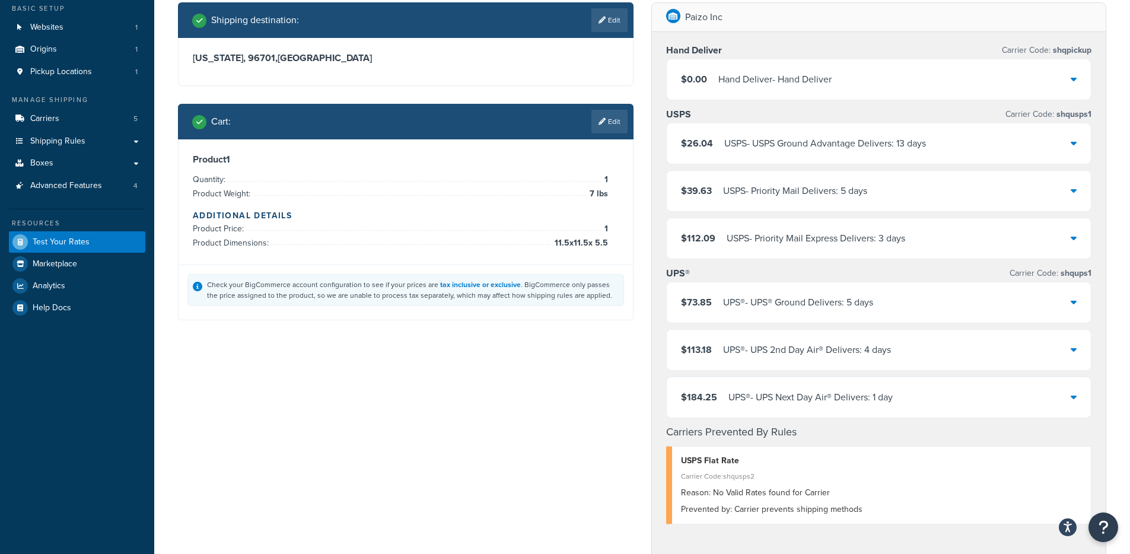
click at [827, 235] on div "USPS - Priority Mail Express Delivers: 3 days" at bounding box center [816, 238] width 179 height 17
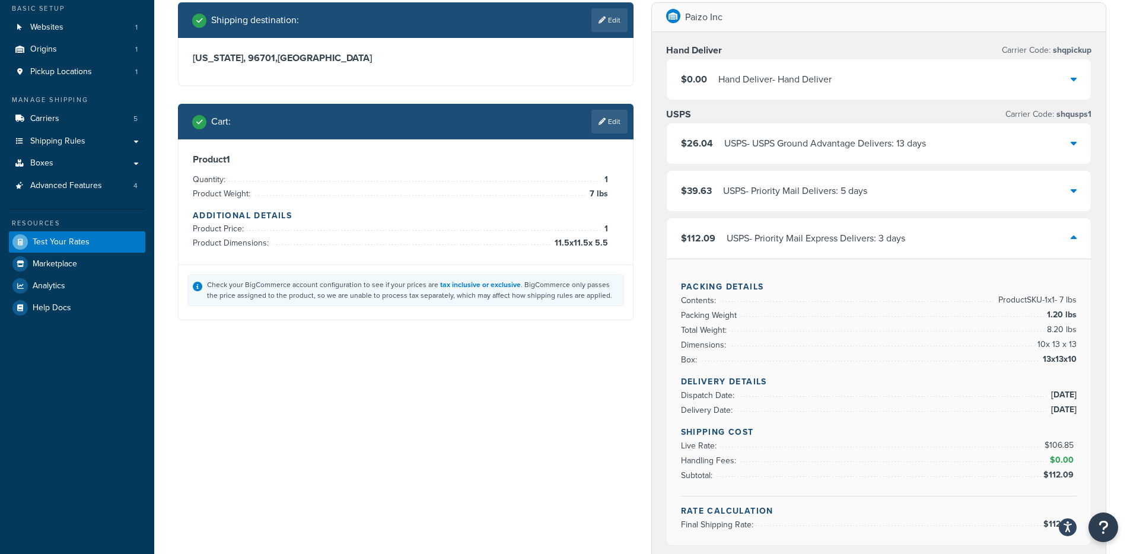
click at [821, 235] on div "USPS - Priority Mail Express Delivers: 3 days" at bounding box center [816, 238] width 179 height 17
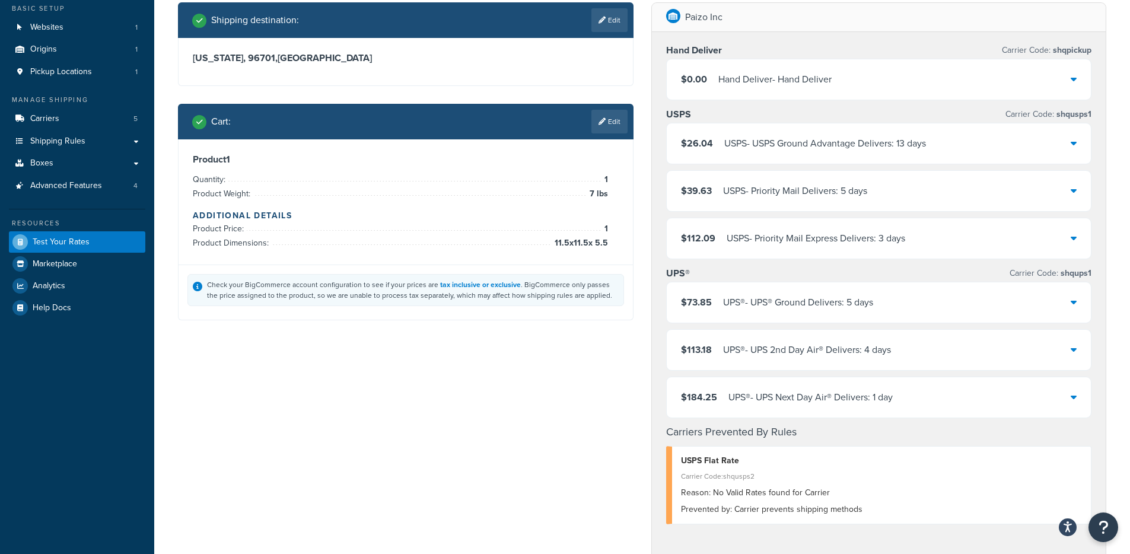
click at [814, 193] on div "USPS - Priority Mail Delivers: 5 days" at bounding box center [795, 191] width 144 height 17
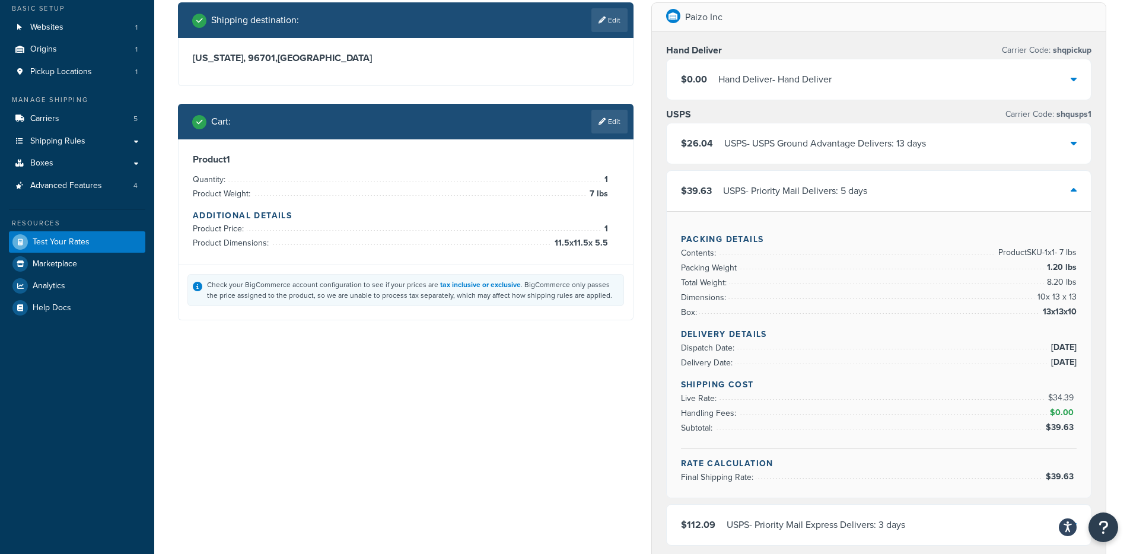
click at [819, 194] on div "USPS - Priority Mail Delivers: 5 days" at bounding box center [795, 191] width 144 height 17
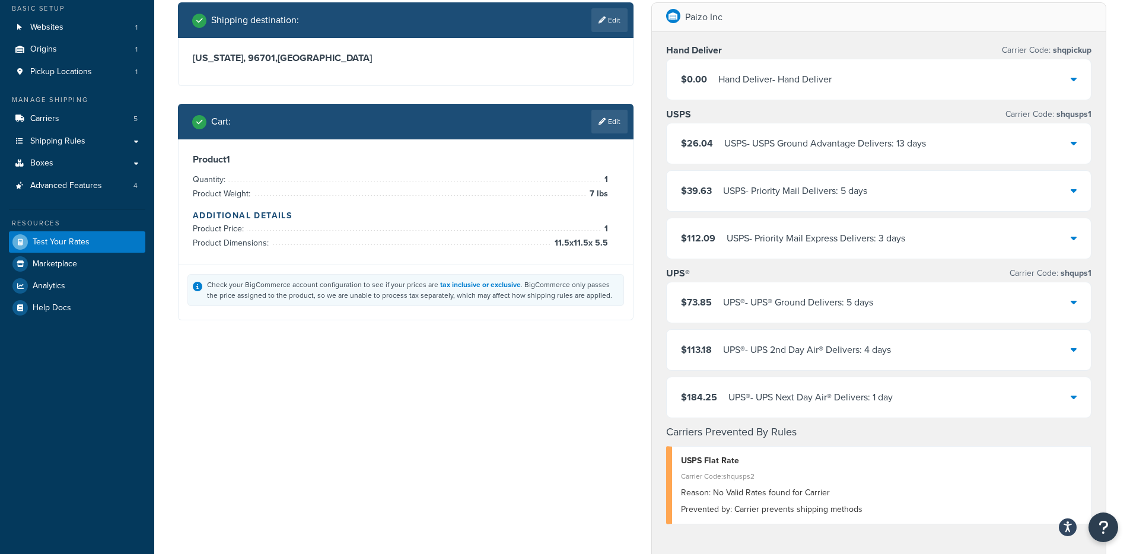
click at [818, 139] on div "USPS - USPS Ground Advantage Delivers: 13 days" at bounding box center [825, 143] width 202 height 17
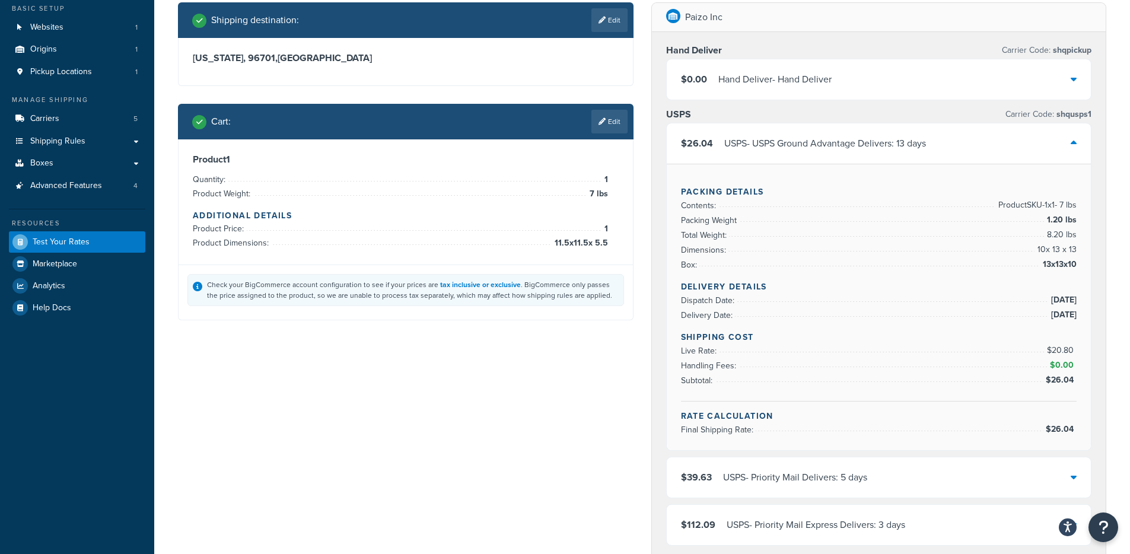
click at [823, 140] on div "USPS - USPS Ground Advantage Delivers: 13 days" at bounding box center [825, 143] width 202 height 17
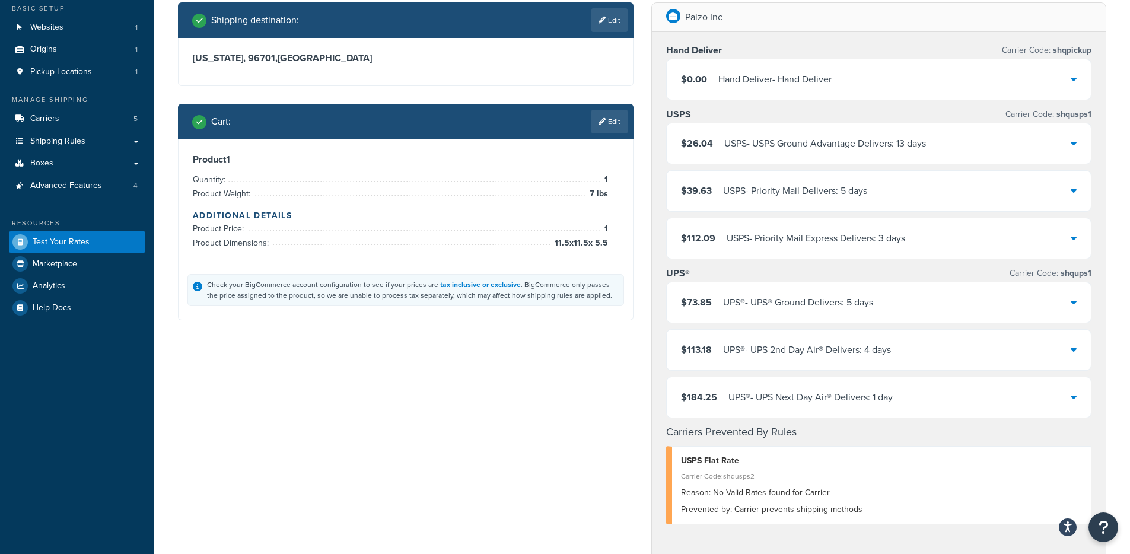
click at [801, 292] on div "$73.85 UPS® - UPS® Ground Delivers: 5 days" at bounding box center [879, 302] width 425 height 40
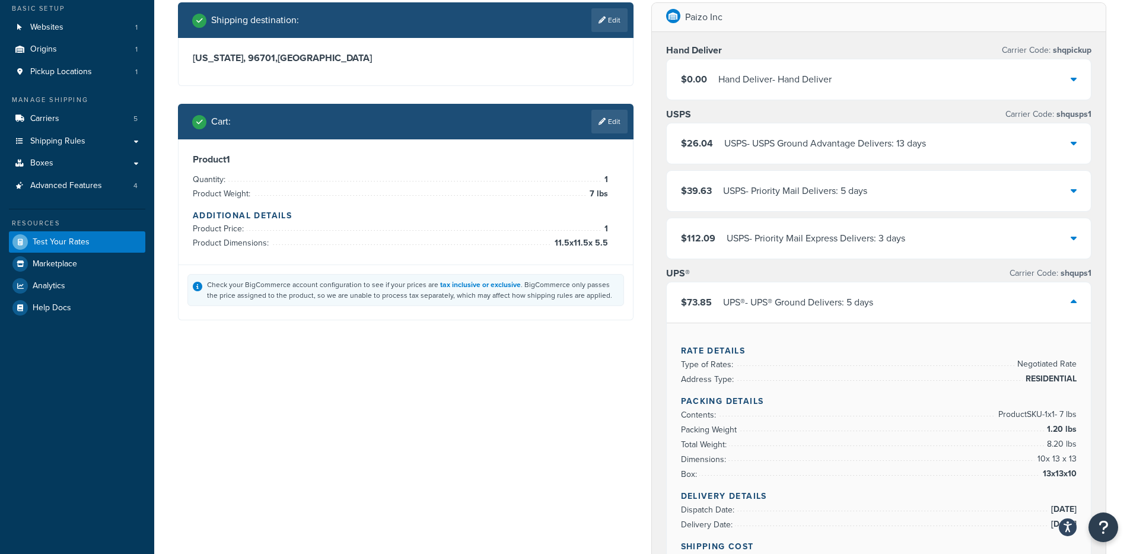
click at [800, 295] on div "UPS® - UPS® Ground Delivers: 5 days" at bounding box center [798, 302] width 150 height 17
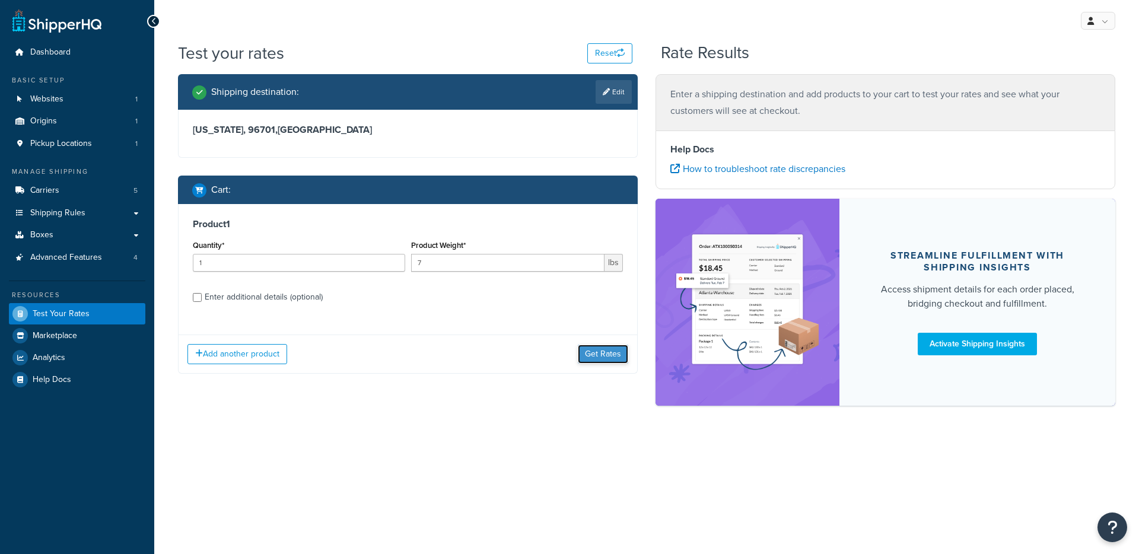
click at [604, 361] on button "Get Rates" at bounding box center [603, 354] width 50 height 19
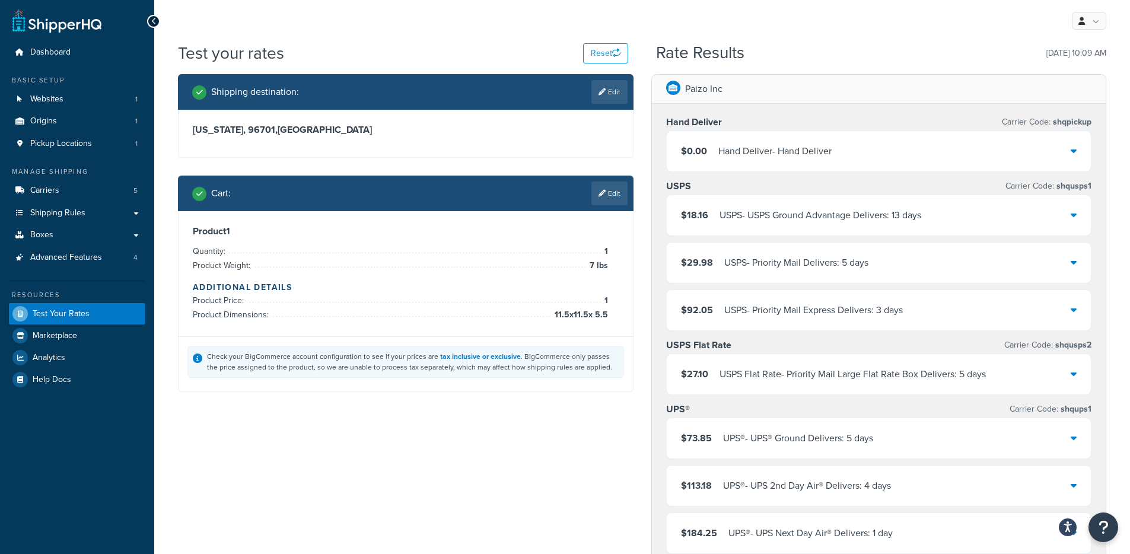
click at [855, 381] on div "USPS Flat Rate - Priority Mail Large Flat Rate Box Delivers: 5 days" at bounding box center [852, 374] width 266 height 17
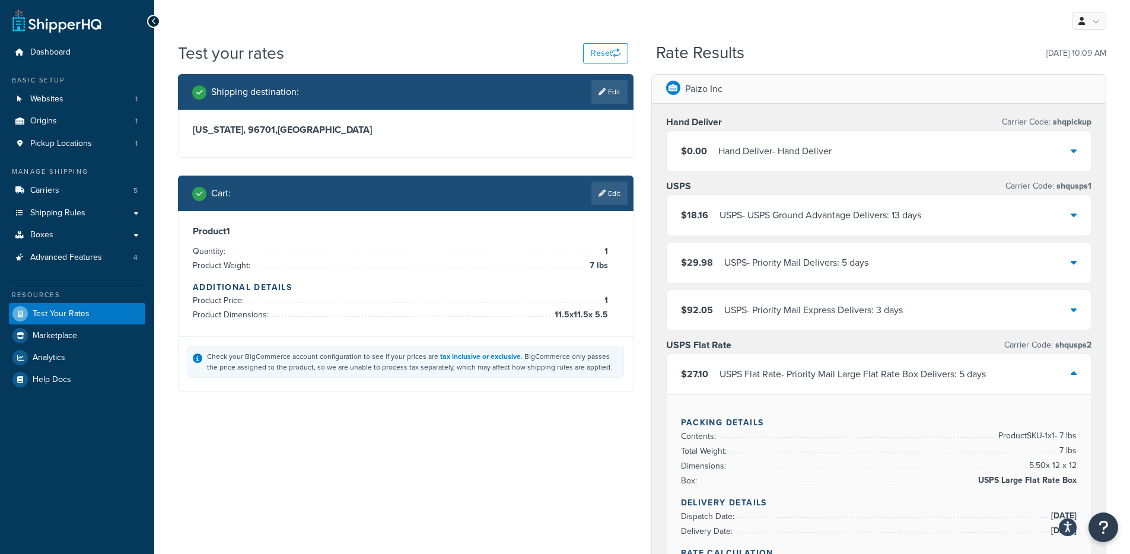
drag, startPoint x: 824, startPoint y: 333, endPoint x: 826, endPoint y: 371, distance: 38.0
click at [825, 341] on div "Hand Deliver Carrier Code: shqpickup $0.00 Hand Deliver - Hand Deliver USPS Car…" at bounding box center [879, 433] width 454 height 659
click at [826, 371] on div "USPS Flat Rate - Priority Mail Large Flat Rate Box Delivers: 5 days" at bounding box center [852, 374] width 266 height 17
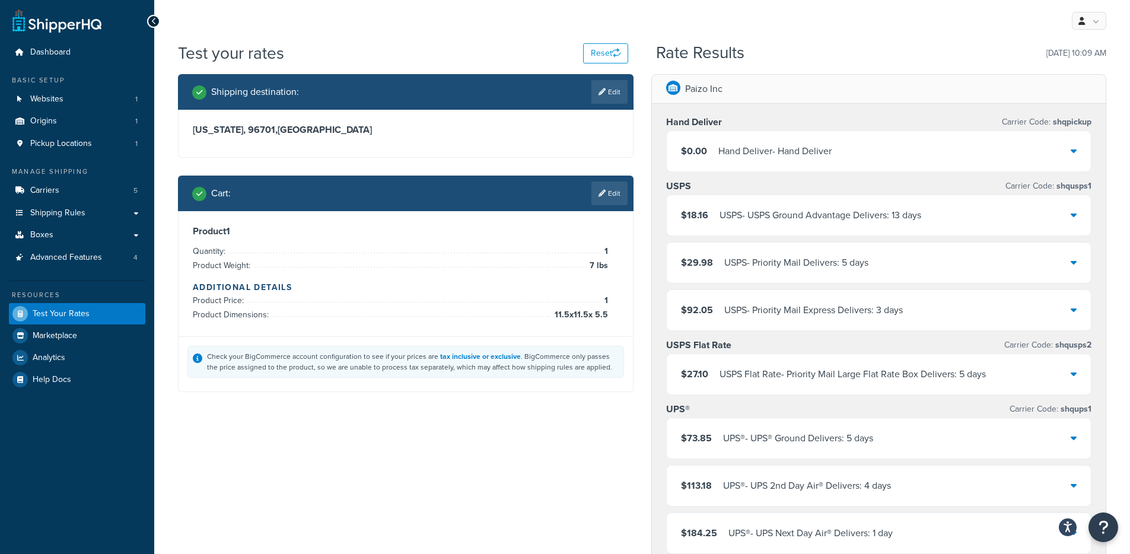
click at [813, 375] on div "USPS Flat Rate - Priority Mail Large Flat Rate Box Delivers: 5 days" at bounding box center [852, 374] width 266 height 17
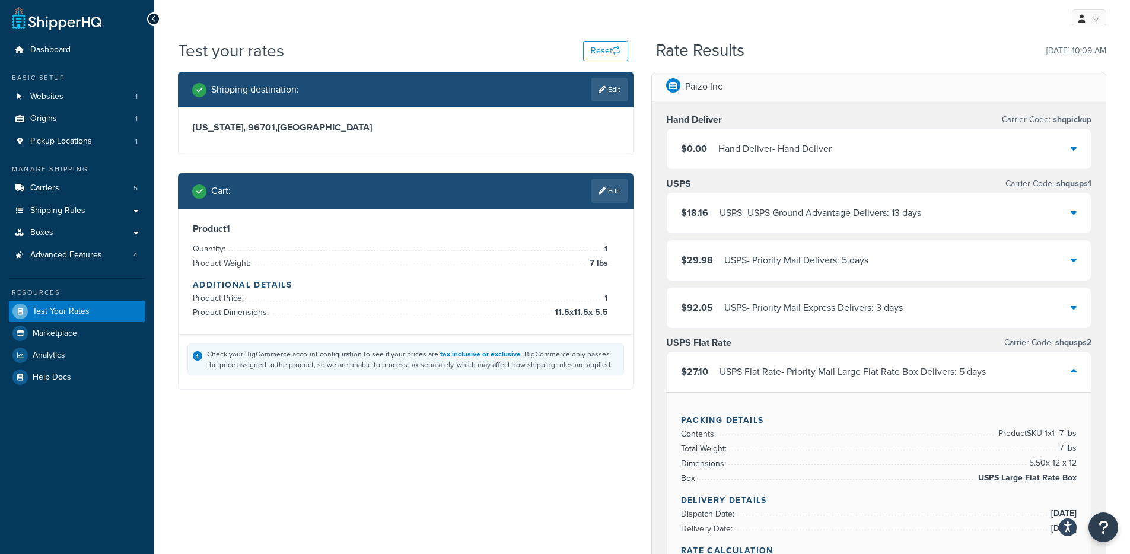
scroll to position [98, 0]
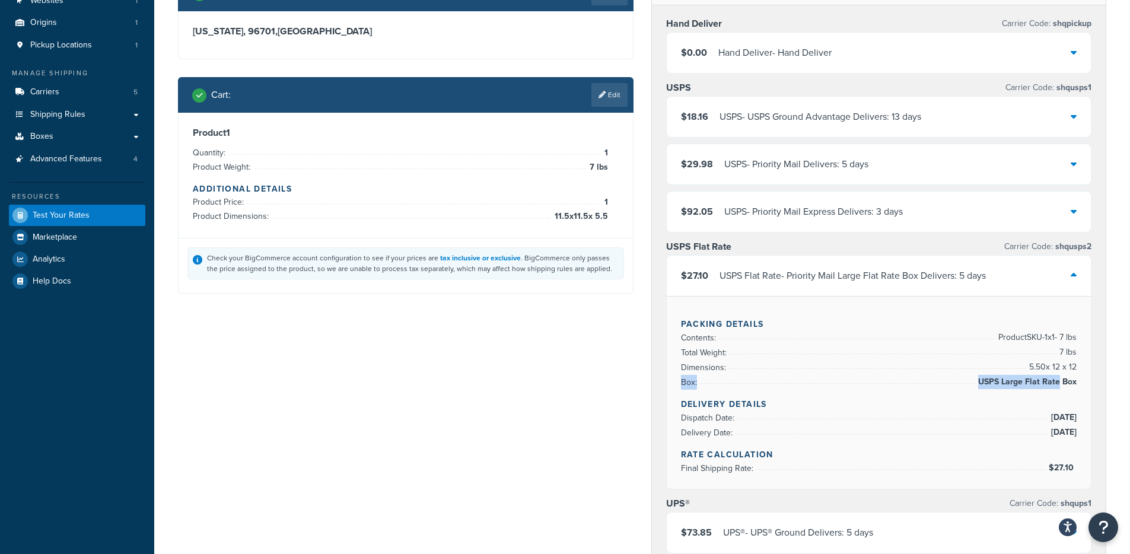
drag, startPoint x: 973, startPoint y: 383, endPoint x: 1059, endPoint y: 384, distance: 85.4
click at [1059, 384] on li "Box: USPS Large Flat Rate Box" at bounding box center [879, 382] width 396 height 15
click at [892, 269] on div "USPS Flat Rate - Priority Mail Large Flat Rate Box Delivers: 5 days" at bounding box center [852, 276] width 266 height 17
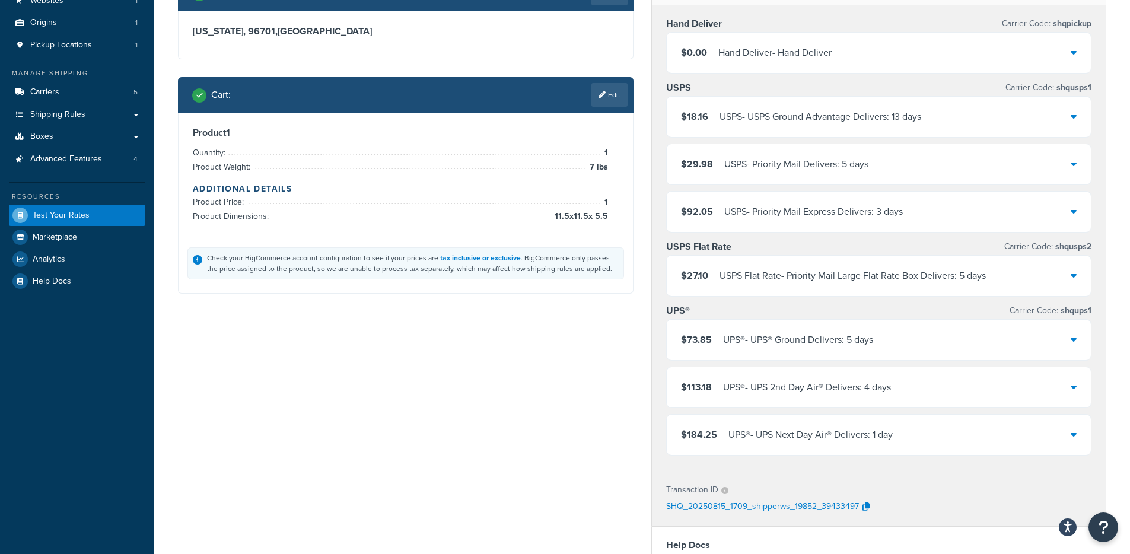
click at [855, 122] on div "USPS - USPS Ground Advantage Delivers: 13 days" at bounding box center [820, 117] width 202 height 17
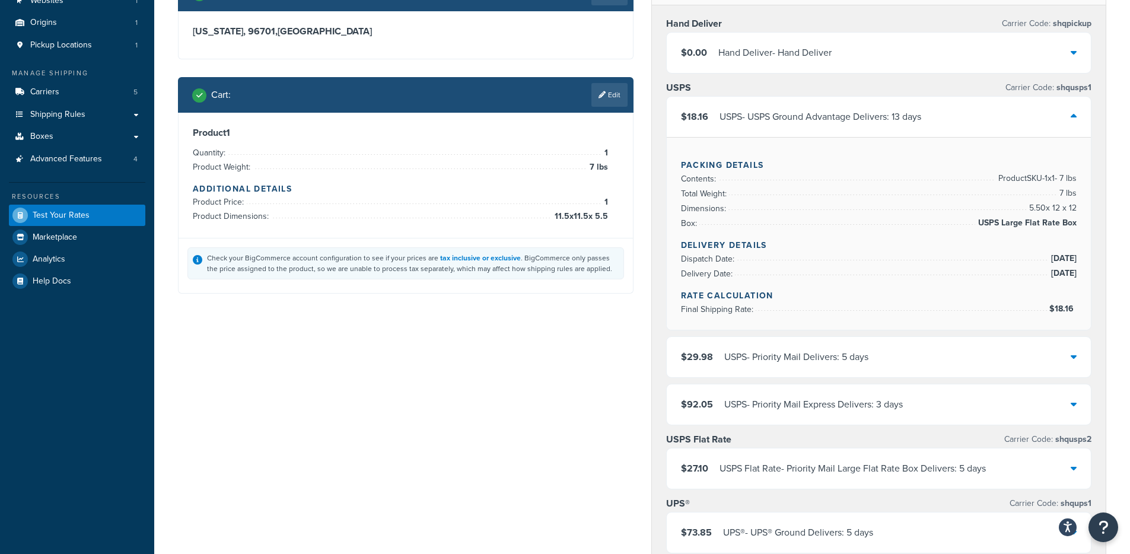
click at [856, 128] on div "$18.16 USPS - USPS Ground Advantage Delivers: 13 days" at bounding box center [879, 117] width 425 height 40
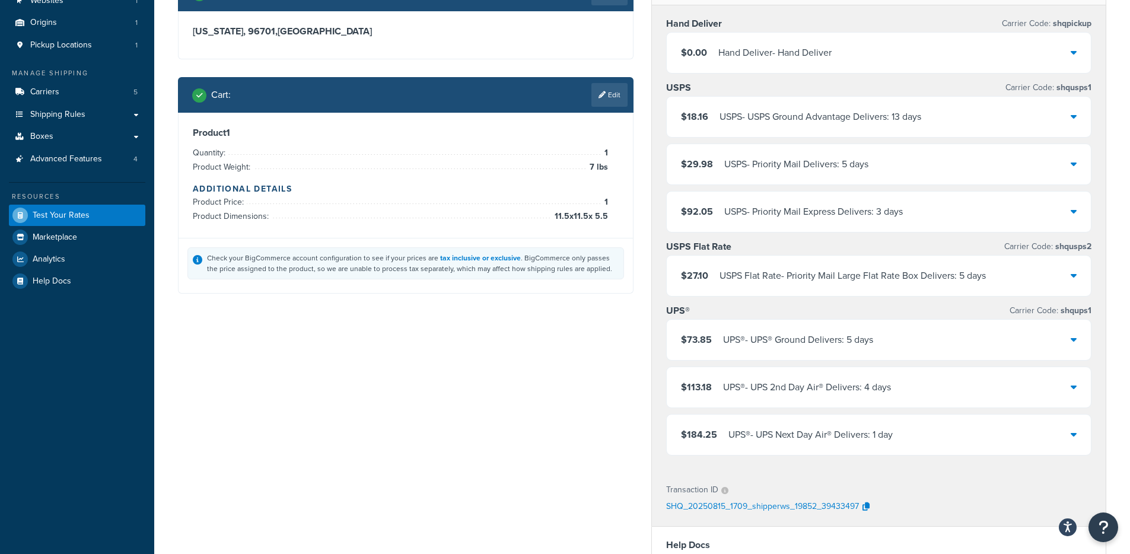
click at [836, 170] on div "USPS - Priority Mail Delivers: 5 days" at bounding box center [796, 164] width 144 height 17
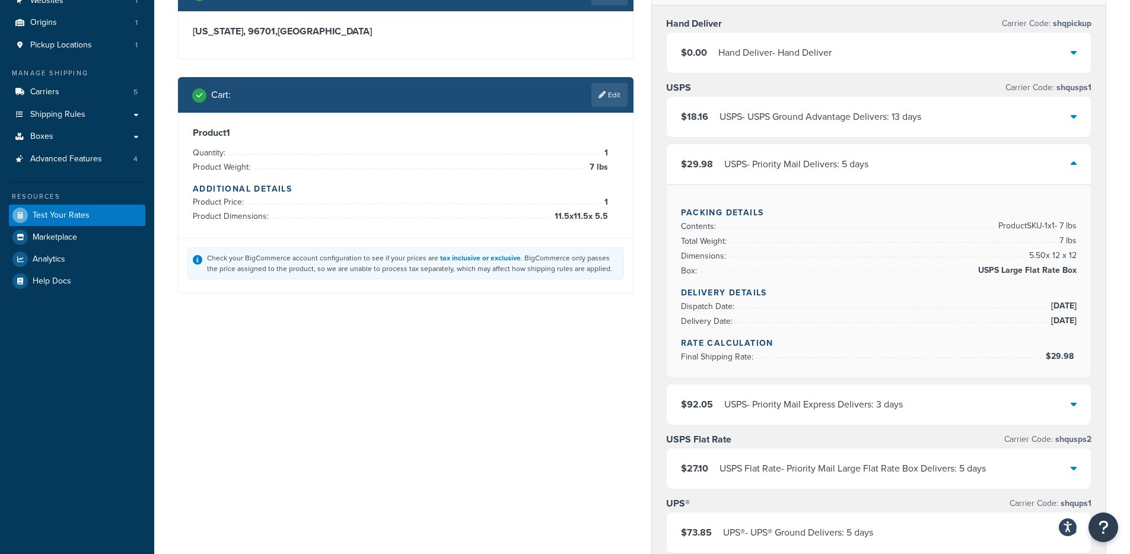
click at [839, 171] on div "USPS - Priority Mail Delivers: 5 days" at bounding box center [796, 164] width 144 height 17
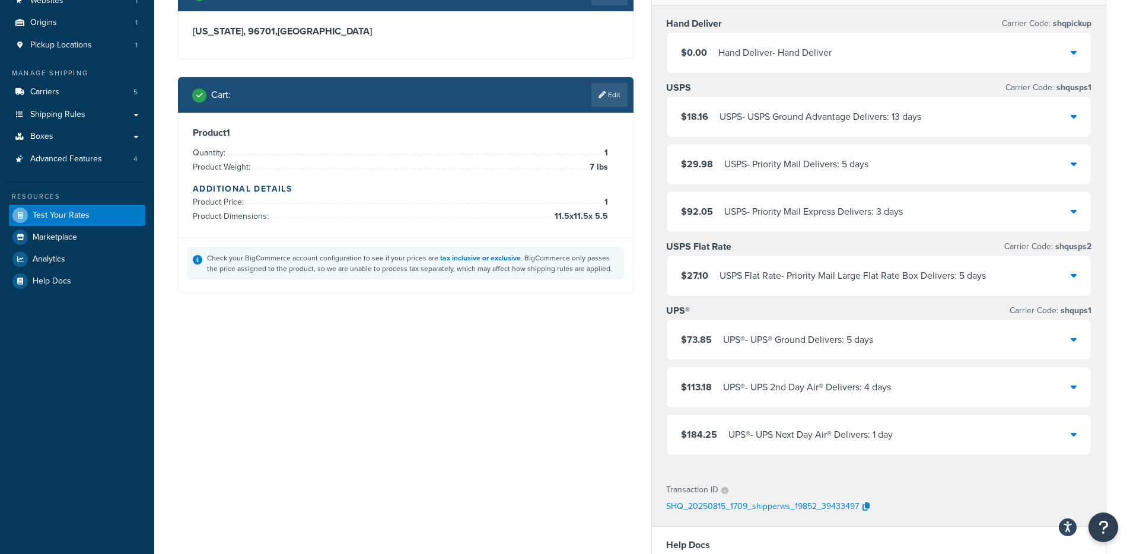
click at [801, 104] on div "$18.16 USPS - USPS Ground Advantage Delivers: 13 days" at bounding box center [879, 117] width 425 height 40
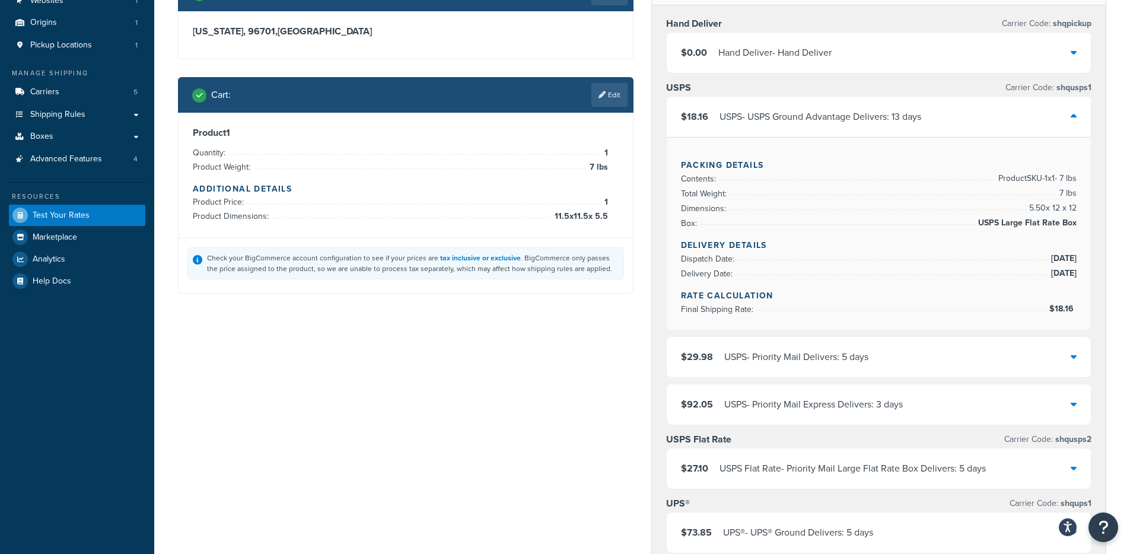
click at [800, 109] on div "USPS - USPS Ground Advantage Delivers: 13 days" at bounding box center [820, 117] width 202 height 17
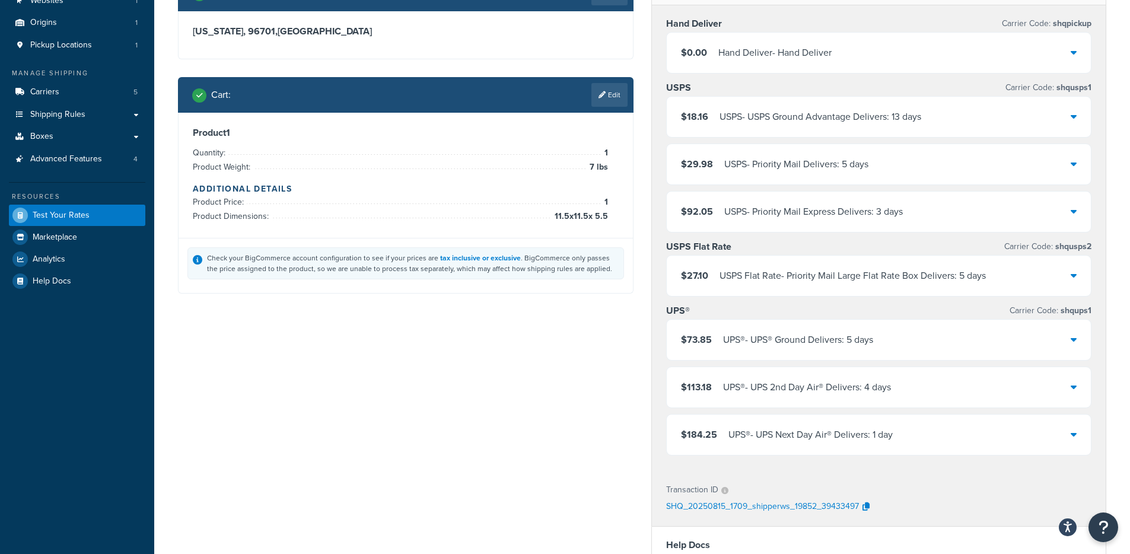
click at [798, 171] on div "USPS - Priority Mail Delivers: 5 days" at bounding box center [796, 164] width 144 height 17
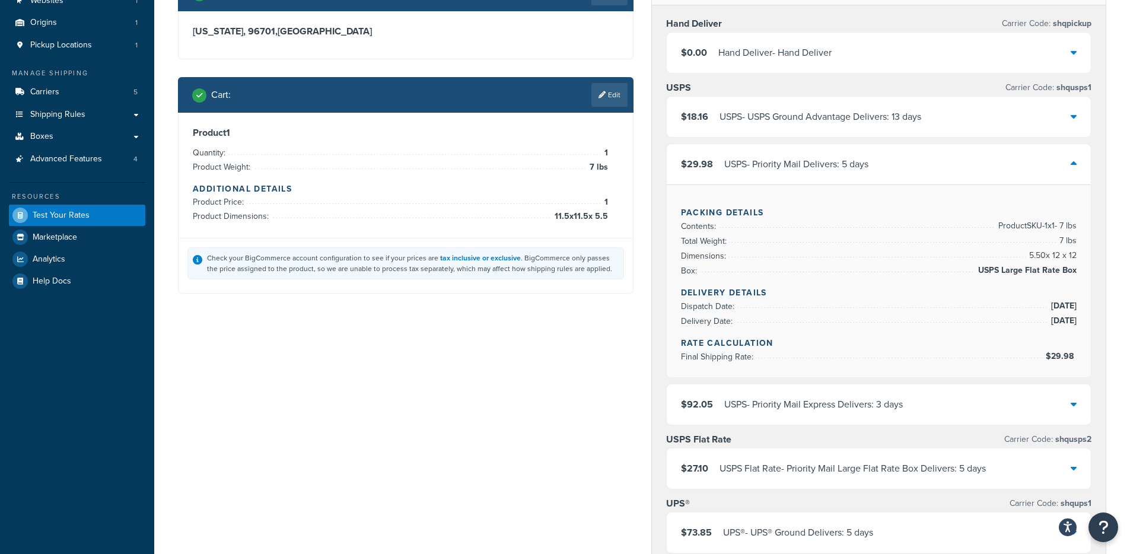
click at [798, 171] on div "USPS - Priority Mail Delivers: 5 days" at bounding box center [796, 164] width 144 height 17
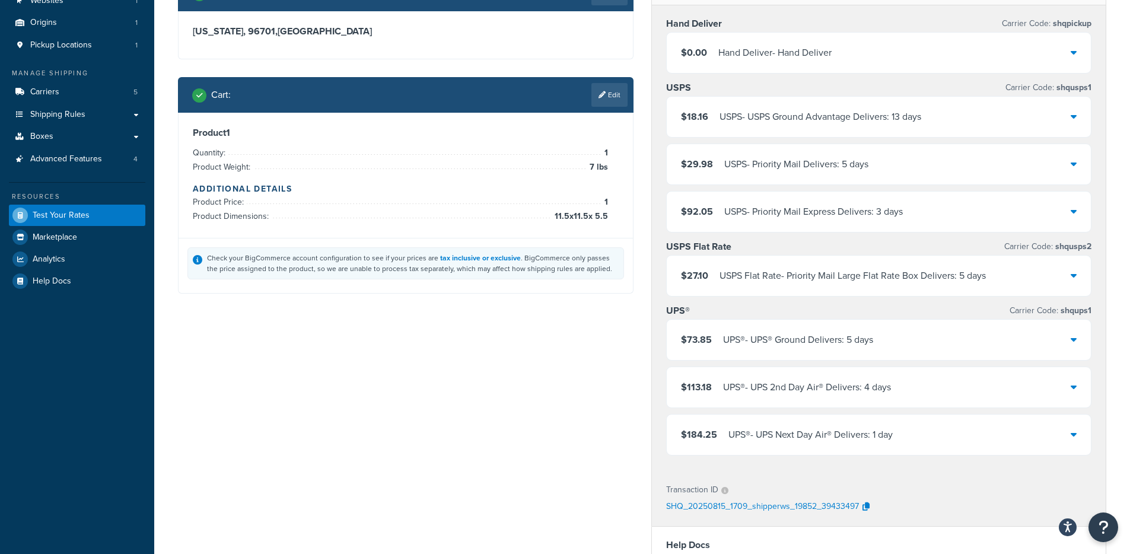
click at [811, 119] on div "USPS - USPS Ground Advantage Delivers: 13 days" at bounding box center [820, 117] width 202 height 17
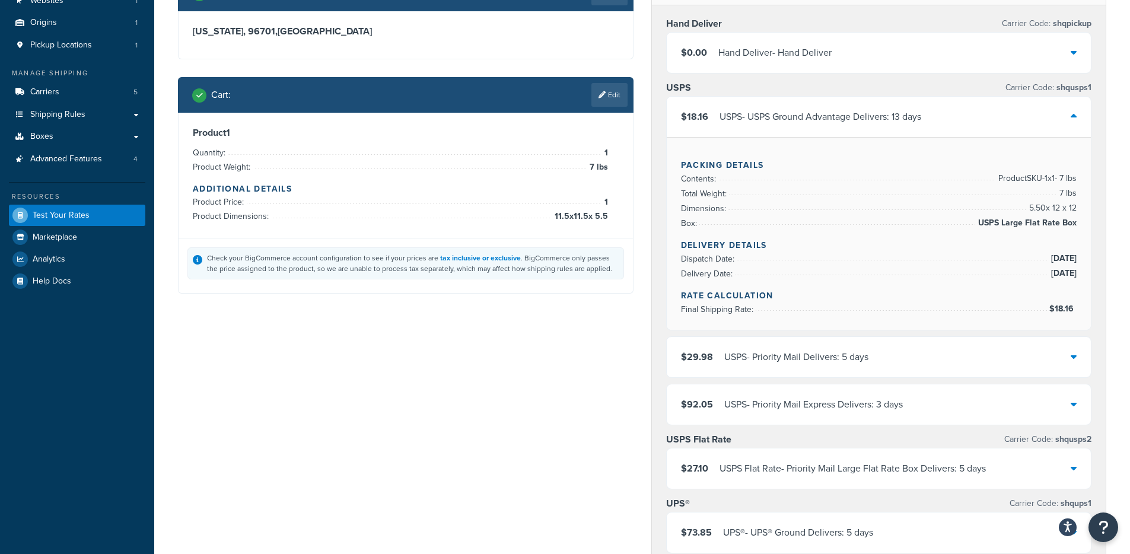
click at [811, 119] on div "USPS - USPS Ground Advantage Delivers: 13 days" at bounding box center [820, 117] width 202 height 17
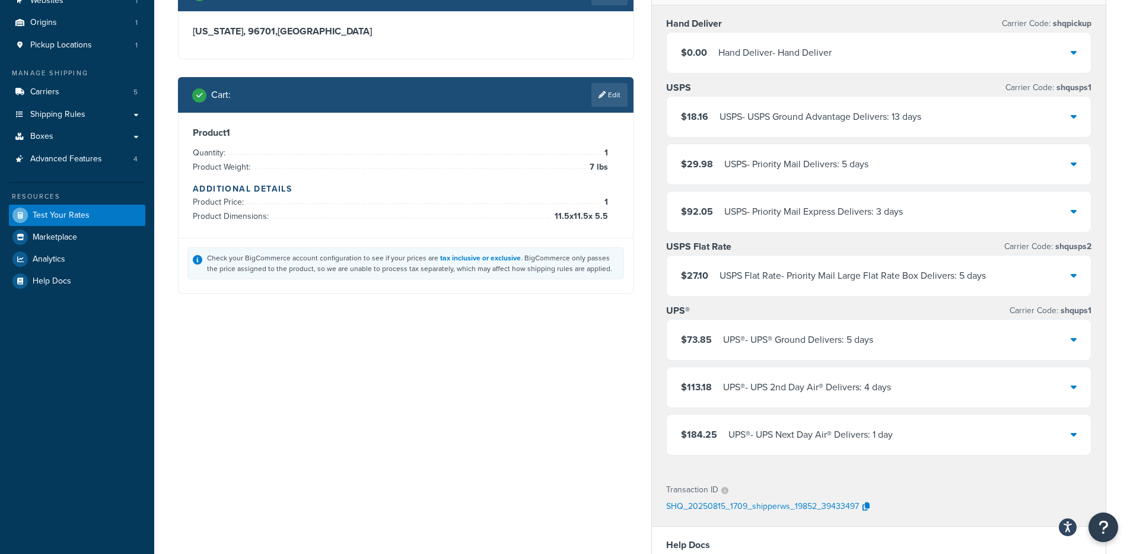
click at [786, 343] on div "UPS® - UPS® Ground Delivers: 5 days" at bounding box center [798, 340] width 150 height 17
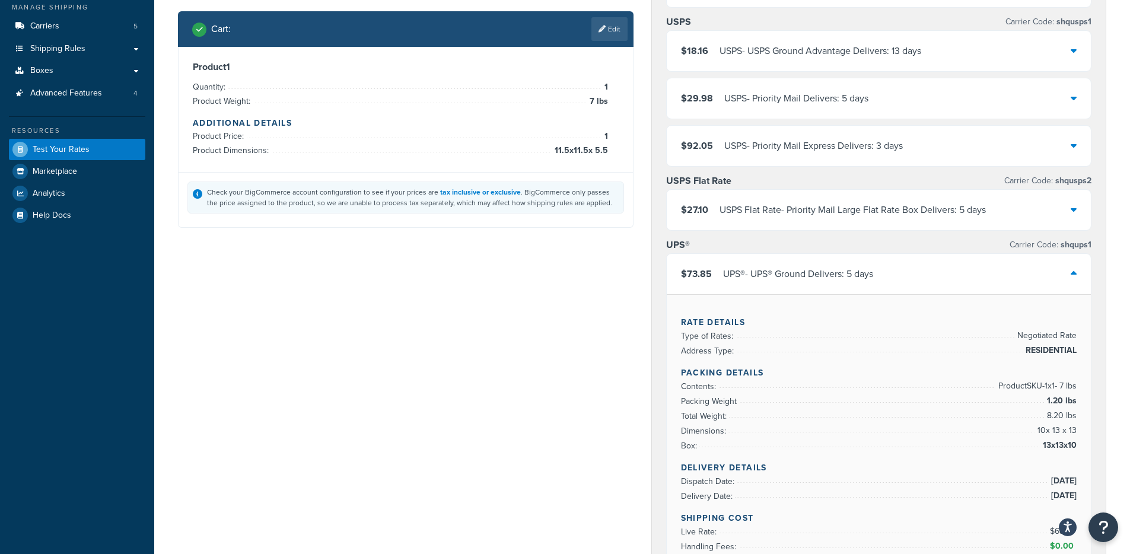
scroll to position [175, 0]
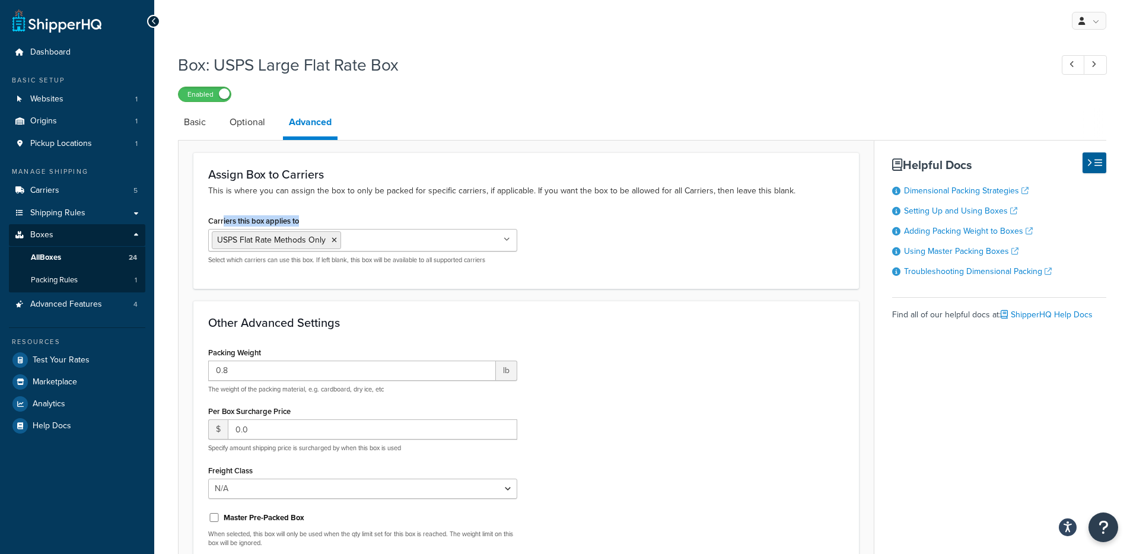
drag, startPoint x: 224, startPoint y: 228, endPoint x: 365, endPoint y: 223, distance: 141.8
click at [362, 222] on div "Carriers this box applies to USPS Flat Rate Methods Only USPS UPS® DHL Express®…" at bounding box center [362, 238] width 309 height 52
click at [563, 199] on div "Assign Box to Carriers This is where you can assign the box to only be packed f…" at bounding box center [525, 220] width 665 height 136
drag, startPoint x: 253, startPoint y: 371, endPoint x: 209, endPoint y: 369, distance: 44.5
click at [209, 369] on input "0.8" at bounding box center [352, 371] width 288 height 20
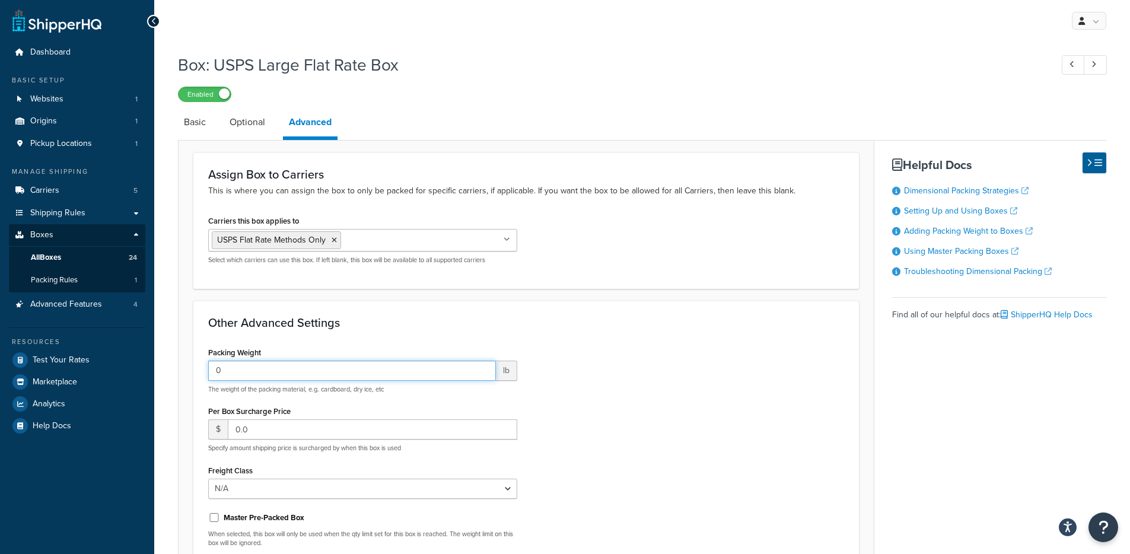
type input "0"
click at [323, 321] on h3 "Other Advanced Settings" at bounding box center [526, 322] width 636 height 13
click at [334, 239] on icon at bounding box center [334, 240] width 5 height 7
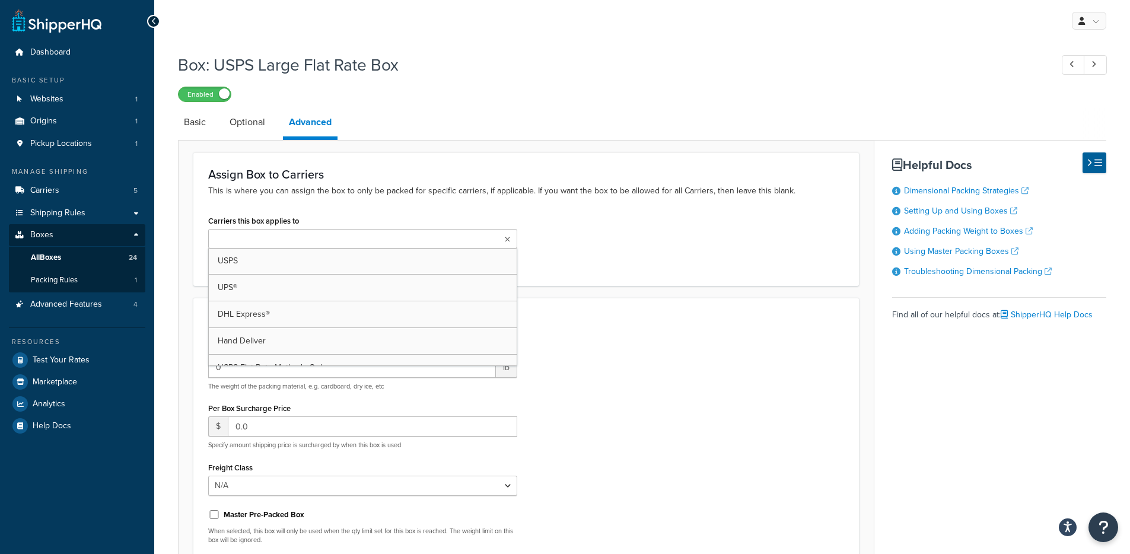
click at [432, 191] on p "This is where you can assign the box to only be packed for specific carriers, i…" at bounding box center [526, 190] width 636 height 13
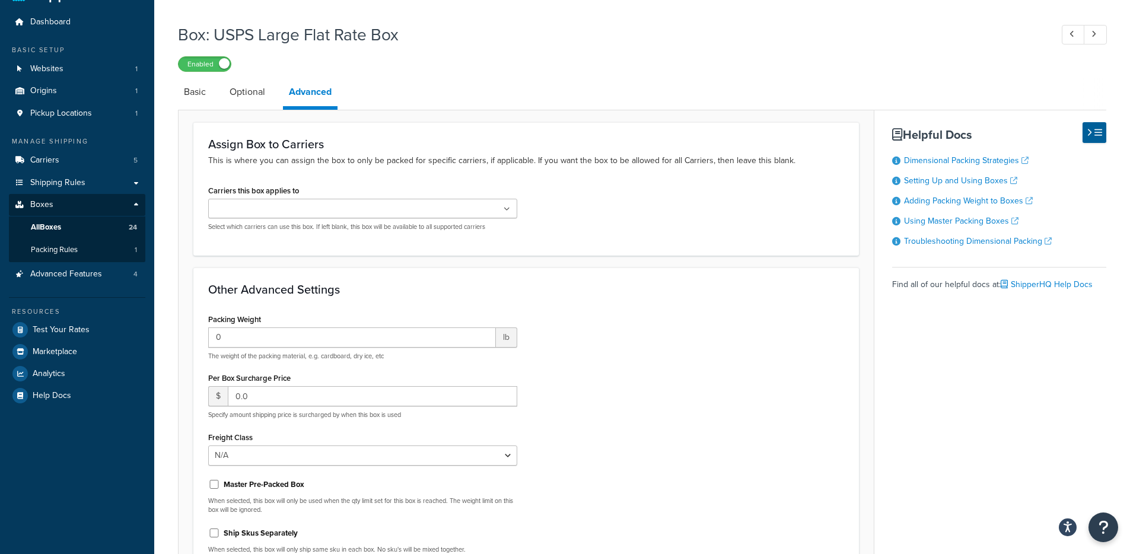
scroll to position [164, 0]
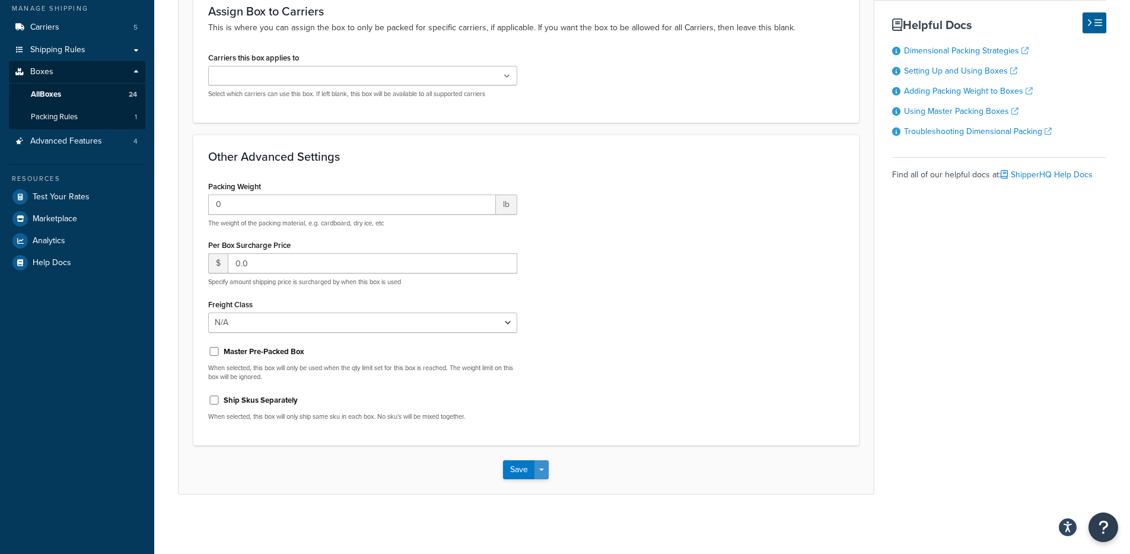
click at [546, 467] on button "Save Dropdown" at bounding box center [541, 469] width 14 height 19
click at [550, 485] on button "Save and Edit" at bounding box center [560, 491] width 114 height 25
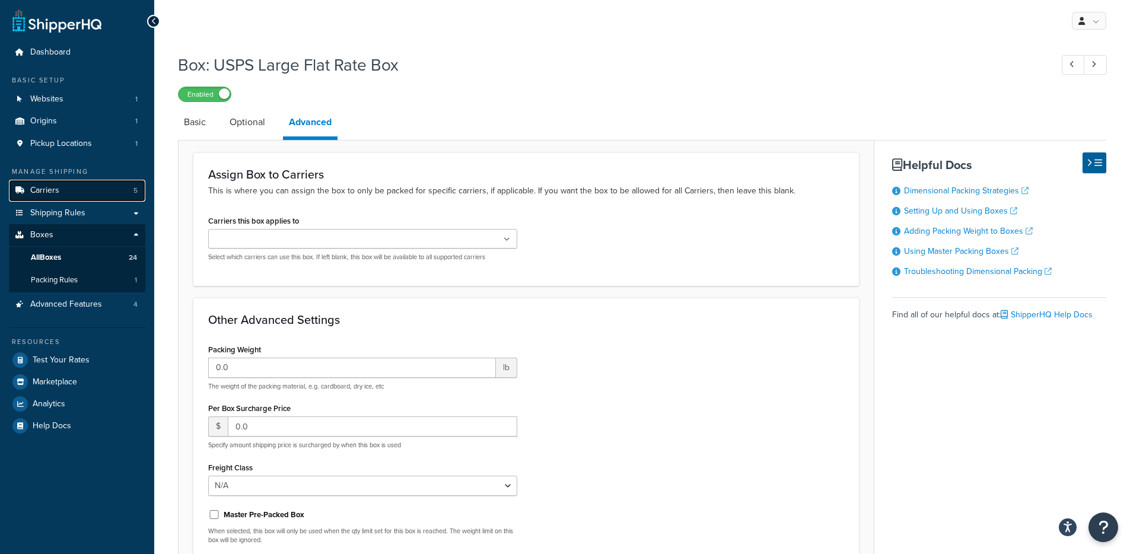
click at [62, 189] on link "Carriers 5" at bounding box center [77, 191] width 136 height 22
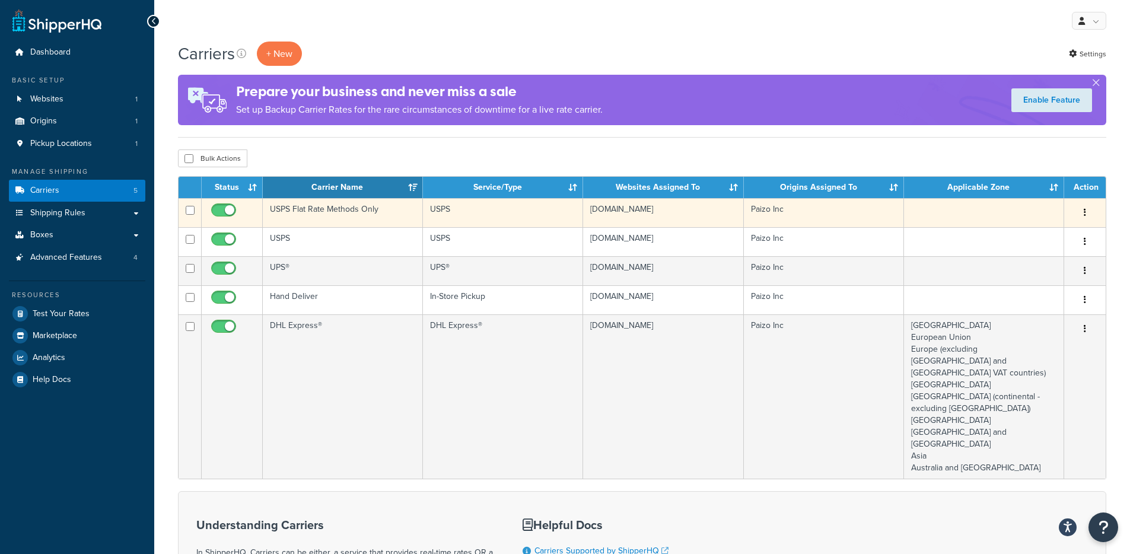
click at [528, 214] on td "USPS" at bounding box center [503, 212] width 160 height 29
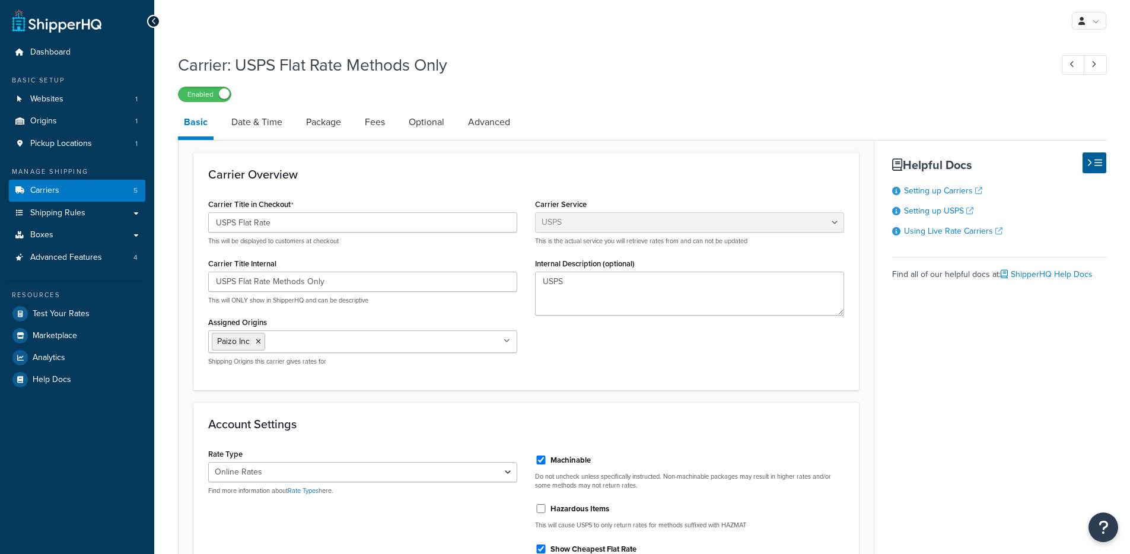
select select "usps"
select select "ONLINE"
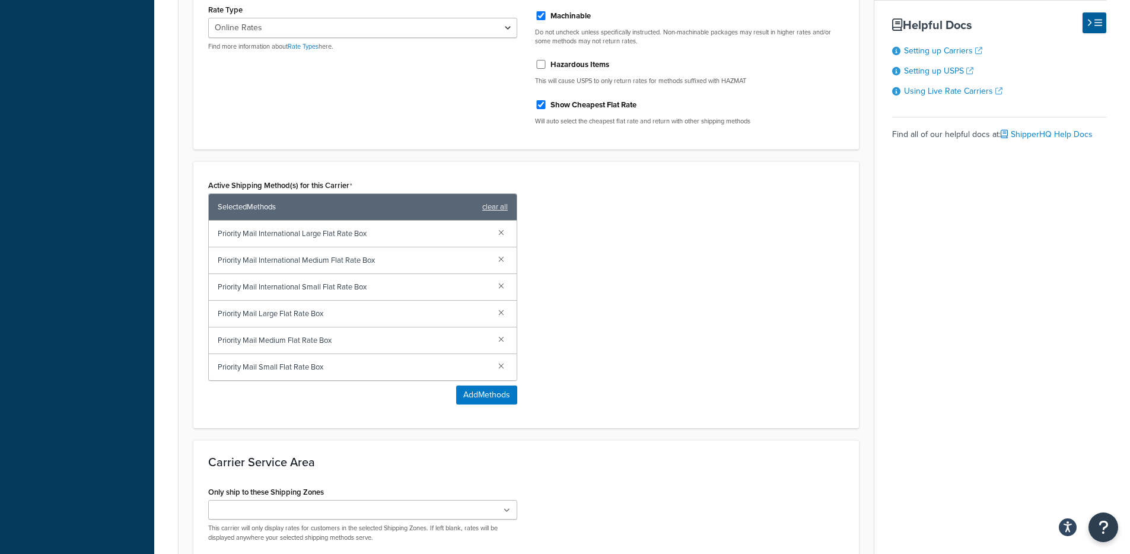
scroll to position [411, 0]
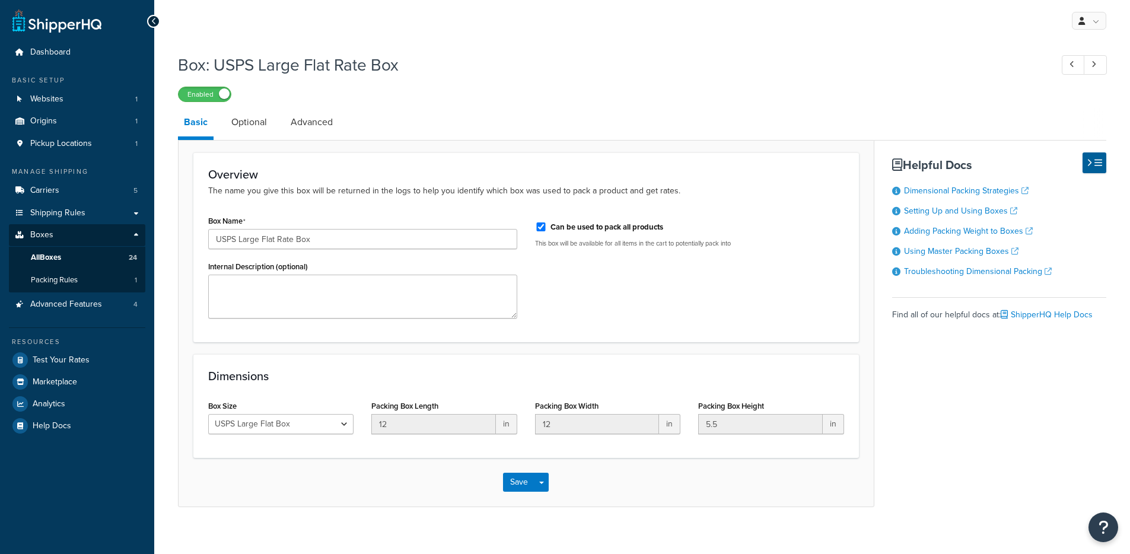
select select "usps_large"
drag, startPoint x: 444, startPoint y: 77, endPoint x: 218, endPoint y: 66, distance: 226.8
click at [218, 66] on div "Box: USPS Large Flat Rate Box Enabled" at bounding box center [642, 74] width 928 height 55
copy h1 "USPS Large Flat Rate Box"
click at [334, 422] on select "Custom USPS Small Flat Box USPS Medium Flat Box USPS Large Flat Box USPS Flat E…" at bounding box center [280, 424] width 145 height 20
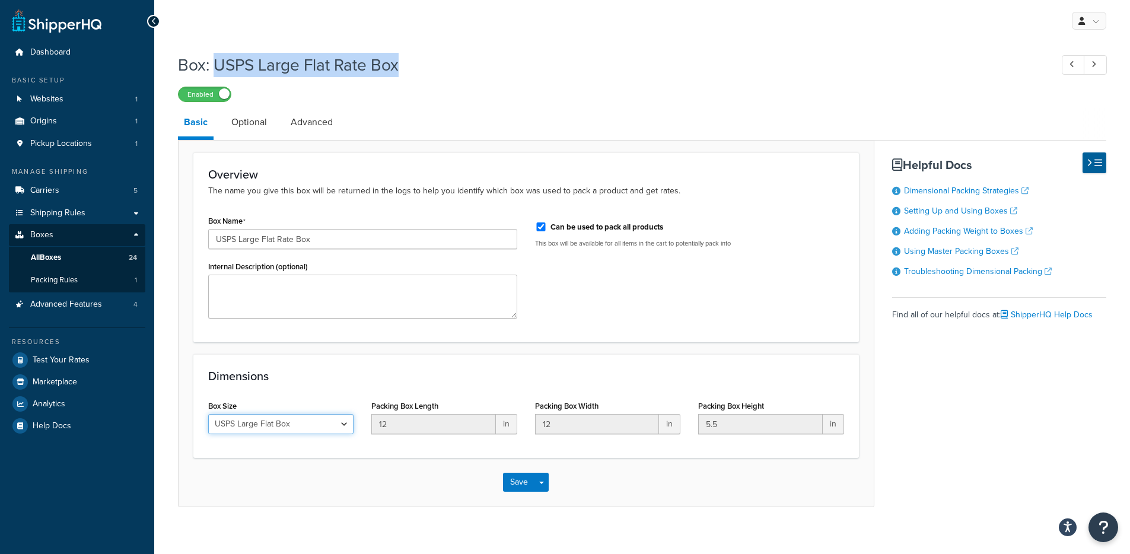
click at [306, 434] on select "Custom USPS Small Flat Box USPS Medium Flat Box USPS Large Flat Box USPS Flat E…" at bounding box center [280, 424] width 145 height 20
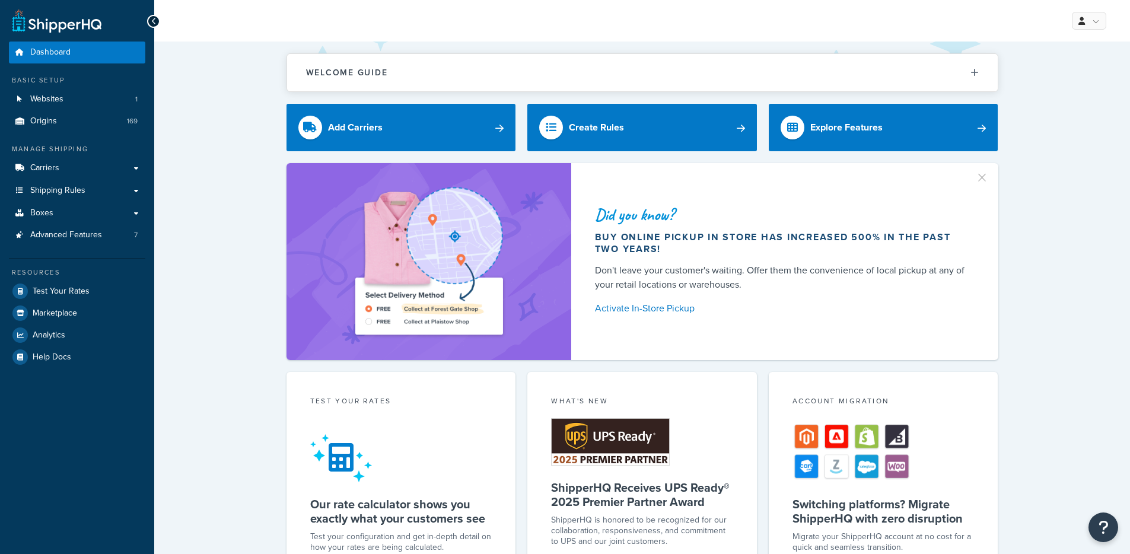
click at [207, 170] on div "Did you know? Buy online pickup in store has increased 500% in the past two yea…" at bounding box center [642, 261] width 928 height 197
click at [231, 183] on div "Did you know? Buy online pickup in store has increased 500% in the past two yea…" at bounding box center [642, 261] width 928 height 197
click at [68, 164] on link "Carriers" at bounding box center [77, 168] width 136 height 22
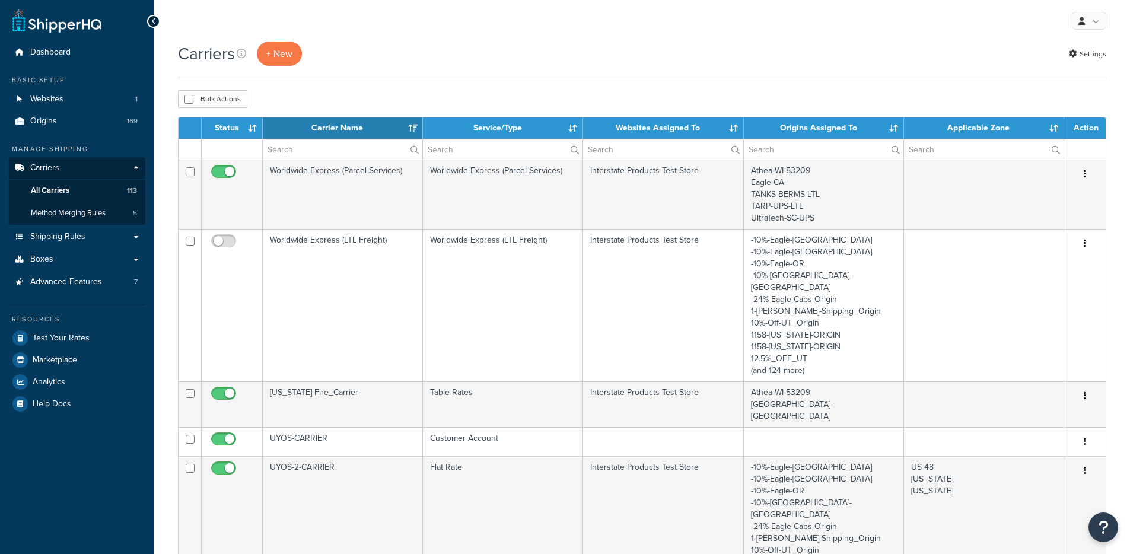
select select "15"
click at [112, 244] on link "Shipping Rules" at bounding box center [77, 237] width 136 height 22
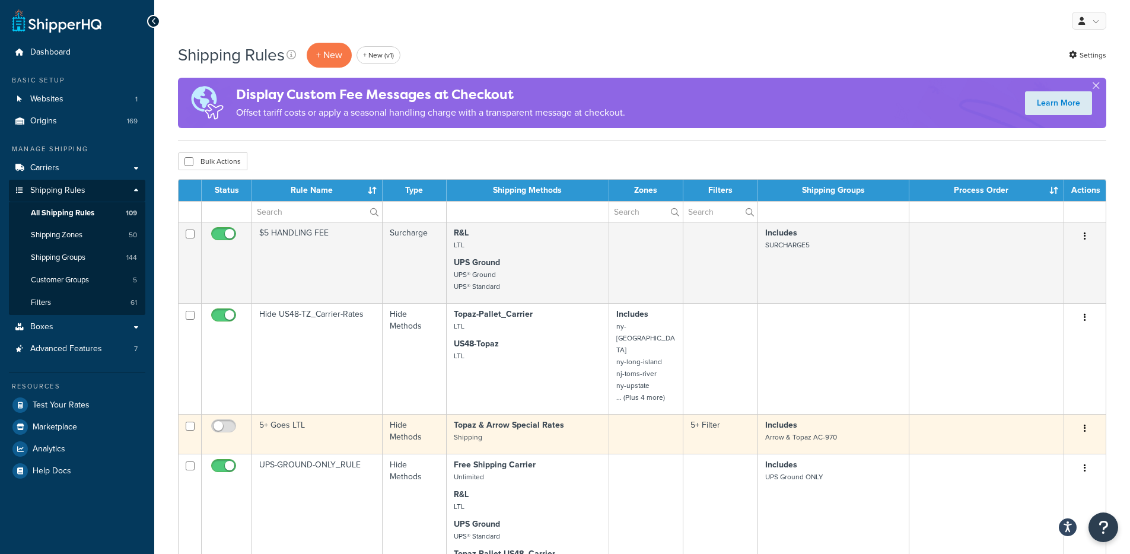
click at [553, 419] on p "Topaz & Arrow Special Rates Shipping" at bounding box center [528, 431] width 148 height 24
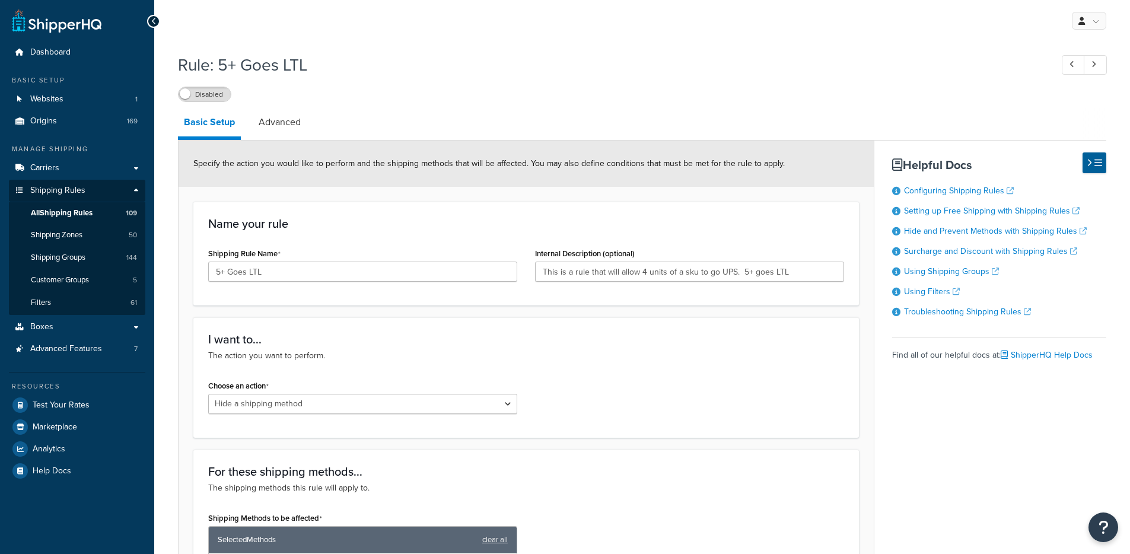
select select "HIDE"
click at [117, 209] on link "All Shipping Rules 109" at bounding box center [77, 213] width 136 height 22
click at [96, 208] on link "All Shipping Rules 109" at bounding box center [77, 213] width 136 height 22
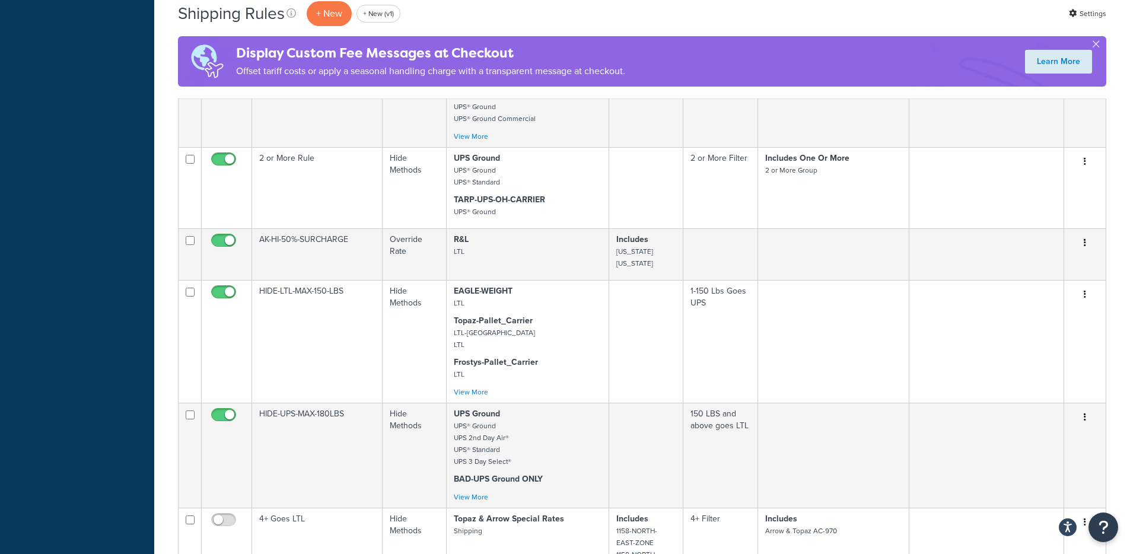
scroll to position [964, 0]
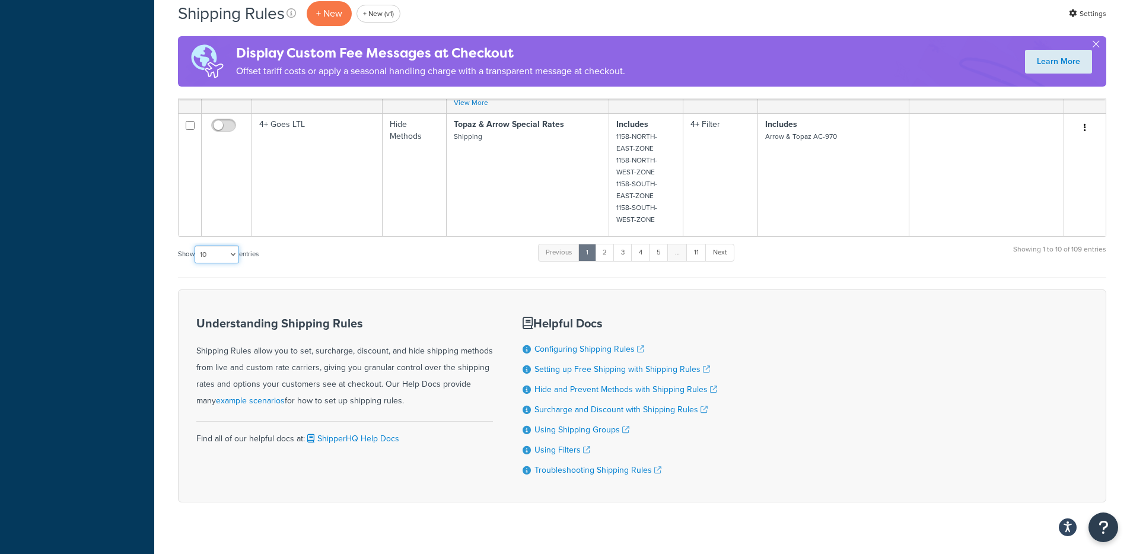
click at [209, 246] on select "10 15 25 50 100 1000" at bounding box center [217, 255] width 44 height 18
select select "1000"
click at [196, 246] on select "10 15 25 50 100 1000" at bounding box center [217, 255] width 44 height 18
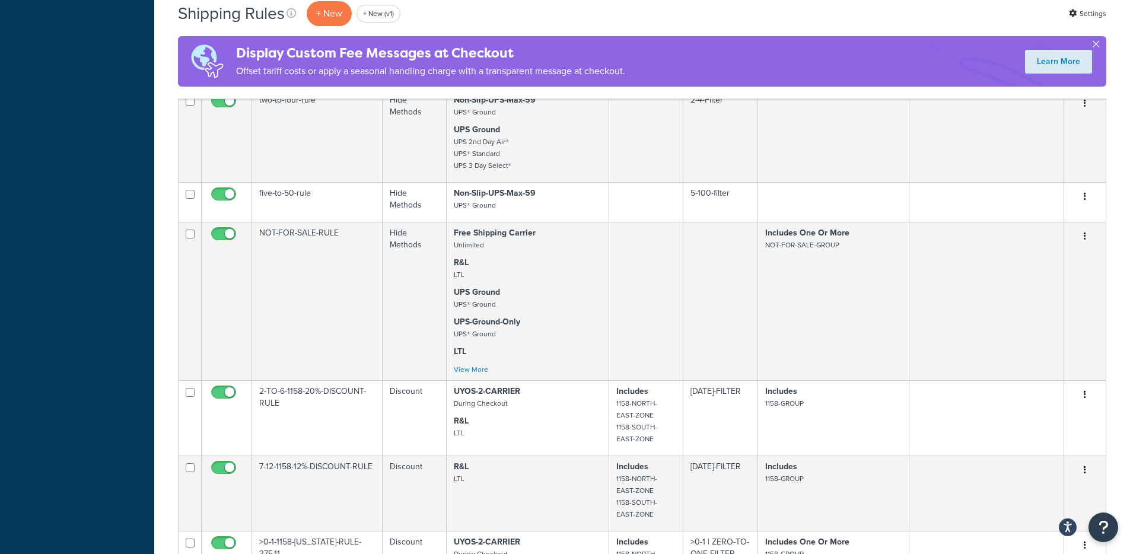
scroll to position [1304, 0]
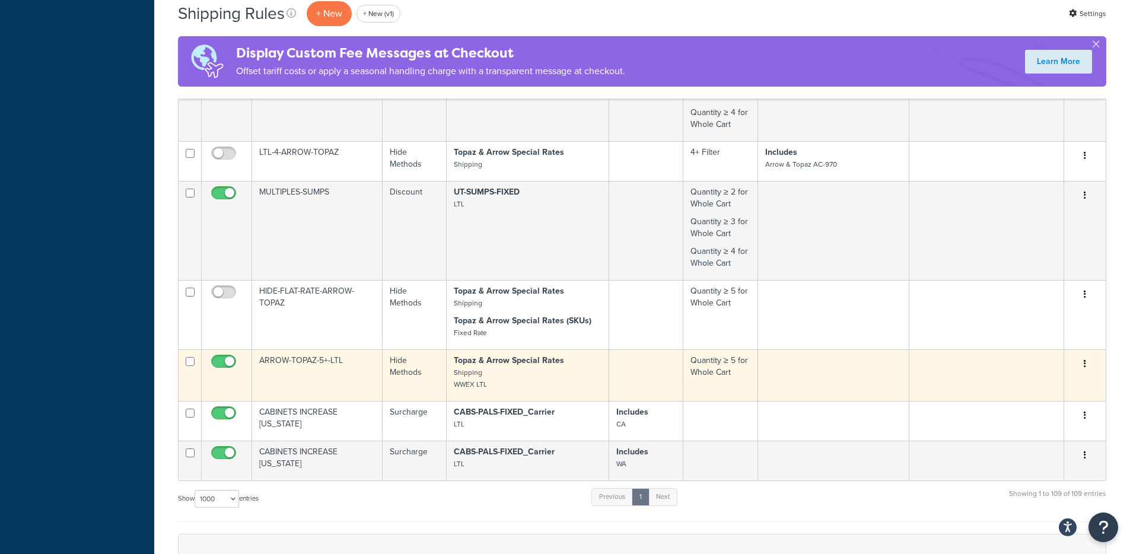
scroll to position [9888, 0]
click at [1085, 357] on icon "button" at bounding box center [1085, 361] width 2 height 8
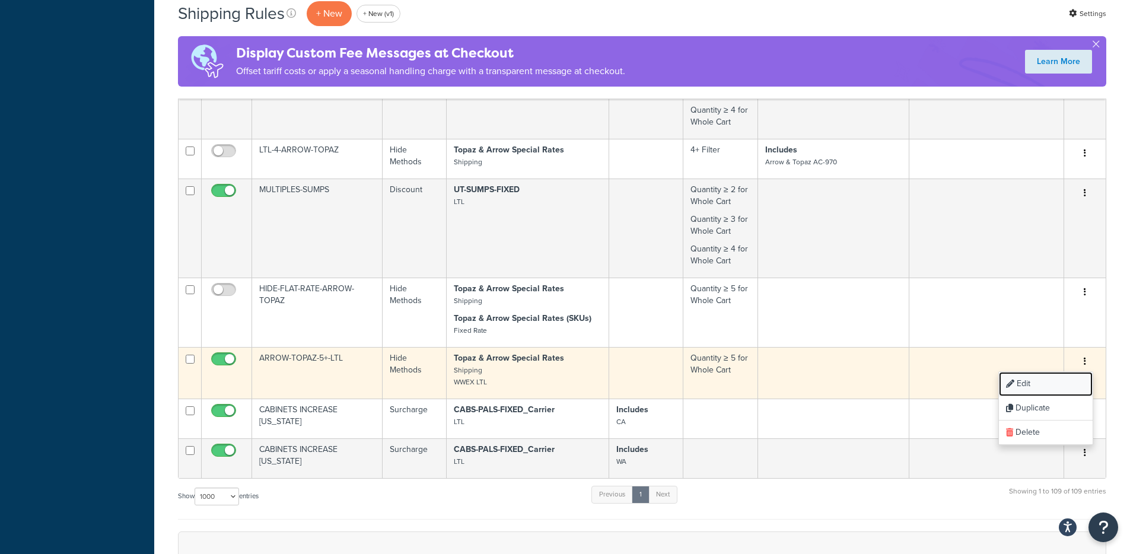
click at [1050, 372] on link "Edit" at bounding box center [1046, 384] width 94 height 24
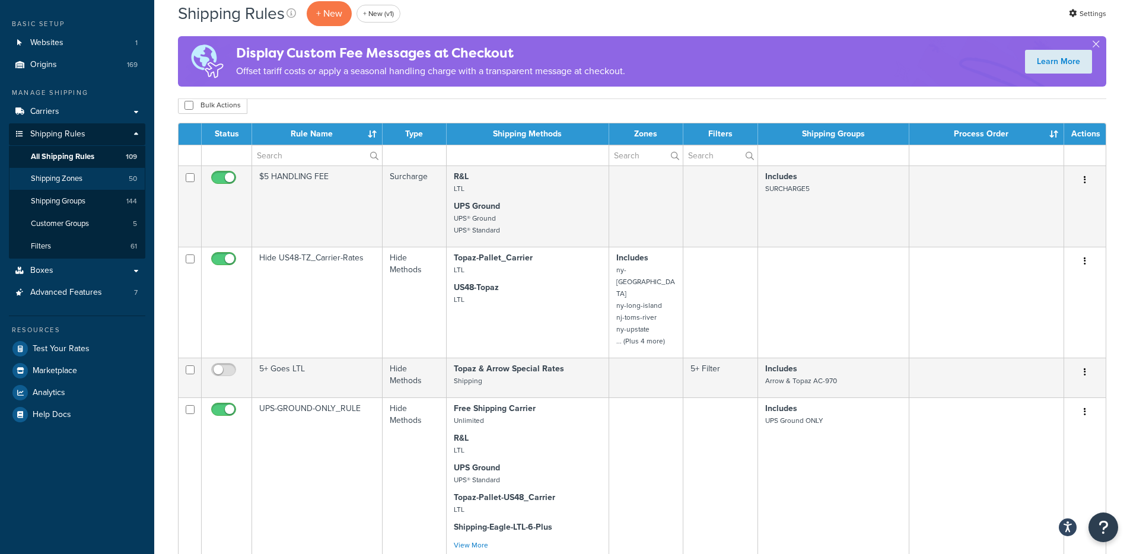
scroll to position [0, 0]
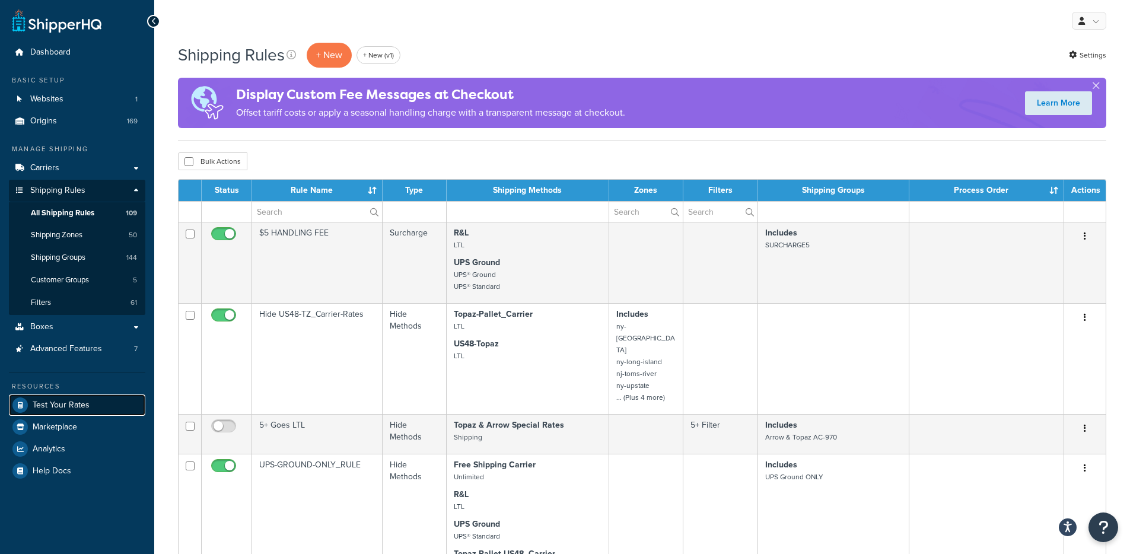
click at [69, 405] on span "Test Your Rates" at bounding box center [61, 405] width 57 height 10
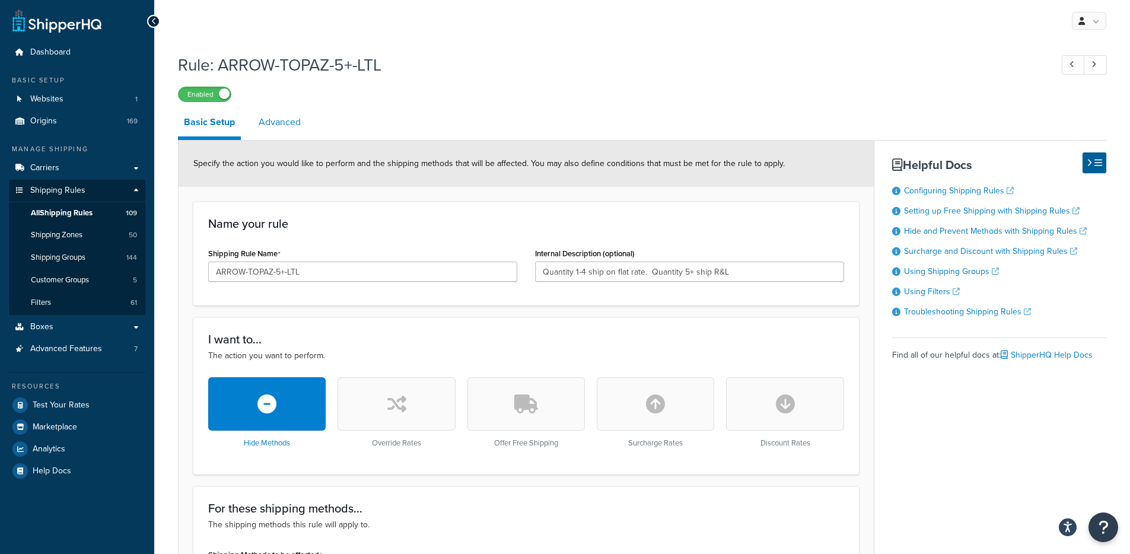
click at [269, 115] on link "Advanced" at bounding box center [280, 122] width 54 height 28
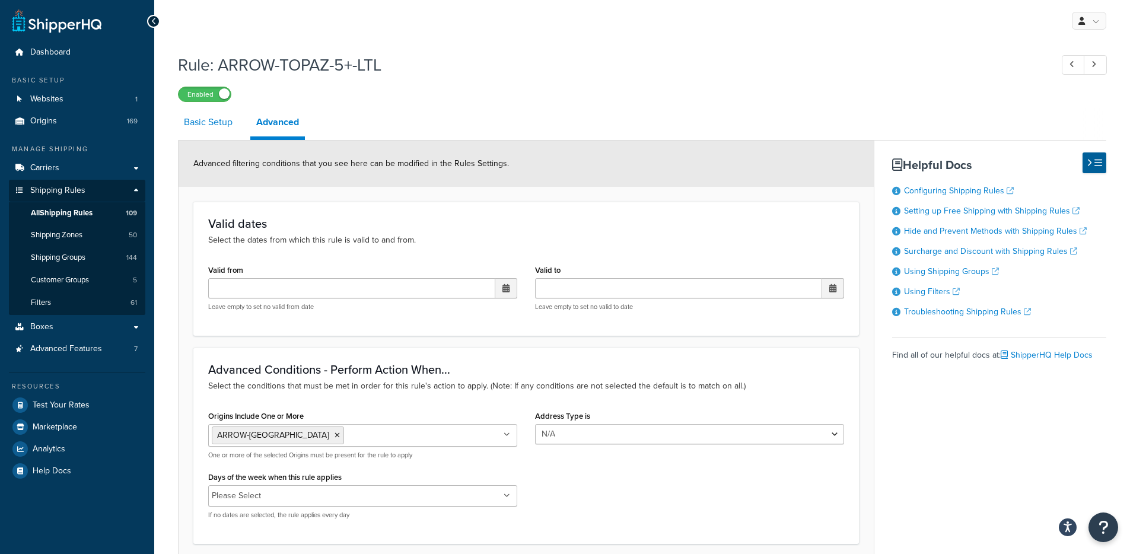
click at [214, 135] on link "Basic Setup" at bounding box center [208, 122] width 60 height 28
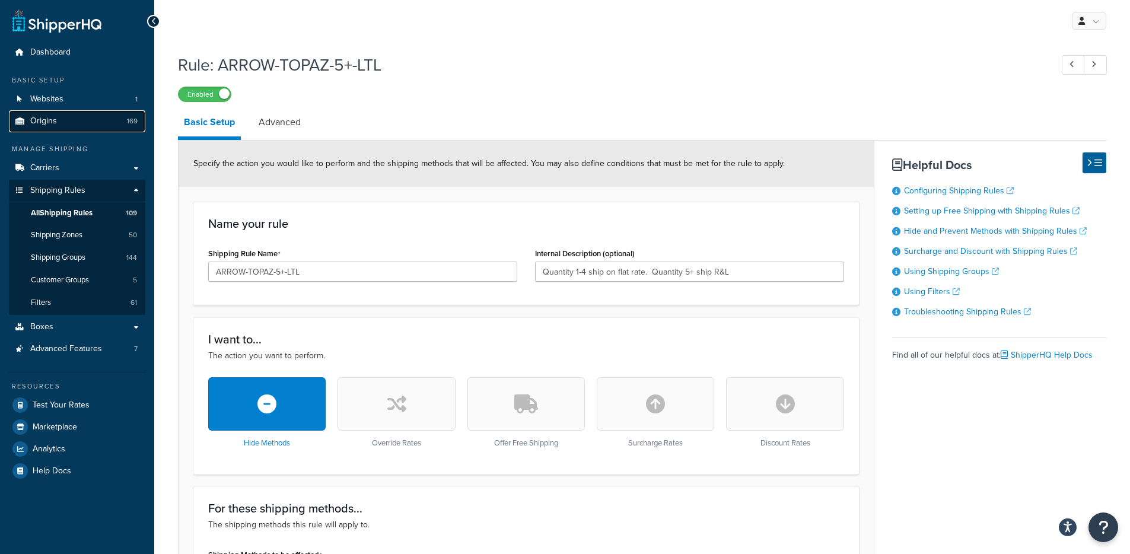
click at [94, 123] on link "Origins 169" at bounding box center [77, 121] width 136 height 22
click at [289, 132] on link "Advanced" at bounding box center [280, 122] width 54 height 28
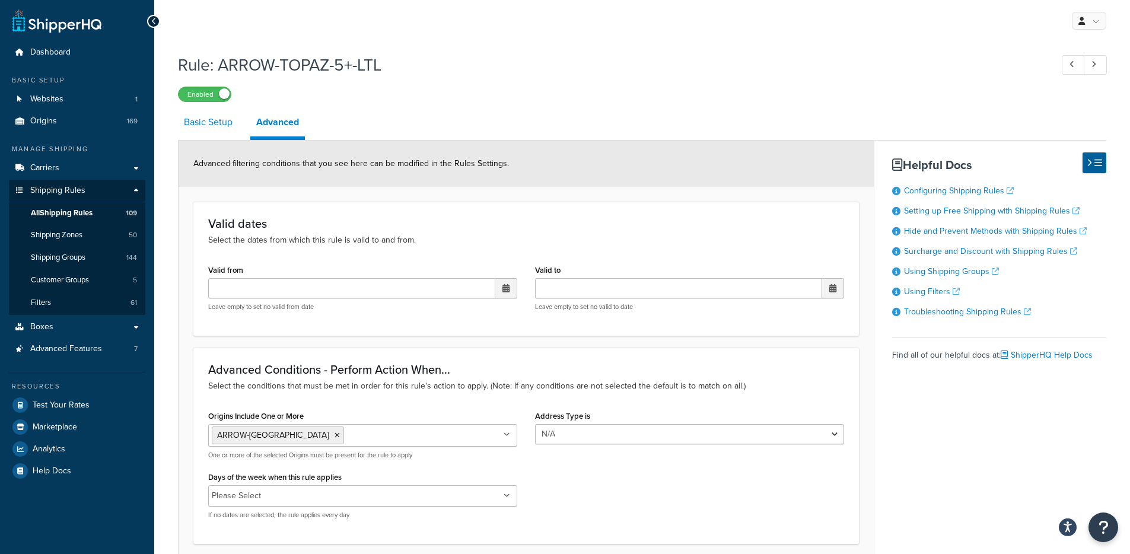
click at [199, 135] on link "Basic Setup" at bounding box center [208, 122] width 60 height 28
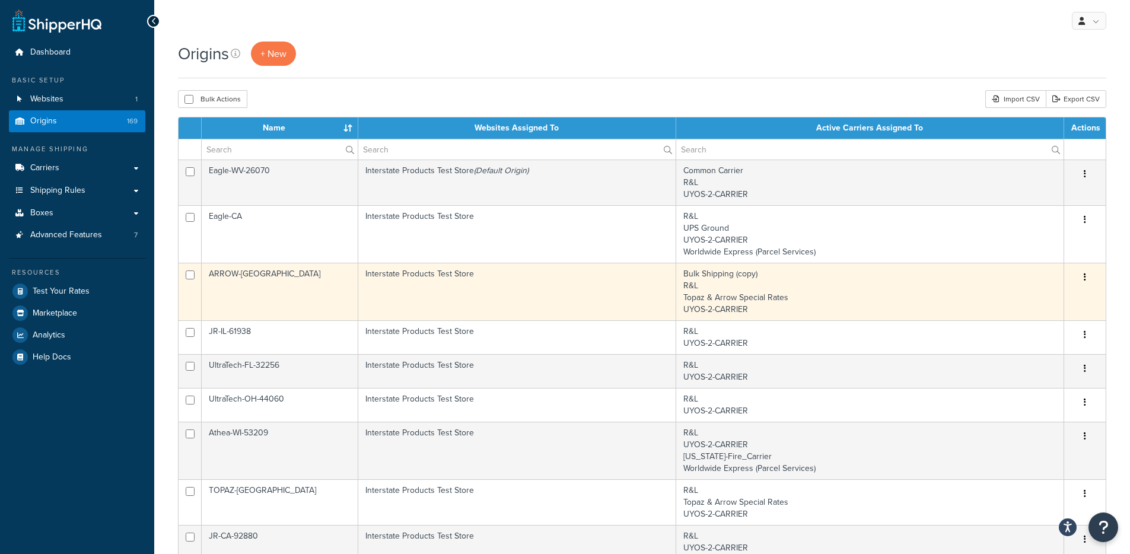
click at [298, 278] on td "ARROW-[GEOGRAPHIC_DATA]" at bounding box center [280, 292] width 157 height 58
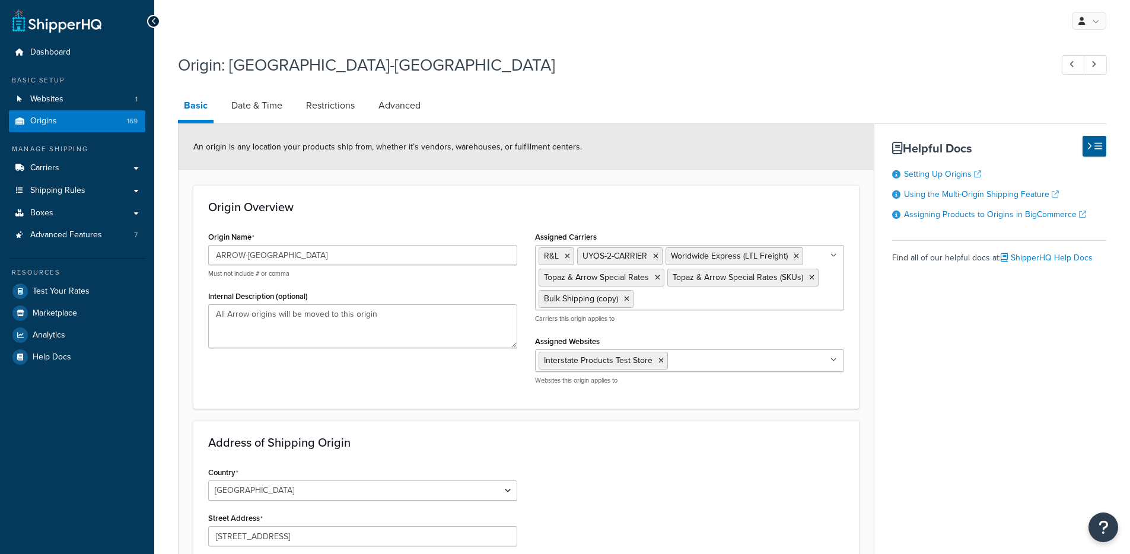
select select "32"
click at [305, 101] on link "Restrictions" at bounding box center [330, 105] width 60 height 28
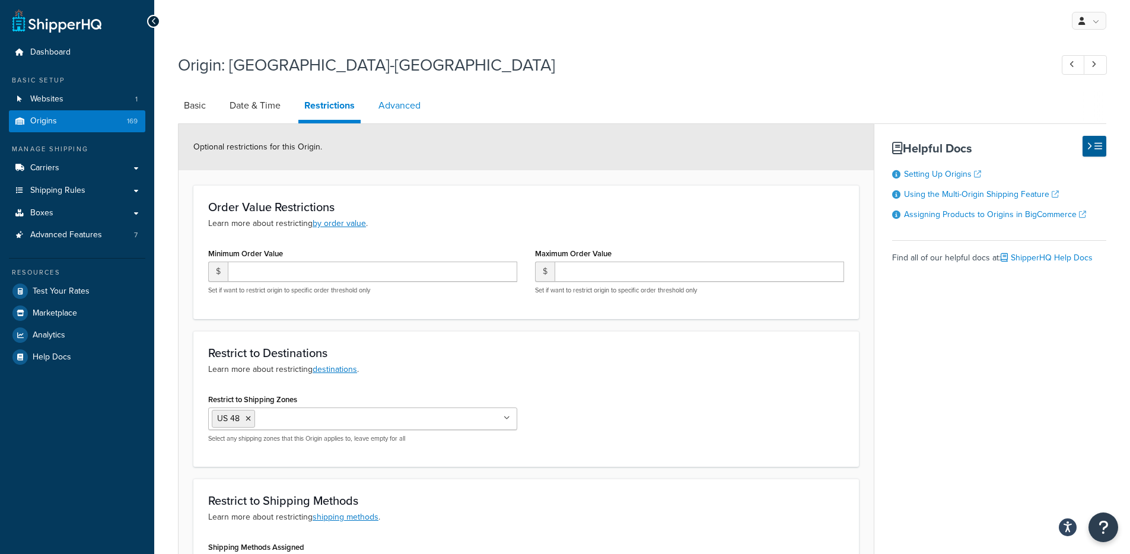
click at [418, 107] on link "Advanced" at bounding box center [399, 105] width 54 height 28
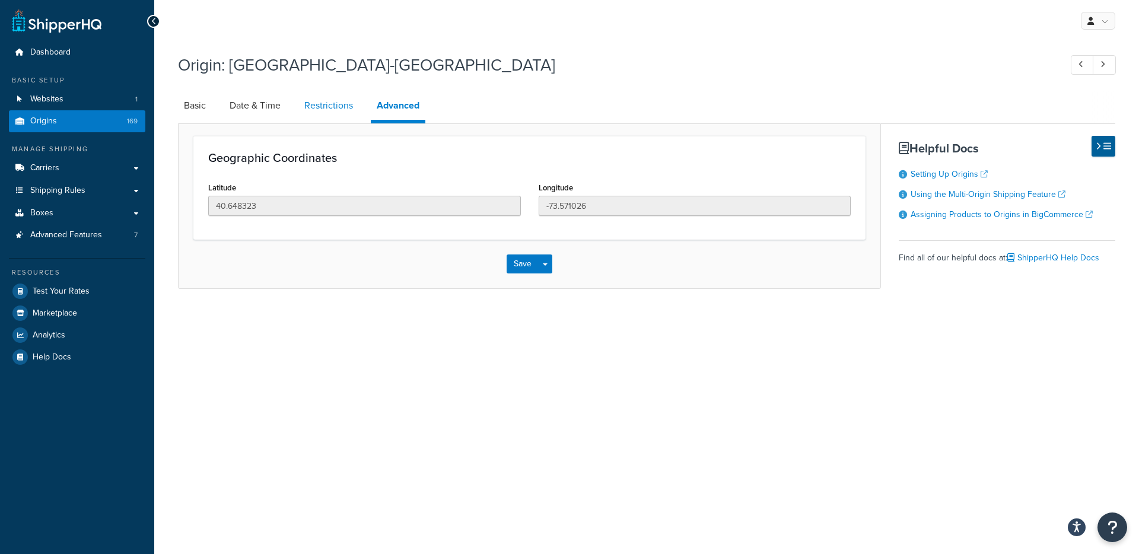
click at [325, 108] on link "Restrictions" at bounding box center [328, 105] width 60 height 28
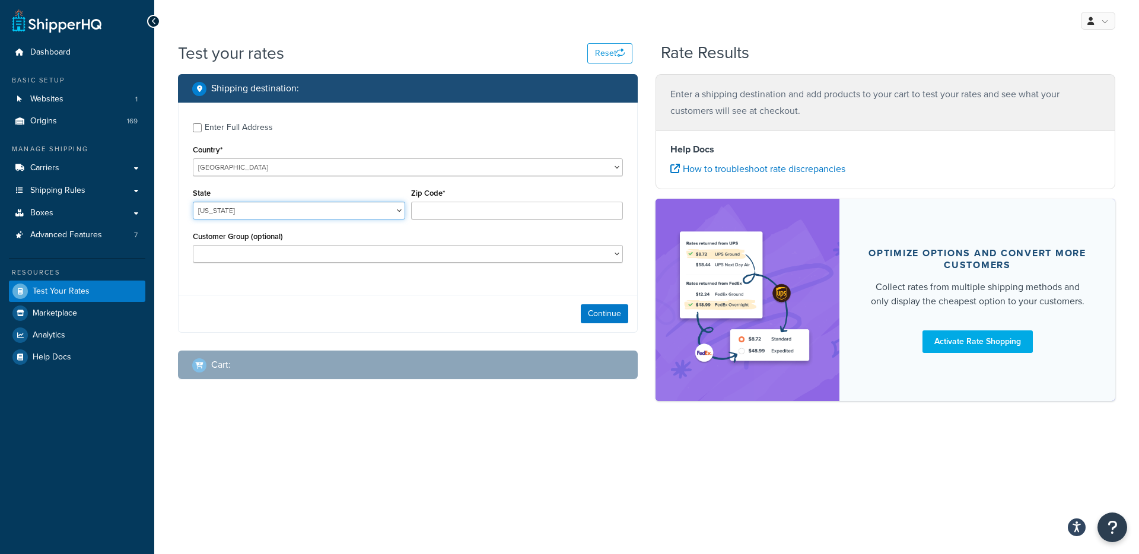
click at [305, 211] on select "Alabama Alaska American Samoa Arizona Arkansas Armed Forces Americas Armed Forc…" at bounding box center [299, 211] width 212 height 18
select select "TX"
click at [503, 195] on div "Zip Code*" at bounding box center [517, 202] width 212 height 34
click at [499, 208] on input "Zip Code*" at bounding box center [517, 211] width 212 height 18
type input "78759"
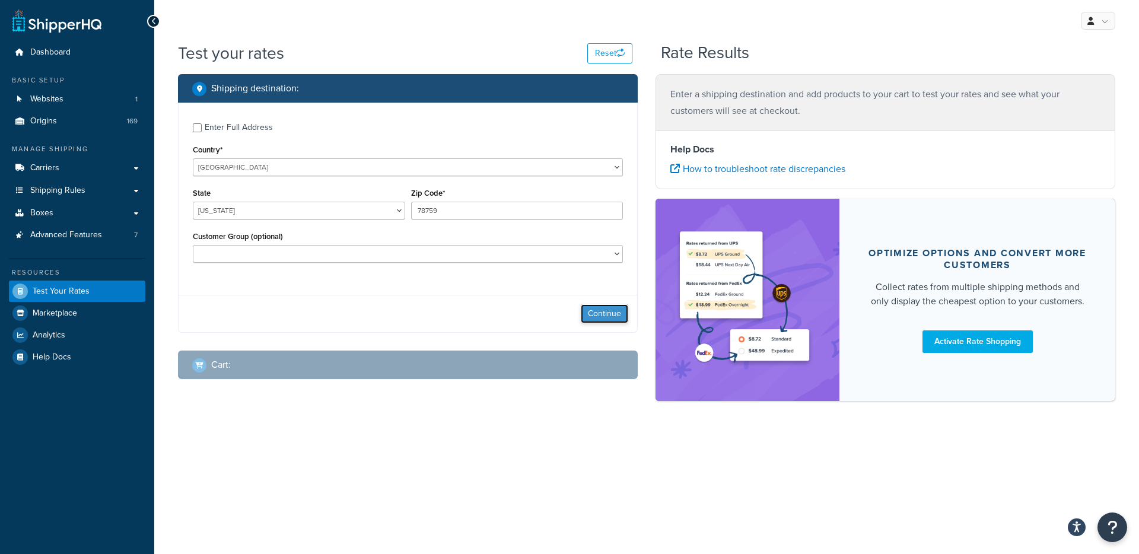
click at [598, 311] on button "Continue" at bounding box center [604, 313] width 47 height 19
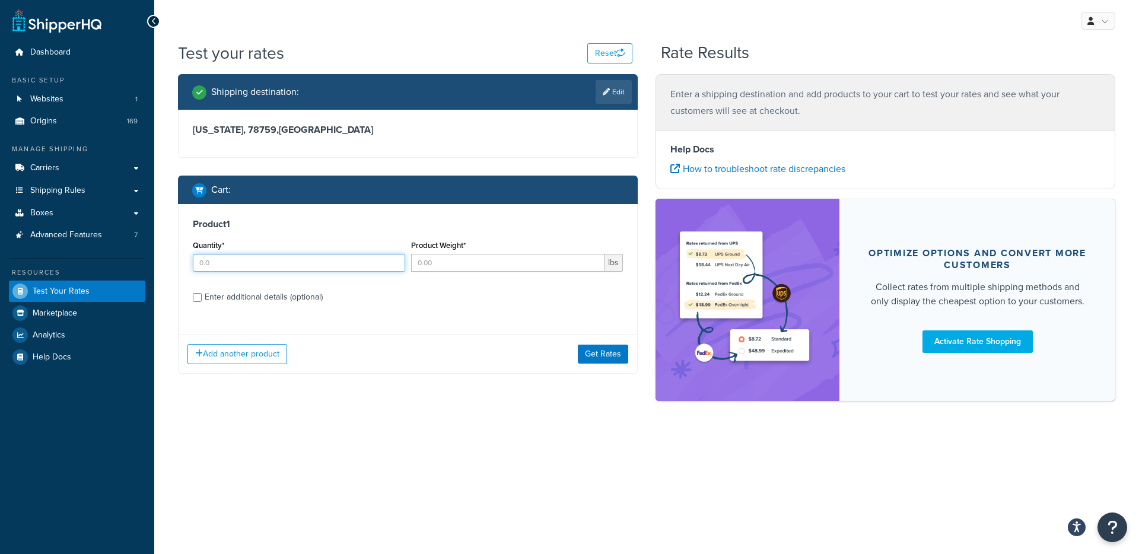
click at [276, 263] on input "Quantity*" at bounding box center [299, 263] width 212 height 18
type input "1"
click at [440, 260] on input "Product Weight*" at bounding box center [508, 263] width 194 height 18
type input "65"
click at [268, 295] on div "Enter additional details (optional)" at bounding box center [264, 297] width 118 height 17
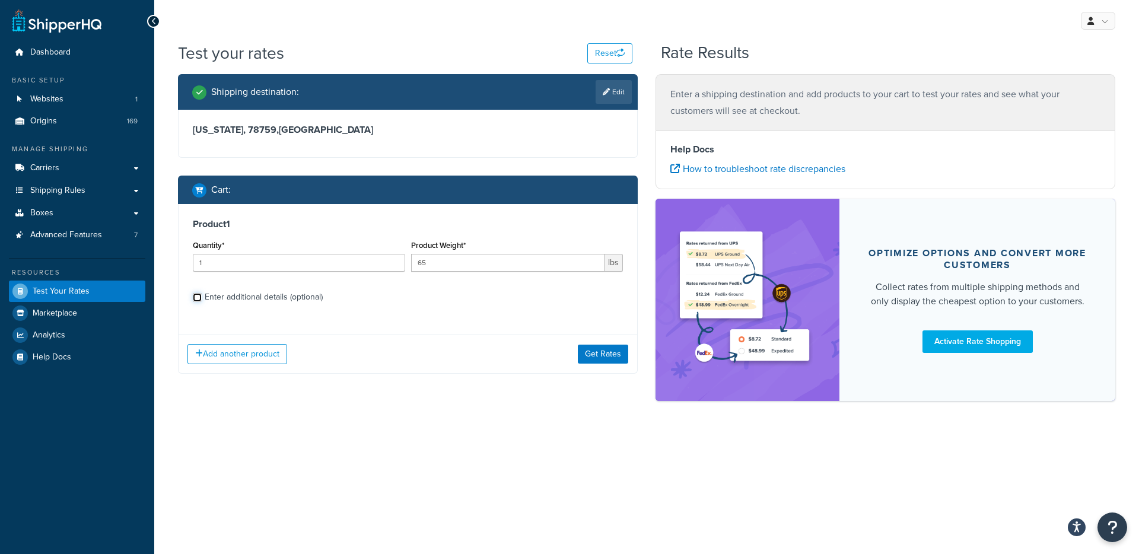
click at [202, 295] on input "Enter additional details (optional)" at bounding box center [197, 297] width 9 height 9
checkbox input "true"
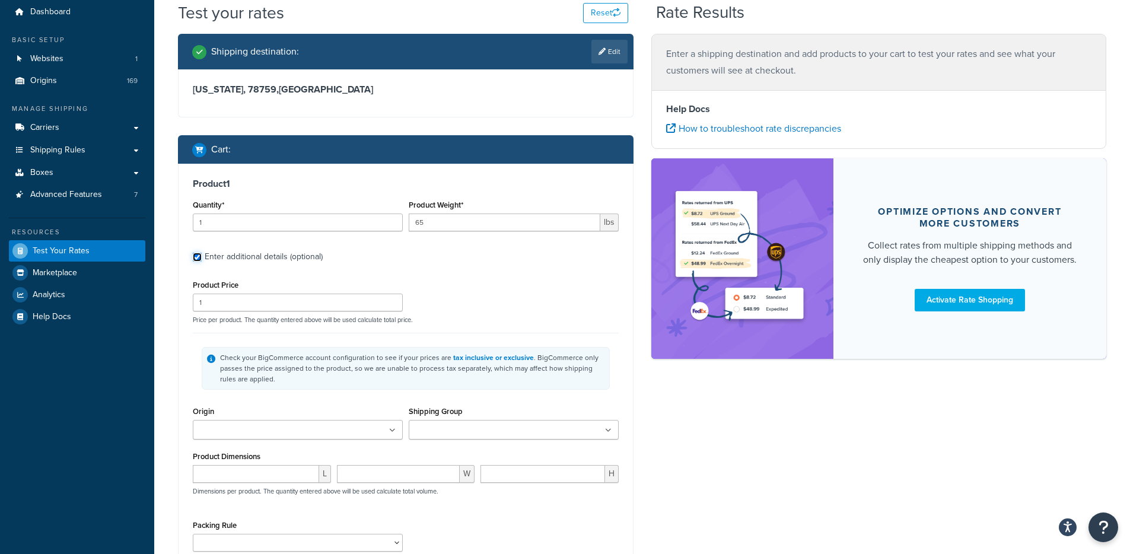
scroll to position [53, 0]
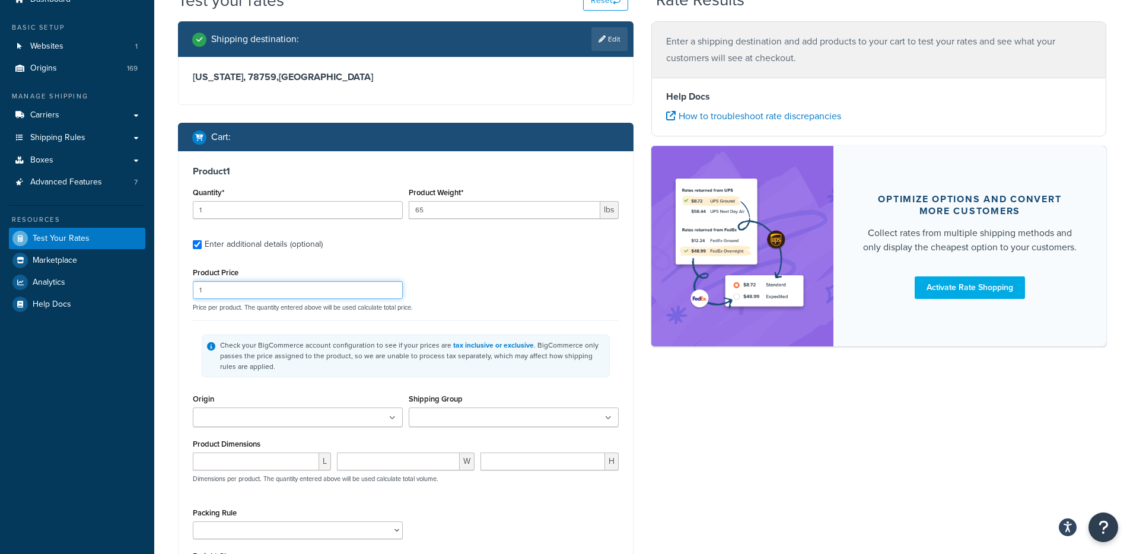
click at [243, 292] on input "1" at bounding box center [298, 290] width 210 height 18
type input "199"
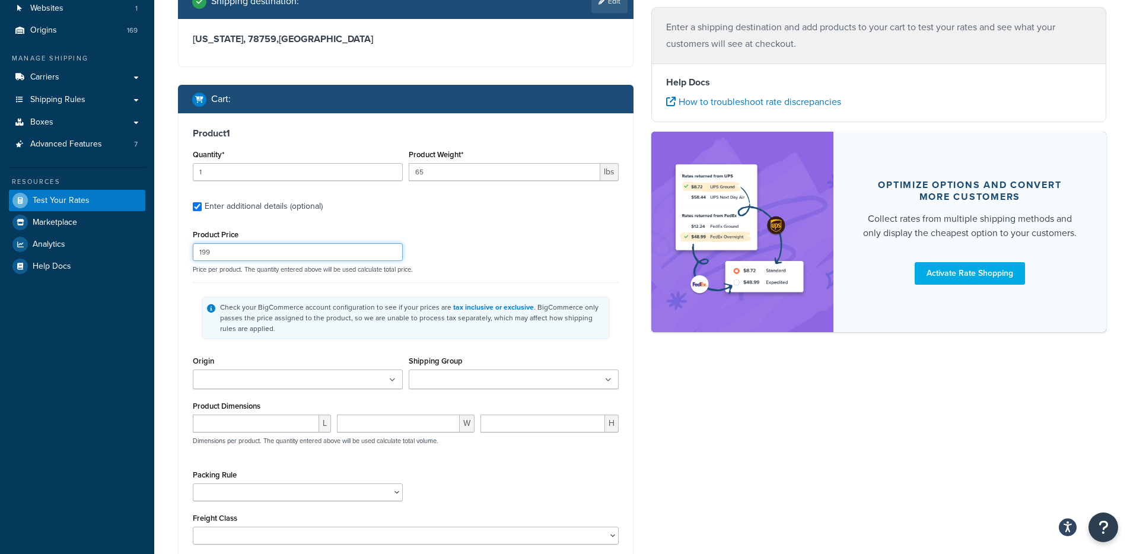
scroll to position [113, 0]
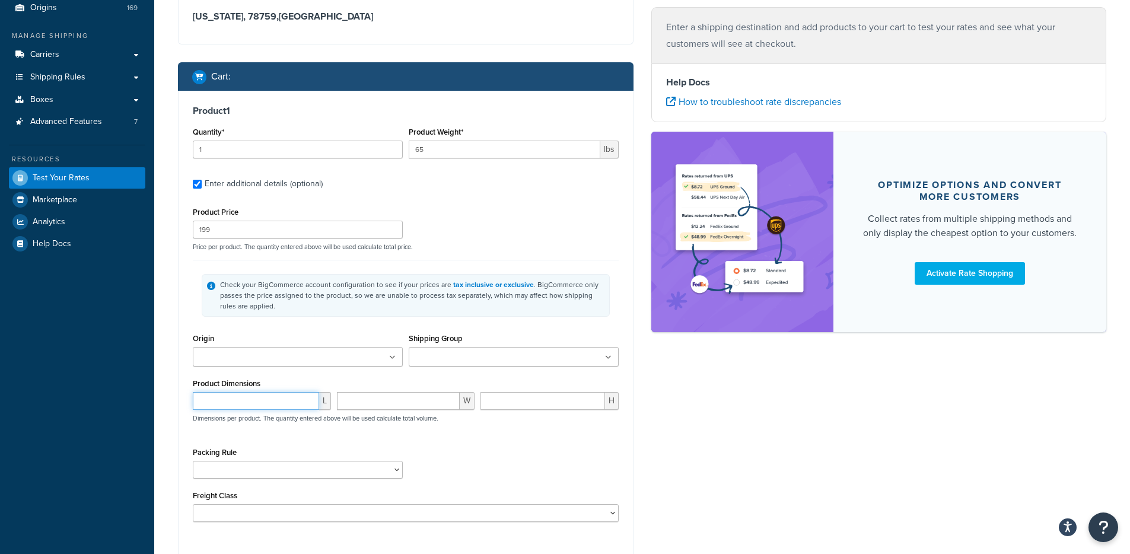
click at [217, 395] on input "number" at bounding box center [256, 401] width 126 height 18
type input "24"
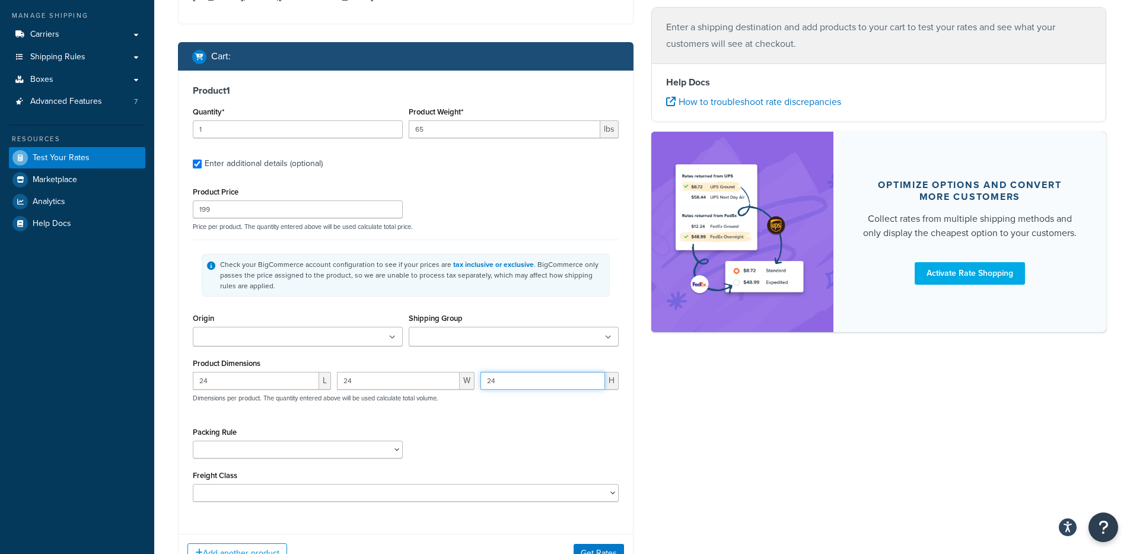
scroll to position [204, 0]
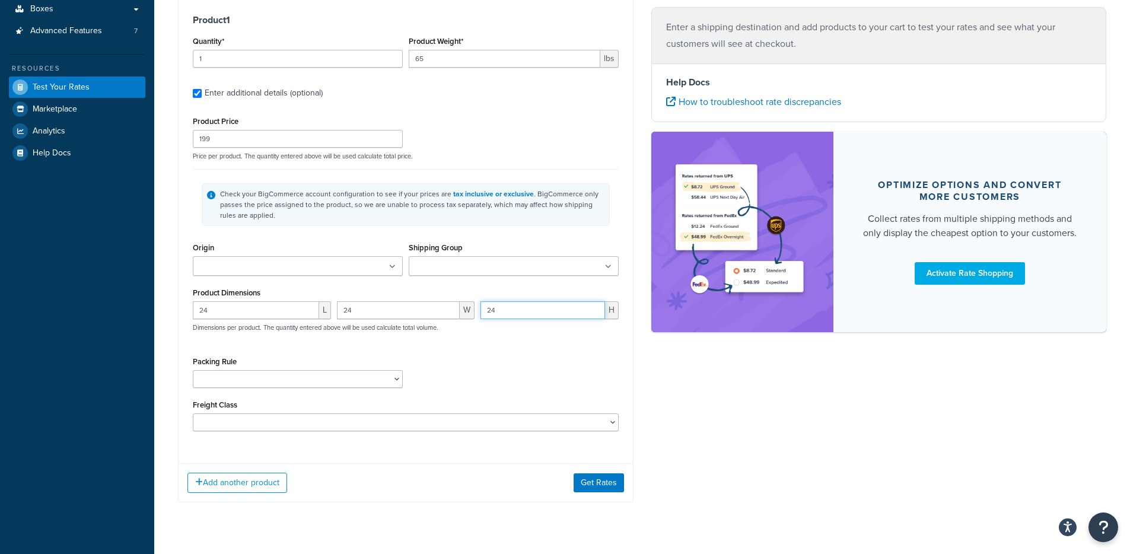
type input "24"
click at [476, 269] on input "Shipping Group" at bounding box center [464, 266] width 105 height 13
type input "Arr"
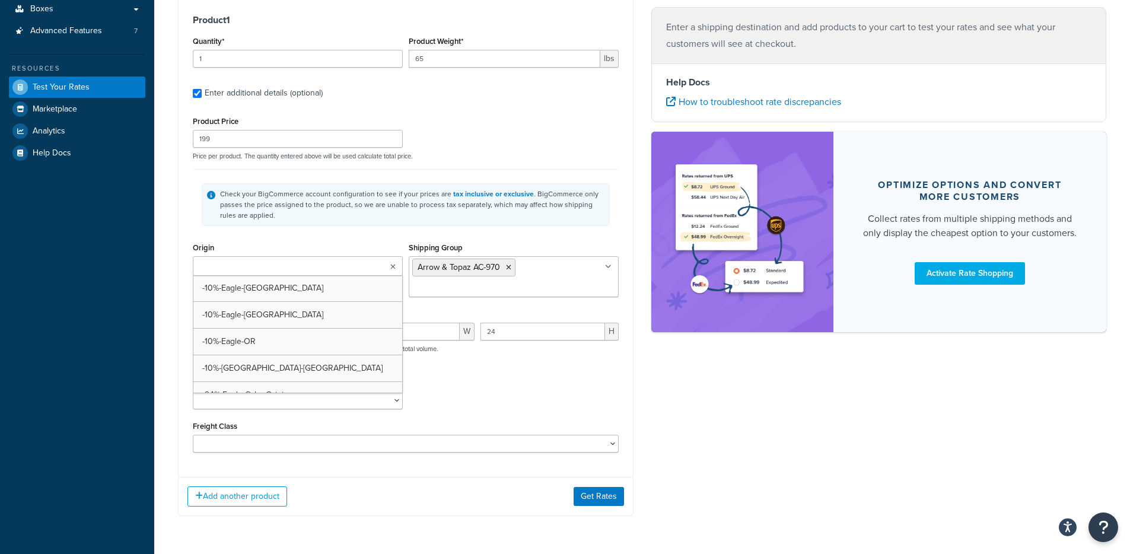
click at [304, 259] on ul at bounding box center [298, 266] width 210 height 20
type input "Arr"
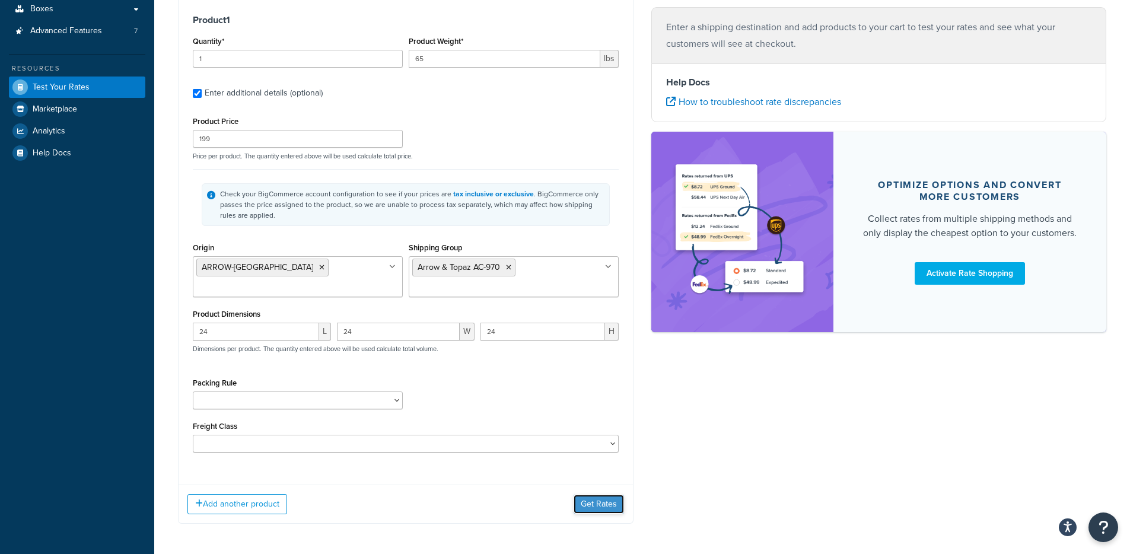
click at [585, 504] on button "Get Rates" at bounding box center [599, 504] width 50 height 19
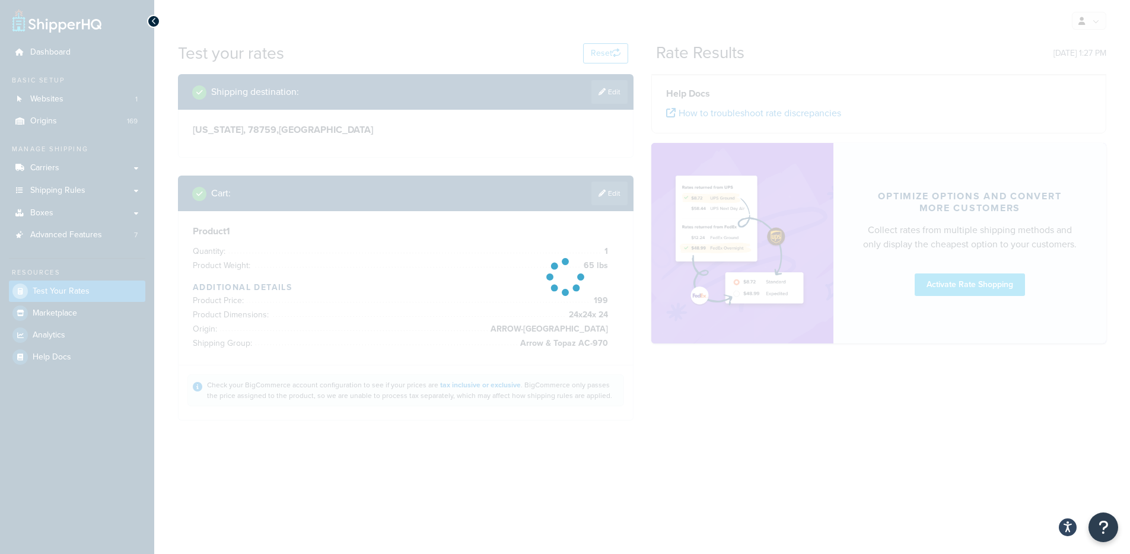
scroll to position [0, 0]
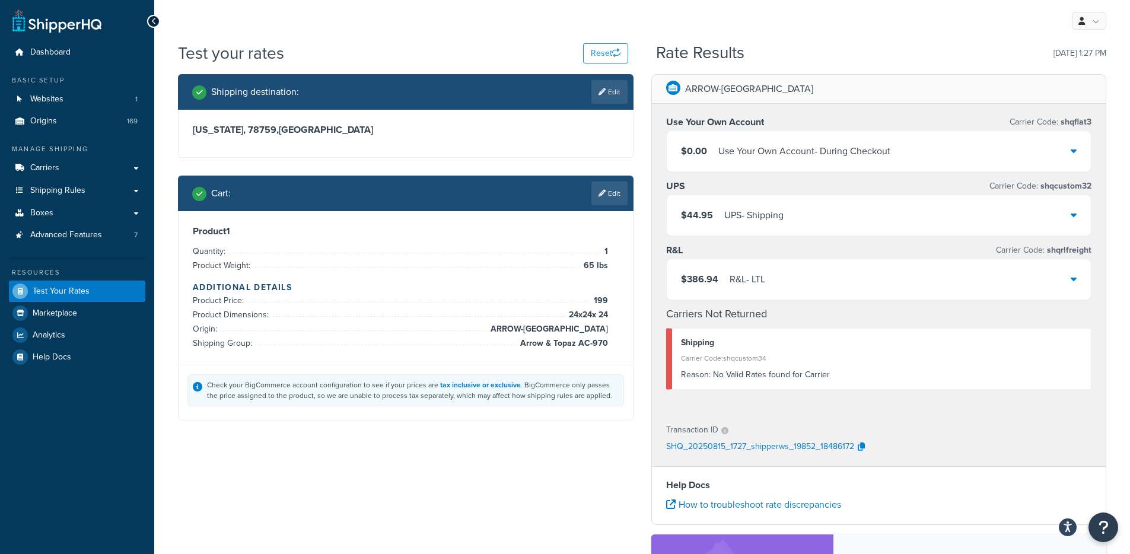
click at [622, 177] on div "Cart : Edit" at bounding box center [406, 194] width 456 height 36
click at [603, 197] on link "Edit" at bounding box center [609, 193] width 36 height 24
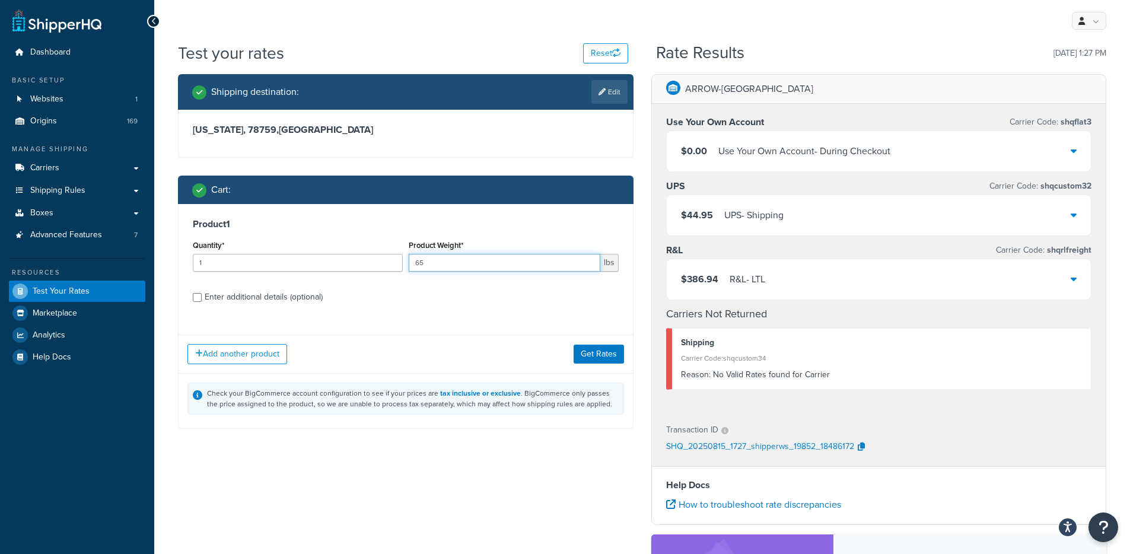
drag, startPoint x: 440, startPoint y: 262, endPoint x: 422, endPoint y: 261, distance: 17.8
click at [422, 261] on input "65" at bounding box center [505, 263] width 192 height 18
drag, startPoint x: 269, startPoint y: 262, endPoint x: 190, endPoint y: 263, distance: 79.5
click at [190, 263] on div "Quantity* 1" at bounding box center [298, 258] width 216 height 43
click at [178, 264] on div "Product 1 Quantity* 1 Product Weight* 65 lbs Enter additional details (optional…" at bounding box center [406, 316] width 456 height 225
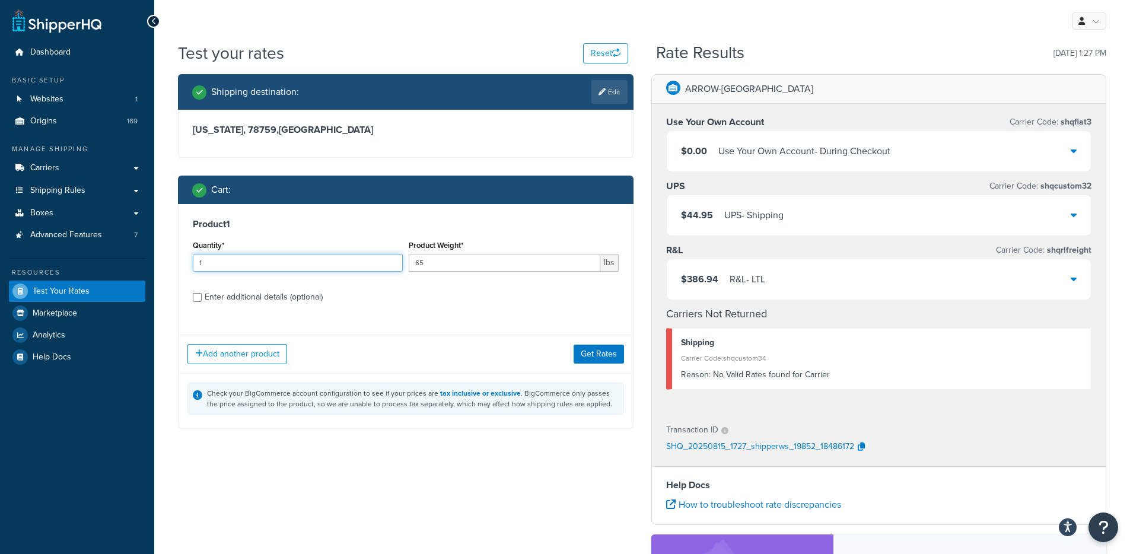
drag, startPoint x: 243, startPoint y: 262, endPoint x: 134, endPoint y: 256, distance: 109.3
click at [134, 256] on div "Dashboard Basic Setup Websites 1 Origins 169 Manage Shipping Carriers Carriers …" at bounding box center [565, 403] width 1130 height 806
click at [194, 239] on div "Quantity* 1" at bounding box center [298, 254] width 210 height 34
drag, startPoint x: 237, startPoint y: 265, endPoint x: 172, endPoint y: 248, distance: 67.5
click at [172, 248] on div "Shipping destination : Edit Texas, 78759 , United States Cart : Product 1 Quant…" at bounding box center [405, 260] width 473 height 372
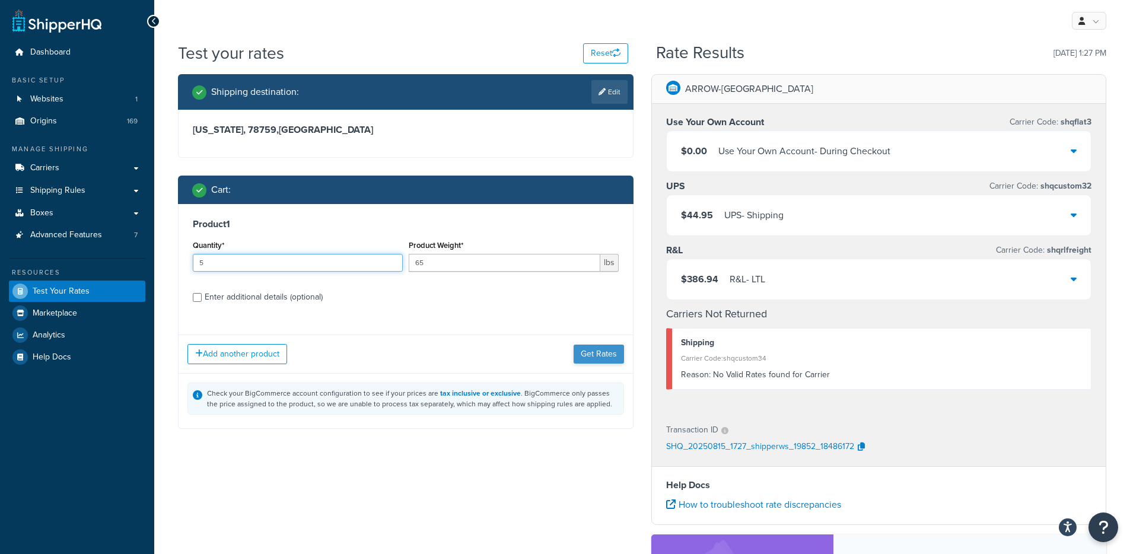
type input "5"
click at [590, 347] on button "Get Rates" at bounding box center [599, 354] width 50 height 19
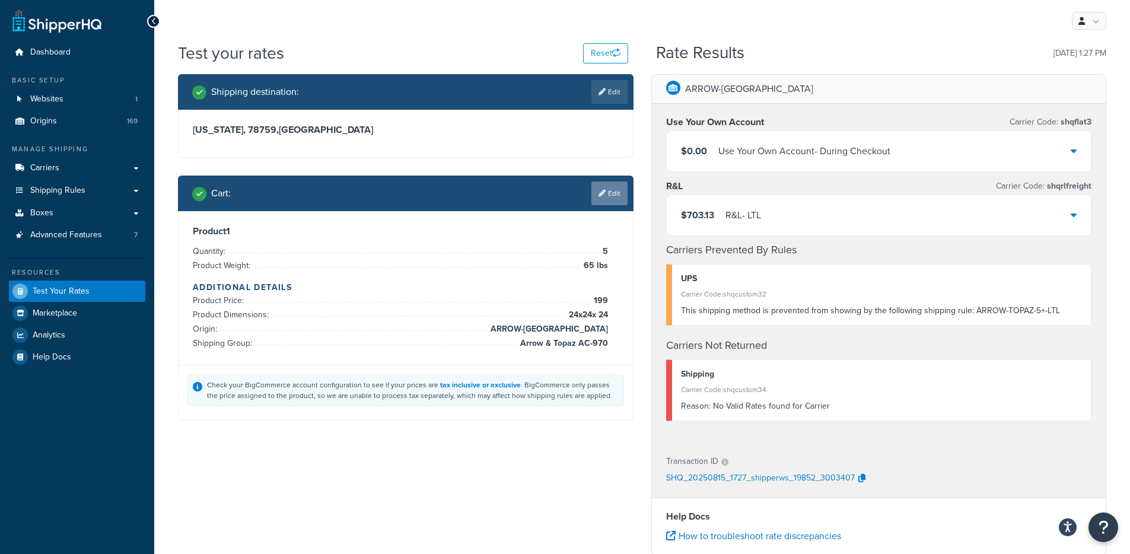
click at [610, 183] on link "Edit" at bounding box center [609, 193] width 36 height 24
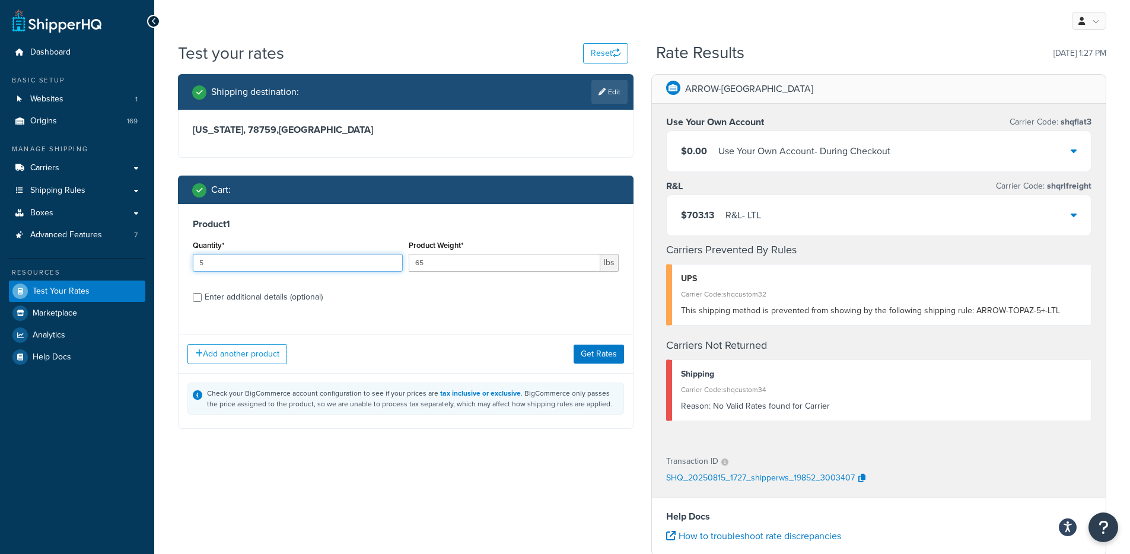
drag, startPoint x: 254, startPoint y: 265, endPoint x: 171, endPoint y: 260, distance: 83.8
click at [170, 261] on div "Shipping destination : Edit Texas, 78759 , United States Cart : Product 1 Quant…" at bounding box center [405, 260] width 473 height 372
type input "6"
click at [619, 349] on button "Get Rates" at bounding box center [599, 354] width 50 height 19
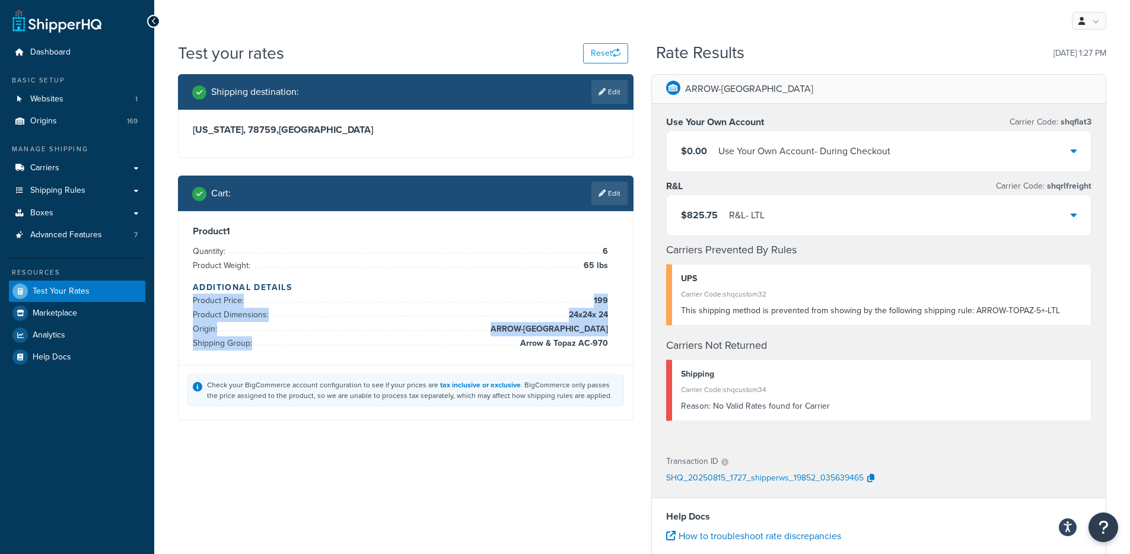
drag, startPoint x: 587, startPoint y: 351, endPoint x: 573, endPoint y: 298, distance: 54.5
click at [573, 298] on div "Product 1 Quantity: 6 Product Weight: 65 lbs Additional Details Product Price: …" at bounding box center [406, 288] width 454 height 154
click at [573, 298] on li "Product Price: 199" at bounding box center [400, 301] width 415 height 14
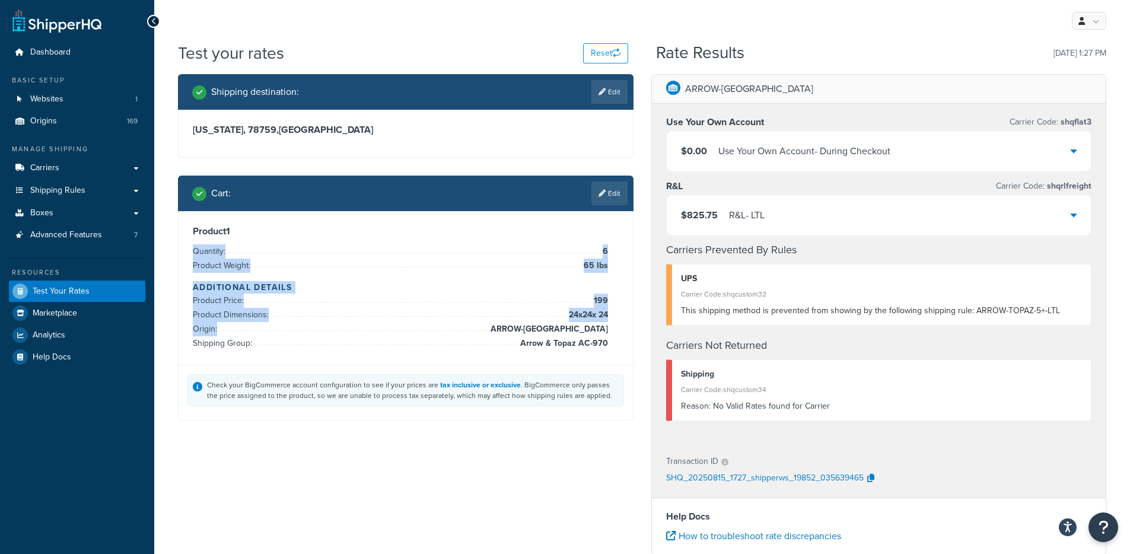
drag, startPoint x: 541, startPoint y: 233, endPoint x: 613, endPoint y: 333, distance: 123.8
click at [613, 332] on div "Product 1 Quantity: 6 Product Weight: 65 lbs Additional Details Product Price: …" at bounding box center [406, 287] width 426 height 125
click at [613, 334] on div "Product 1 Quantity: 6 Product Weight: 65 lbs Additional Details Product Price: …" at bounding box center [406, 287] width 426 height 125
drag, startPoint x: 613, startPoint y: 339, endPoint x: 588, endPoint y: 266, distance: 76.5
click at [588, 266] on div "Product 1 Quantity: 6 Product Weight: 65 lbs Additional Details Product Price: …" at bounding box center [406, 287] width 426 height 125
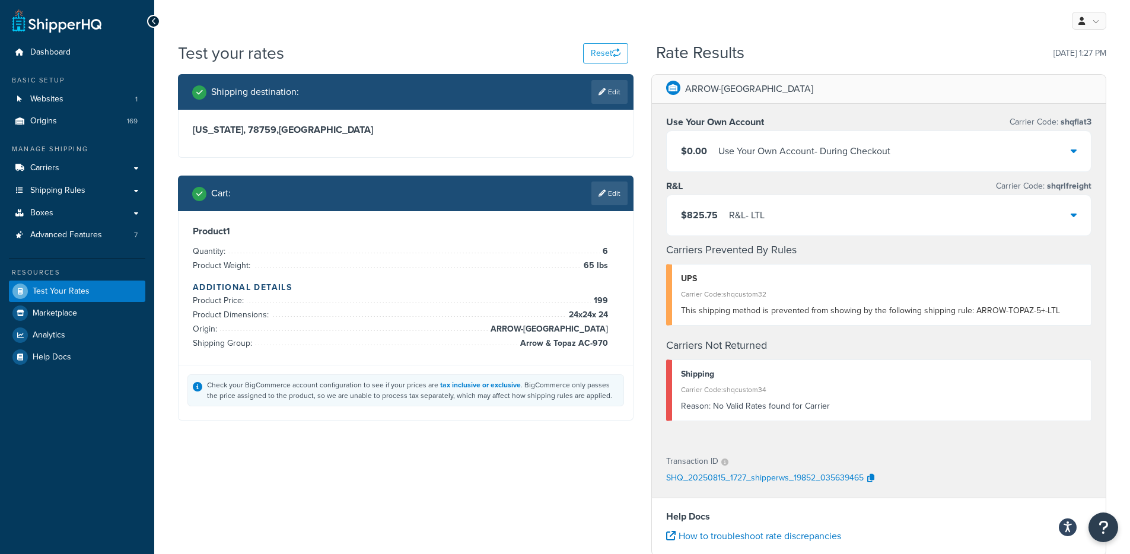
click at [580, 291] on h4 "Additional Details" at bounding box center [406, 287] width 426 height 12
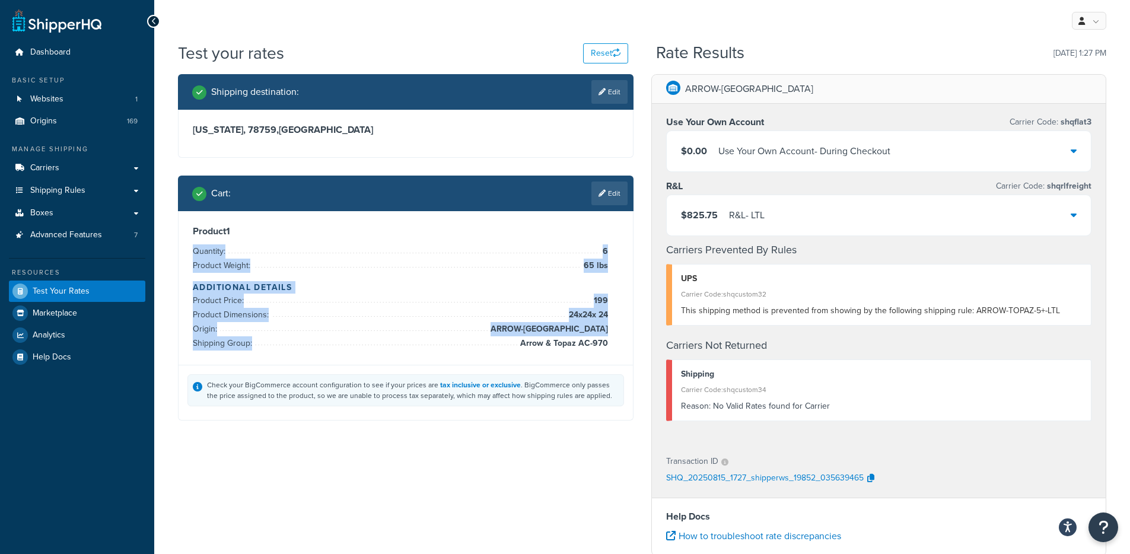
drag, startPoint x: 195, startPoint y: 250, endPoint x: 610, endPoint y: 343, distance: 426.1
click at [610, 343] on div "Product 1 Quantity: 6 Product Weight: 65 lbs Additional Details Product Price: …" at bounding box center [406, 287] width 426 height 125
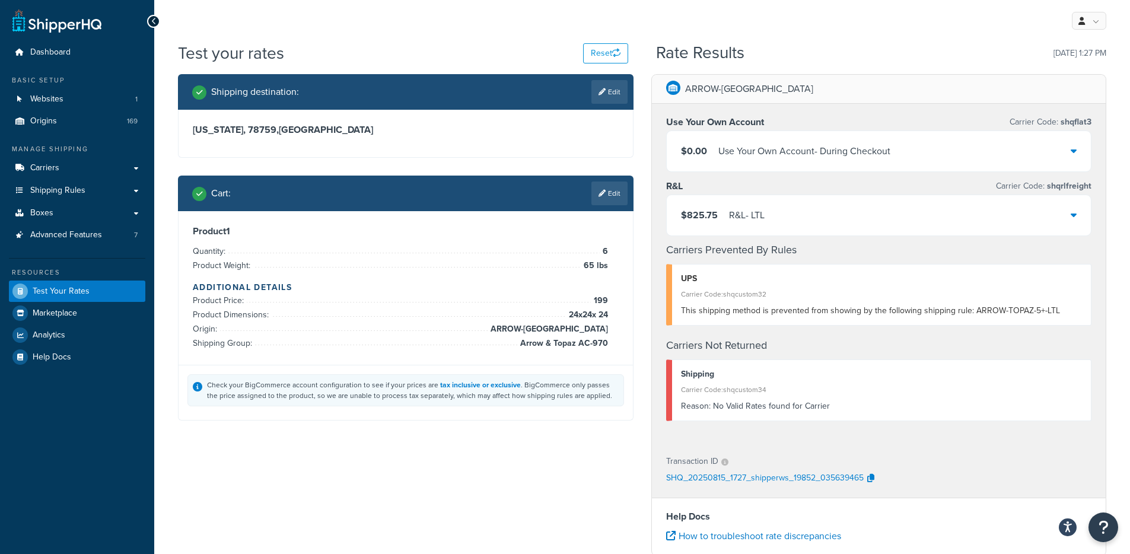
click at [625, 372] on div "Check your BigCommerce account configuration to see if your prices are tax incl…" at bounding box center [406, 392] width 454 height 55
click at [308, 95] on div "Shipping destination : Edit" at bounding box center [409, 92] width 435 height 24
drag, startPoint x: 305, startPoint y: 113, endPoint x: 317, endPoint y: 125, distance: 16.8
click at [306, 114] on div "Texas, 78759 , United States" at bounding box center [406, 133] width 454 height 47
drag, startPoint x: 330, startPoint y: 139, endPoint x: 247, endPoint y: 120, distance: 85.3
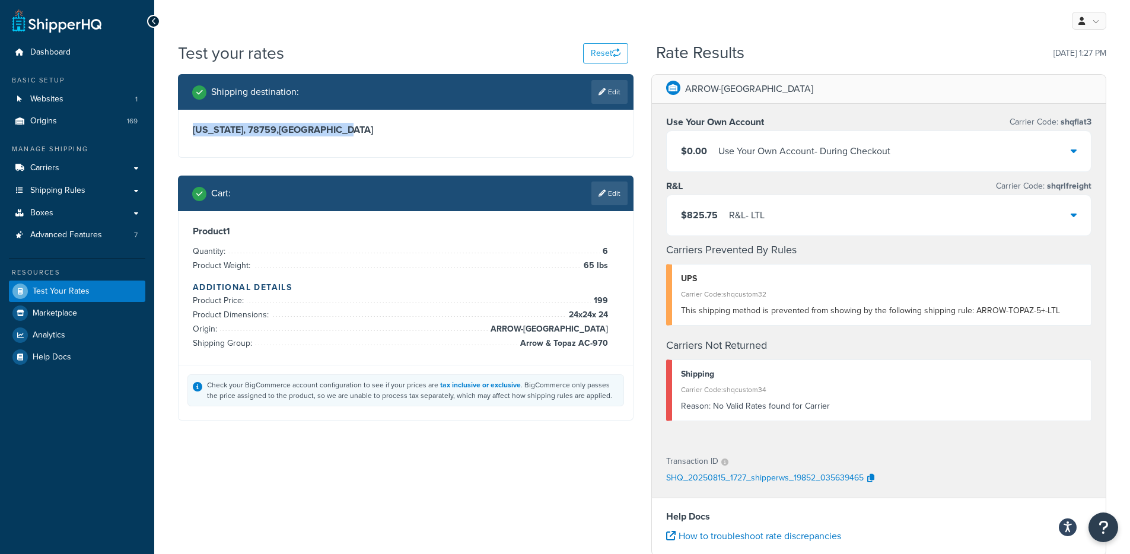
click at [244, 115] on div "Texas, 78759 , United States" at bounding box center [406, 133] width 454 height 47
click at [247, 124] on h3 "Texas, 78759 , United States" at bounding box center [406, 130] width 426 height 12
click at [254, 127] on h3 "Texas, 78759 , United States" at bounding box center [406, 130] width 426 height 12
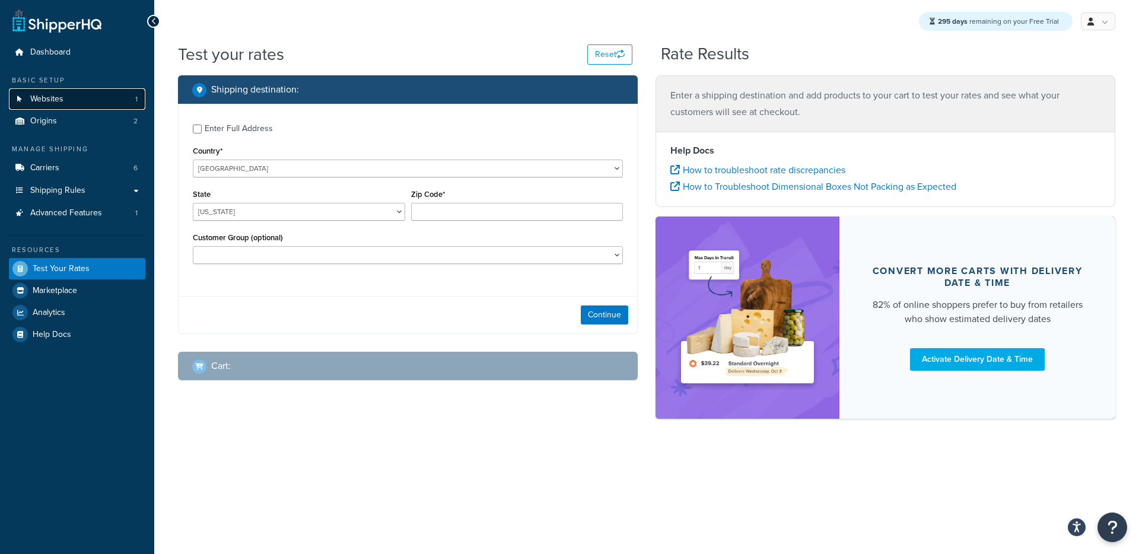
click at [88, 101] on link "Websites 1" at bounding box center [77, 99] width 136 height 22
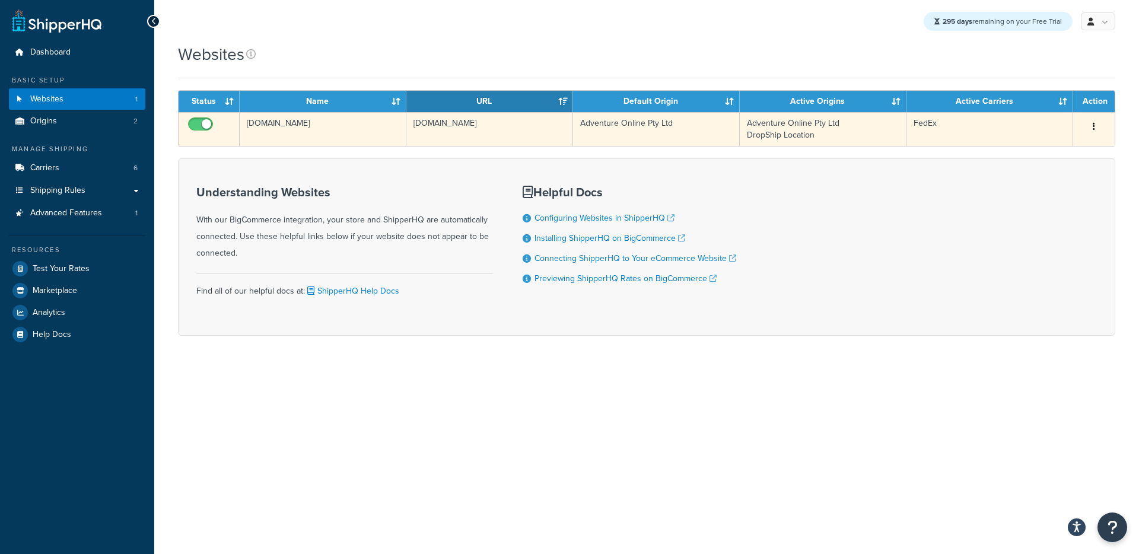
click at [466, 139] on td "[DOMAIN_NAME]" at bounding box center [489, 129] width 167 height 34
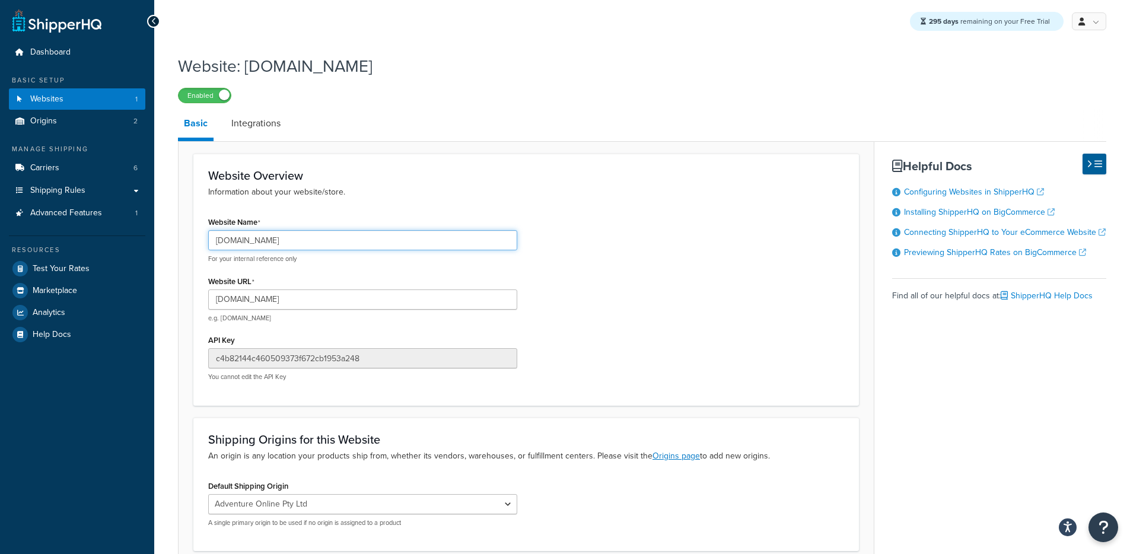
drag, startPoint x: 259, startPoint y: 239, endPoint x: 359, endPoint y: 243, distance: 100.9
click at [359, 243] on input "[DOMAIN_NAME]" at bounding box center [362, 240] width 309 height 20
click at [87, 176] on link "Carriers 6" at bounding box center [77, 168] width 136 height 22
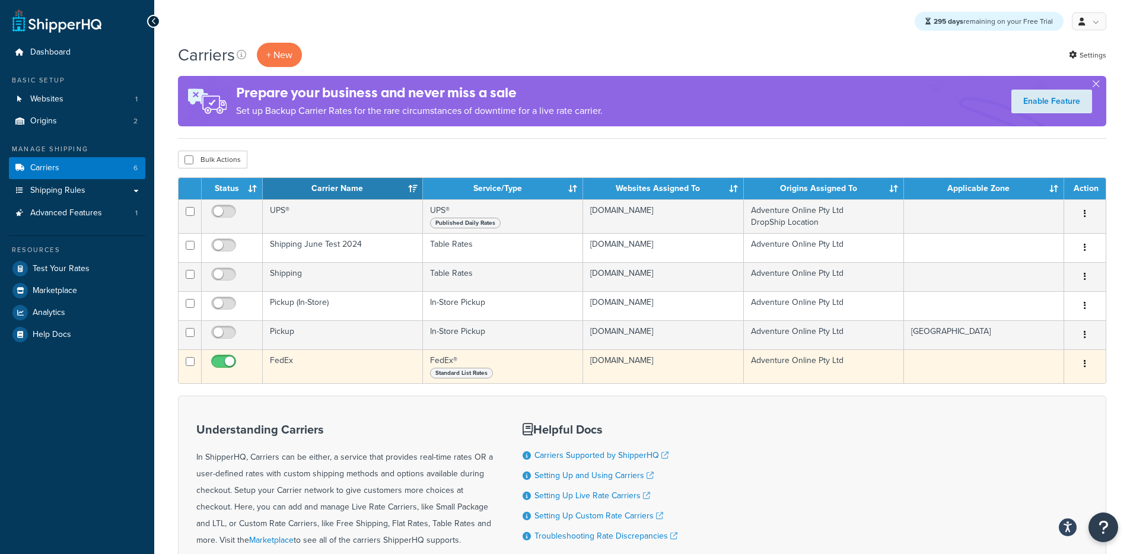
click at [327, 367] on td "FedEx" at bounding box center [343, 366] width 160 height 34
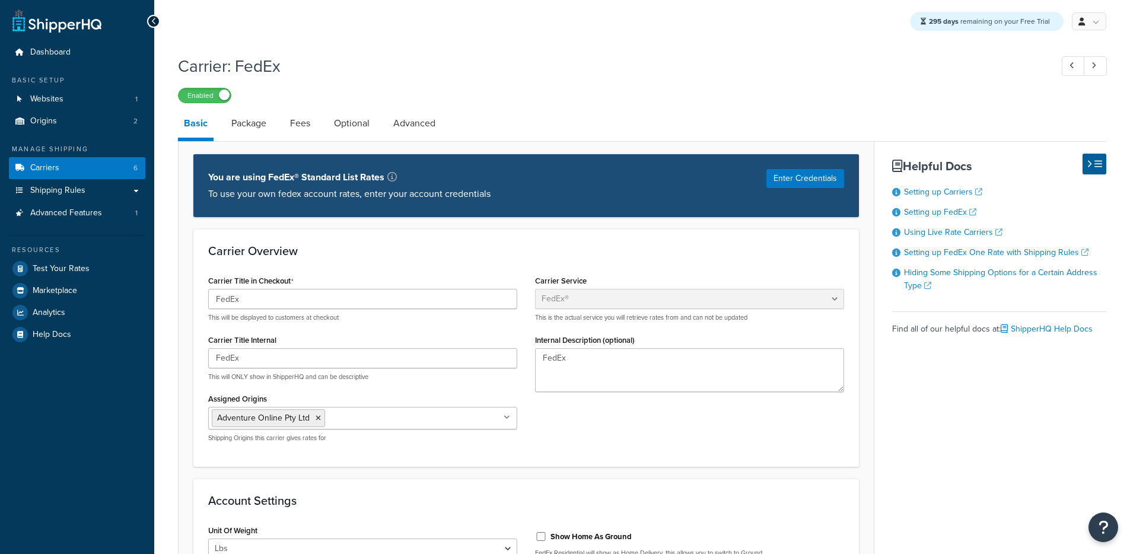
select select "fedEx"
select select "REGULAR_PICKUP"
select select "YOUR_PACKAGING"
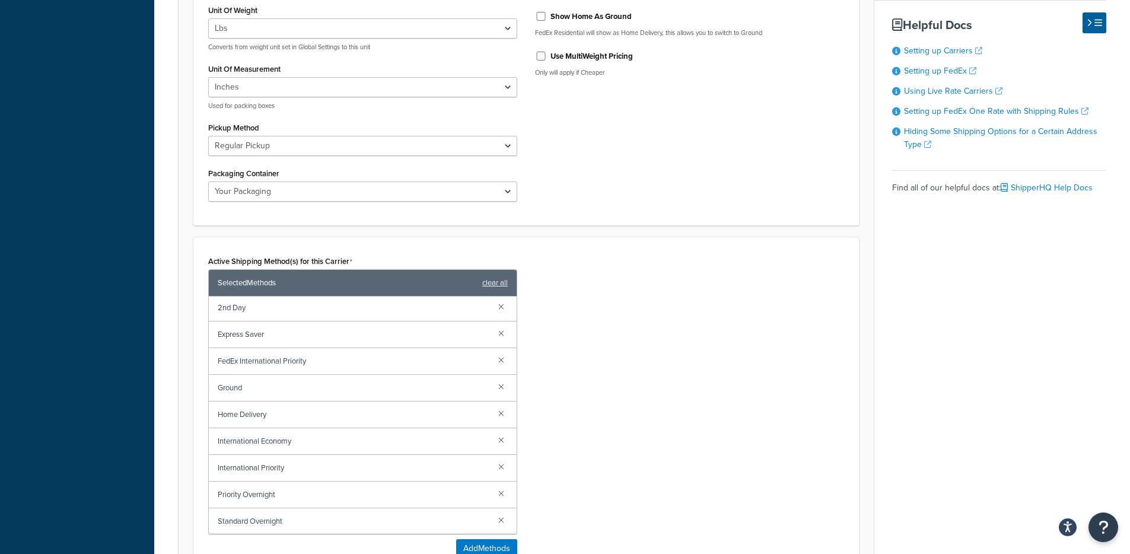
scroll to position [2, 0]
click at [495, 358] on link at bounding box center [501, 358] width 13 height 13
click at [493, 331] on div "Express Saver" at bounding box center [363, 336] width 308 height 27
click at [502, 313] on link at bounding box center [501, 307] width 13 height 13
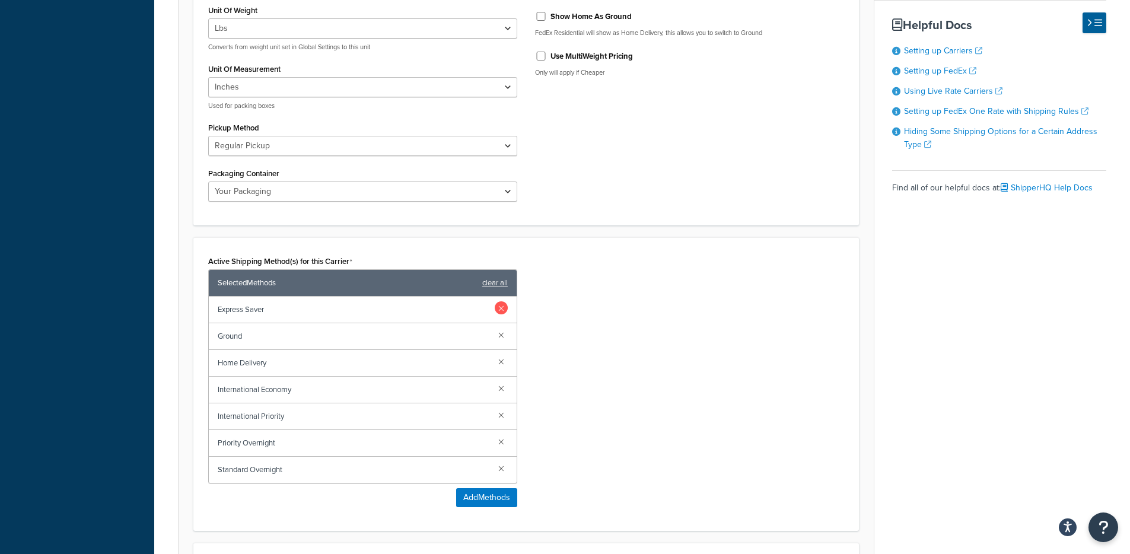
click at [501, 314] on link at bounding box center [501, 307] width 13 height 13
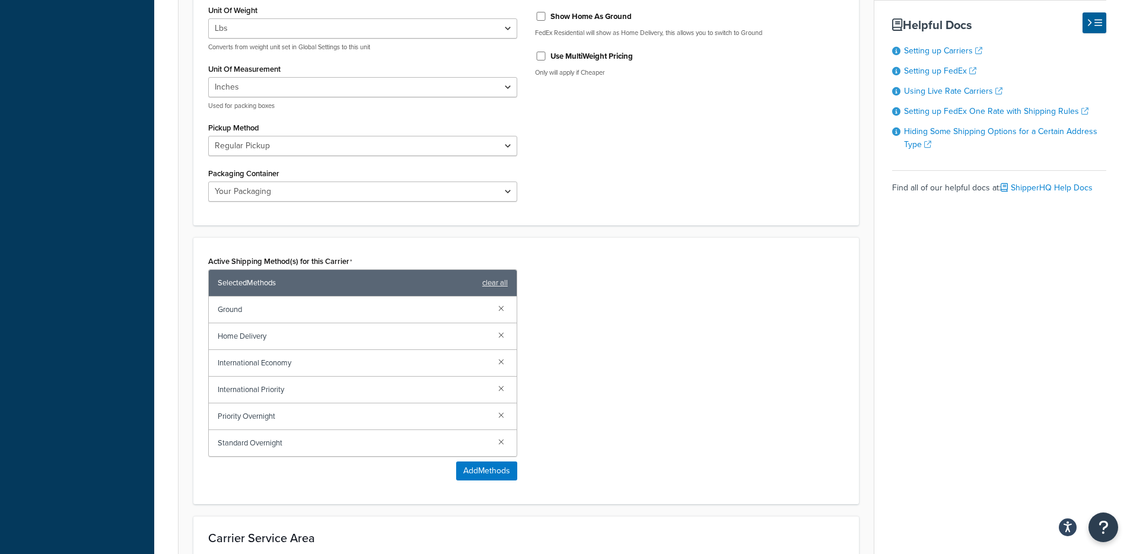
click at [499, 348] on div "Home Delivery" at bounding box center [363, 336] width 308 height 27
click at [504, 338] on link at bounding box center [501, 334] width 13 height 13
click at [504, 355] on link at bounding box center [501, 361] width 13 height 13
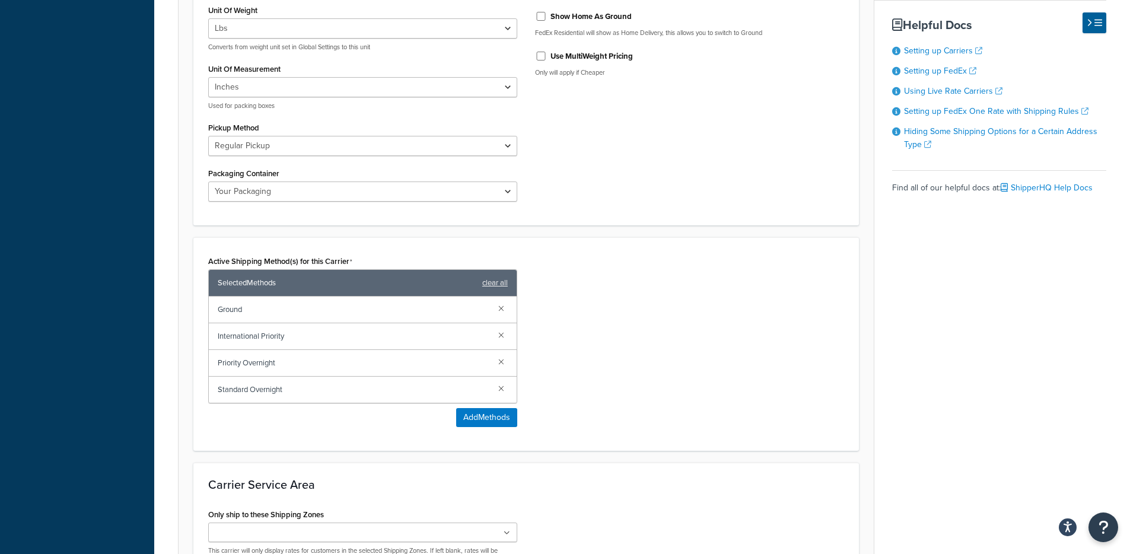
click at [504, 338] on link at bounding box center [501, 334] width 13 height 13
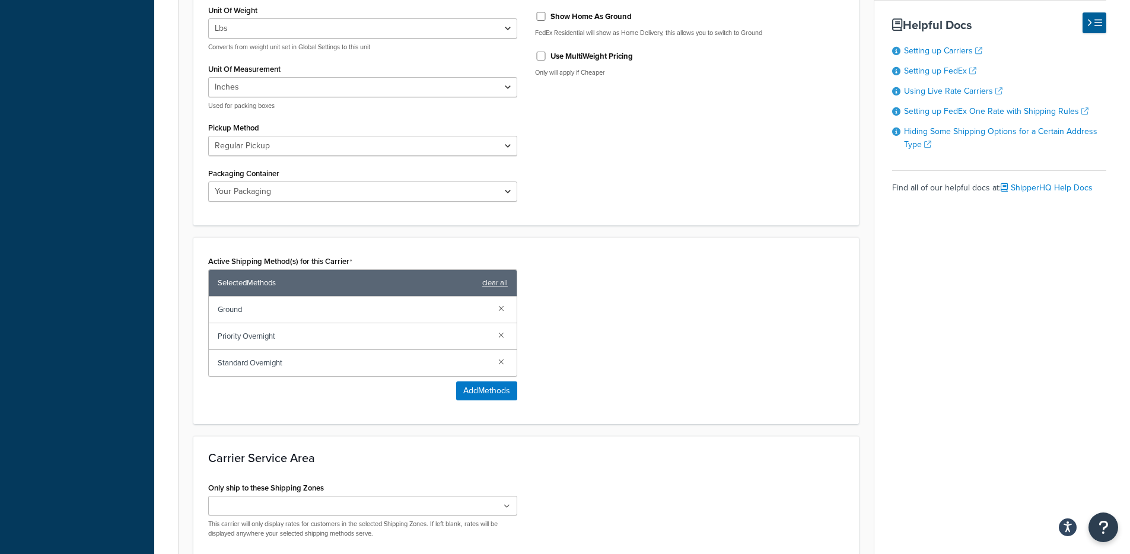
click at [504, 338] on link at bounding box center [501, 334] width 13 height 13
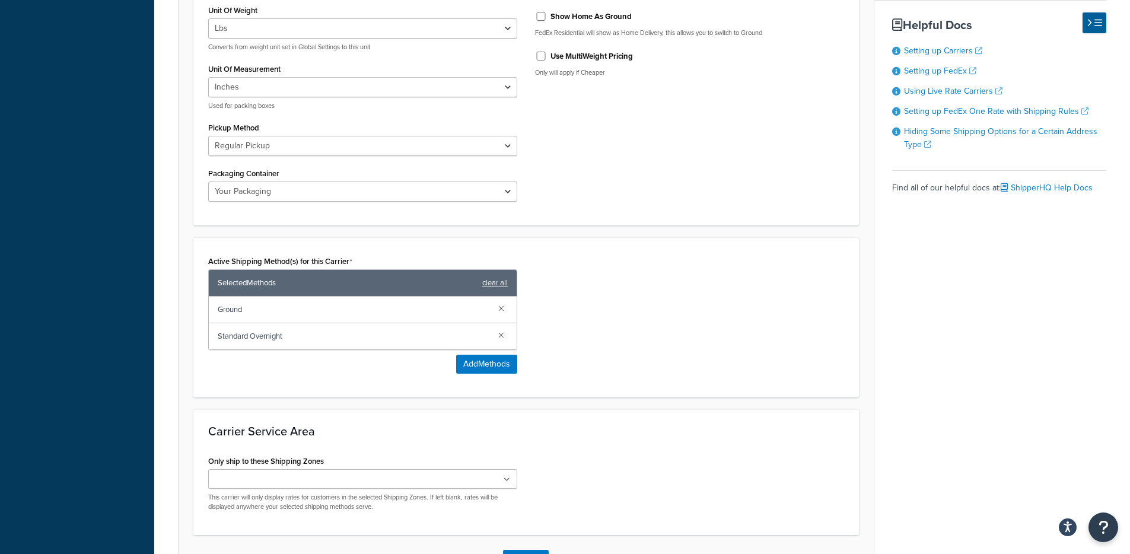
click at [504, 338] on link at bounding box center [501, 334] width 13 height 13
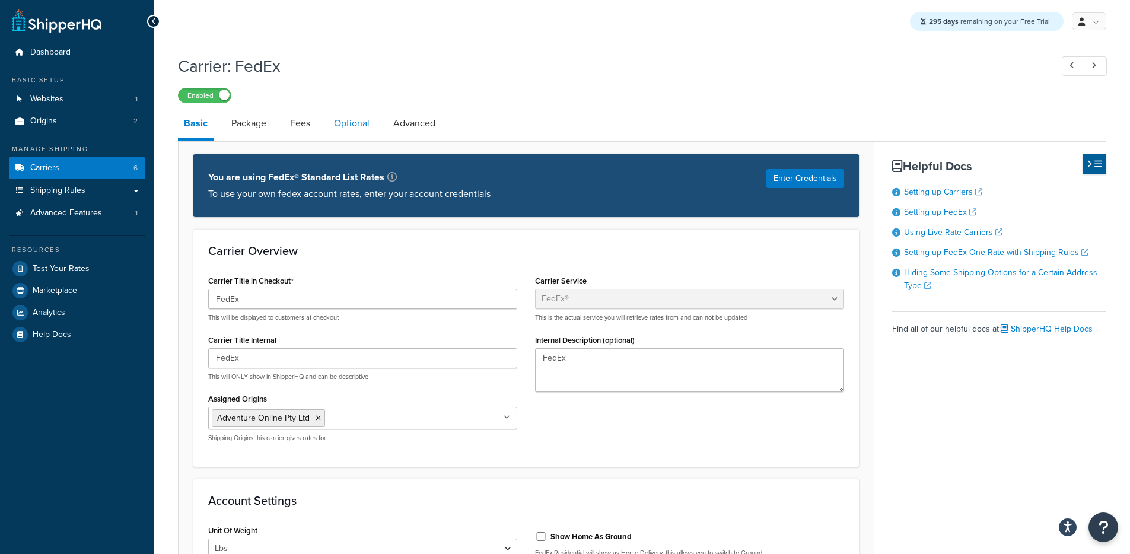
click at [348, 130] on link "Optional" at bounding box center [351, 123] width 47 height 28
select select "business"
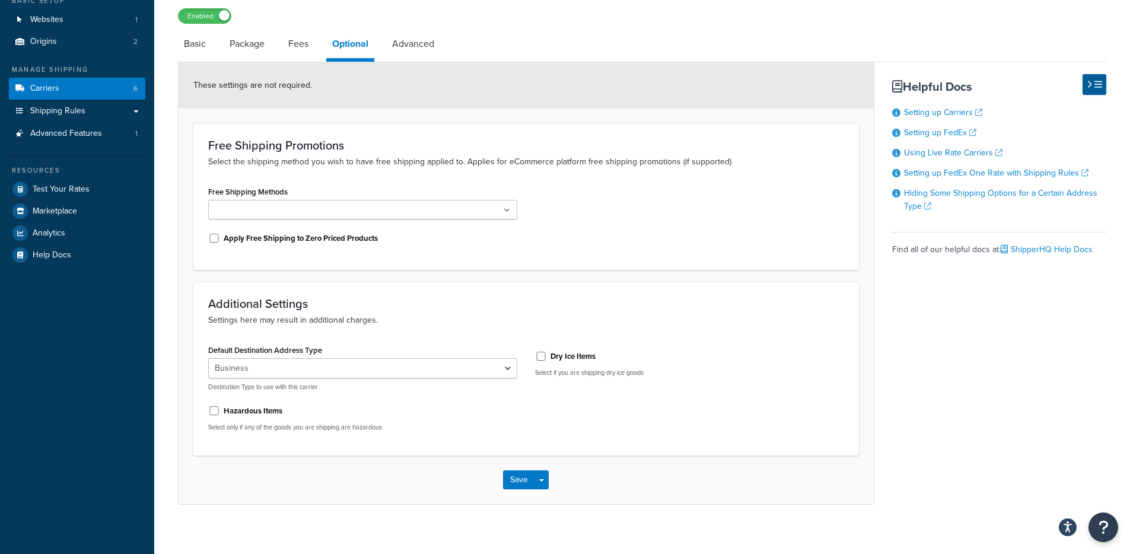
scroll to position [91, 0]
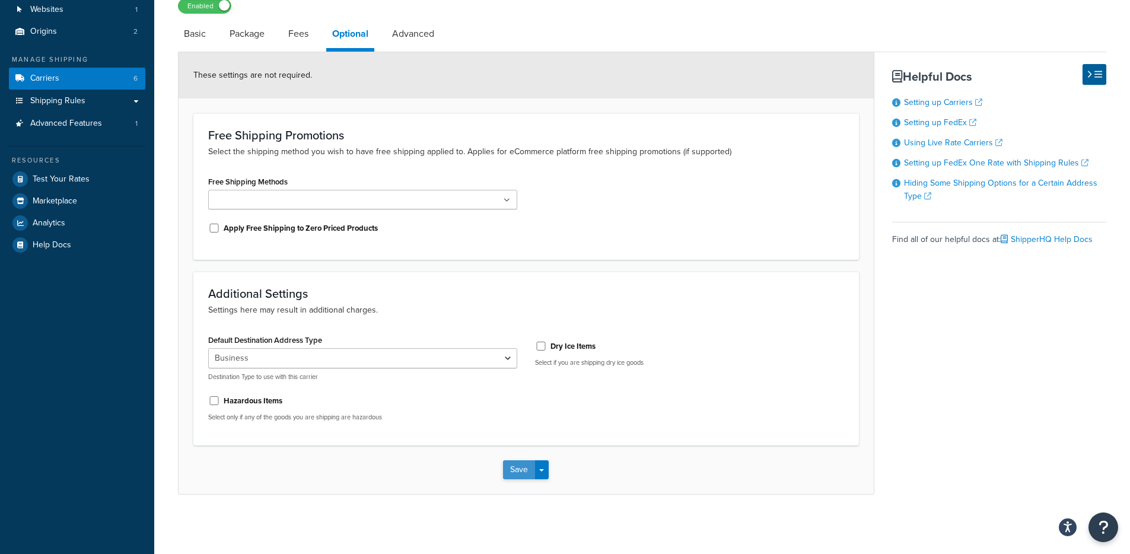
click at [511, 467] on button "Save" at bounding box center [519, 469] width 32 height 19
